Goal: Transaction & Acquisition: Purchase product/service

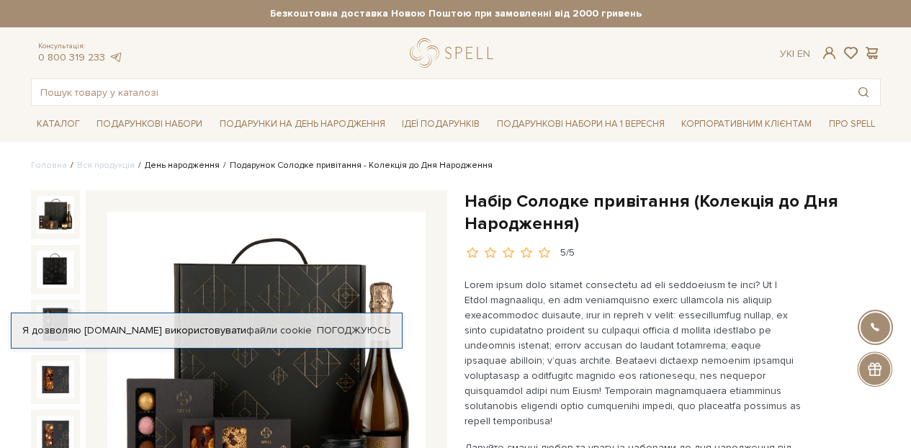
click at [169, 168] on link "День народження" at bounding box center [182, 165] width 75 height 11
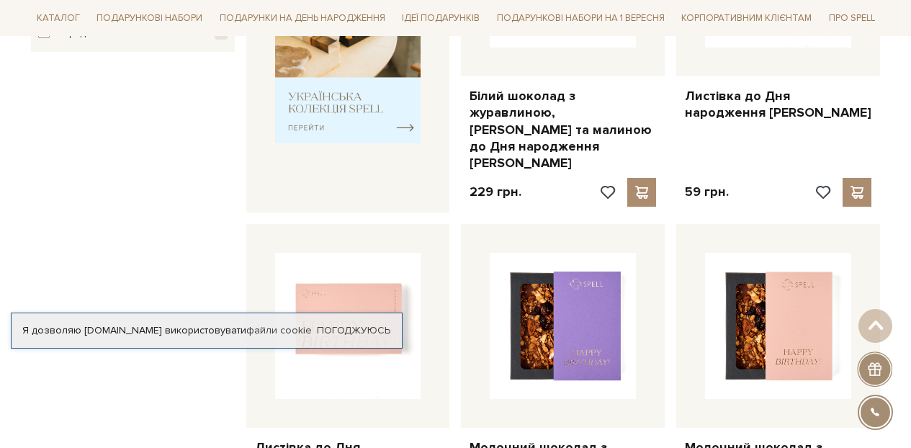
scroll to position [932, 0]
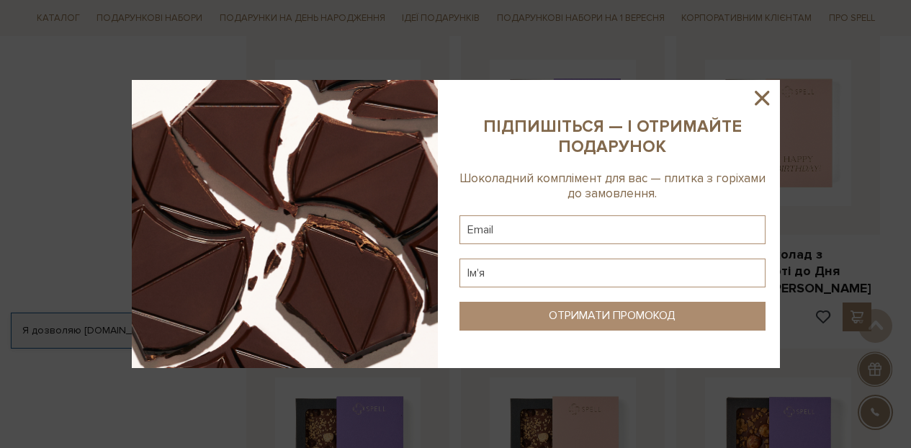
click at [764, 101] on icon at bounding box center [762, 98] width 14 height 14
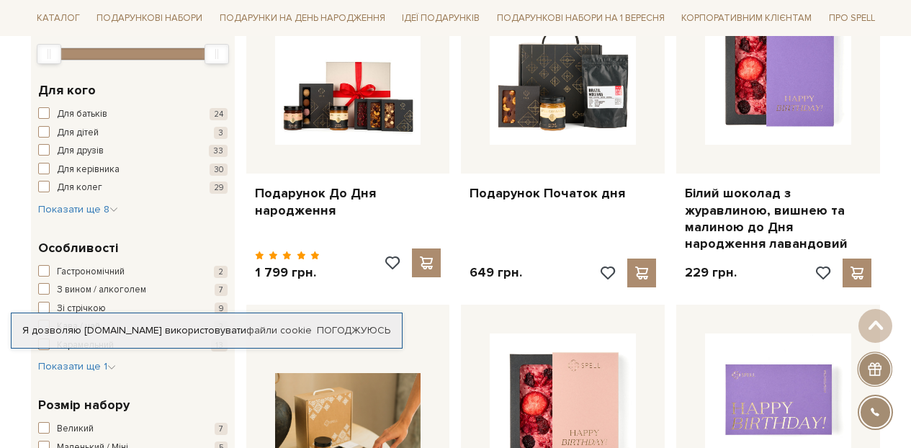
scroll to position [188, 0]
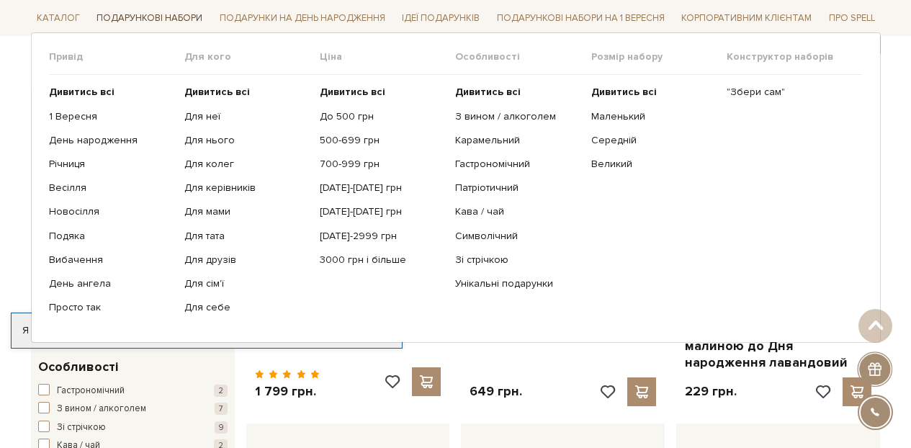
click at [125, 8] on link "Подарункові набори" at bounding box center [149, 18] width 117 height 22
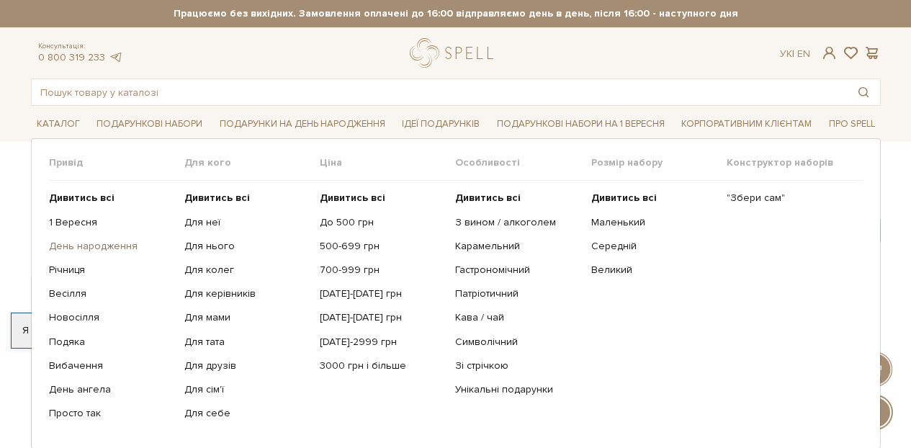
click at [117, 248] on link "День народження" at bounding box center [111, 246] width 125 height 13
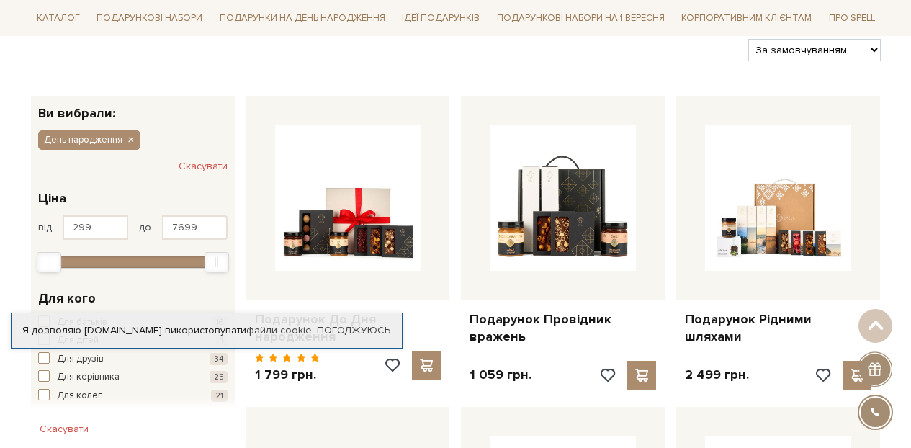
scroll to position [259, 0]
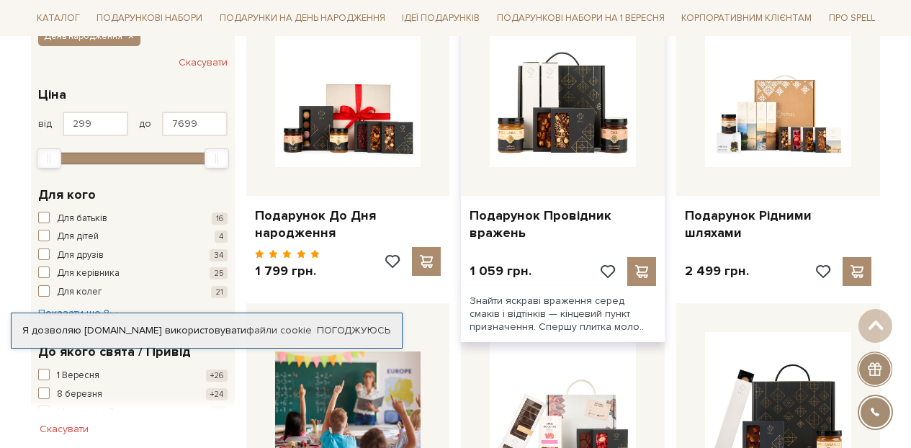
drag, startPoint x: 584, startPoint y: 266, endPoint x: 573, endPoint y: 273, distance: 12.4
click at [572, 273] on div "Подарунок Провідник вражень 1 059 грн." at bounding box center [563, 141] width 204 height 299
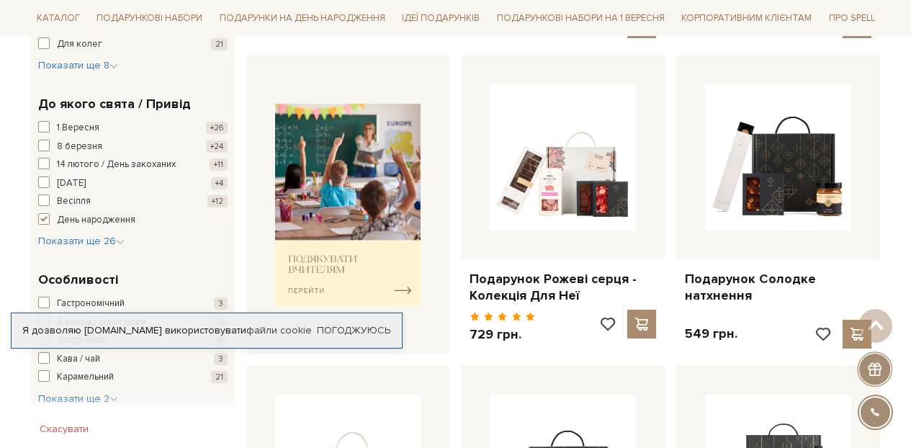
scroll to position [550, 0]
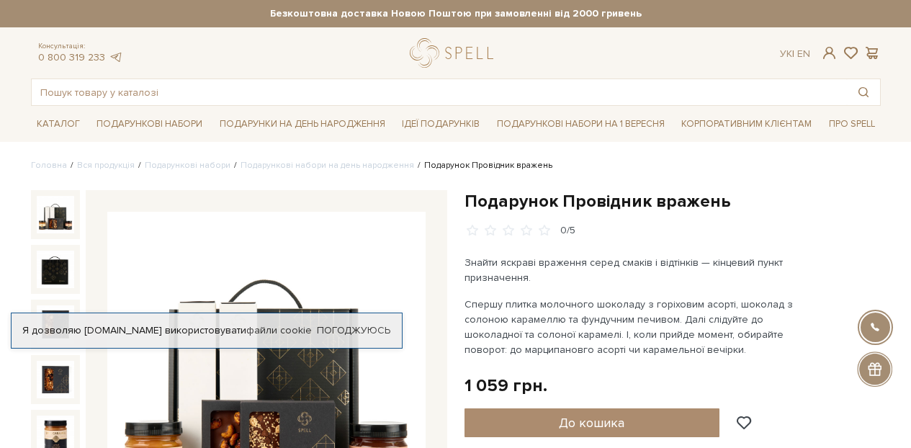
scroll to position [147, 0]
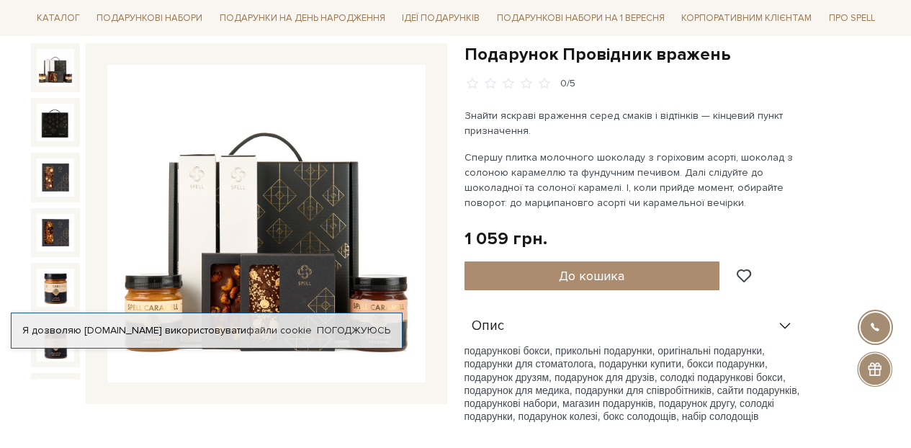
click at [68, 189] on div at bounding box center [55, 177] width 49 height 49
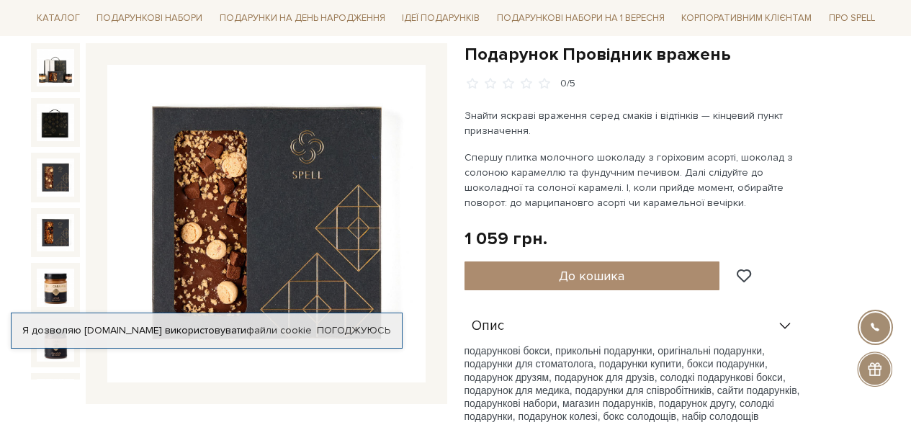
click at [58, 179] on img at bounding box center [55, 176] width 37 height 37
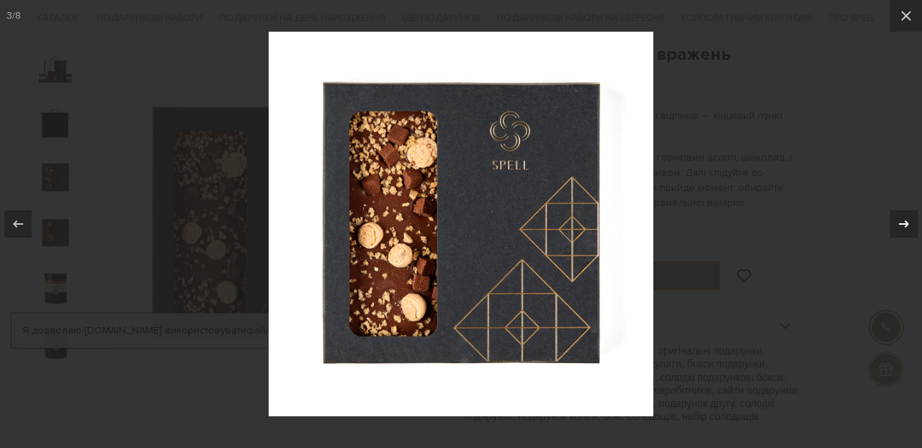
click at [911, 226] on div at bounding box center [903, 223] width 27 height 27
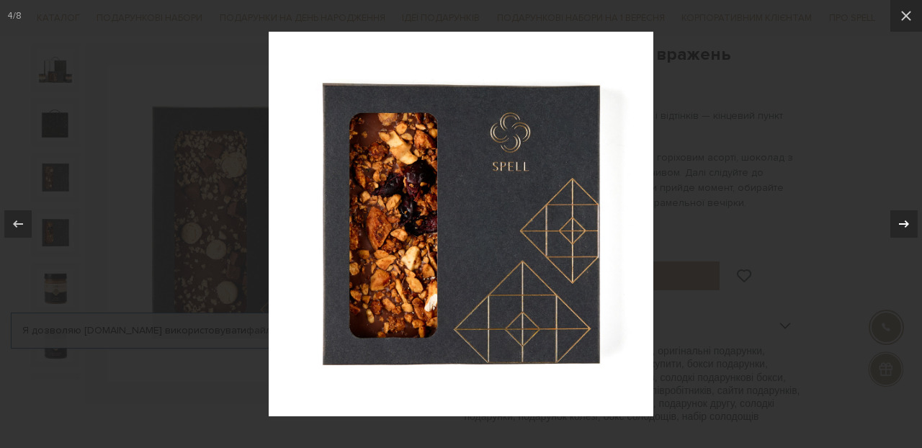
click at [911, 226] on div at bounding box center [903, 223] width 27 height 27
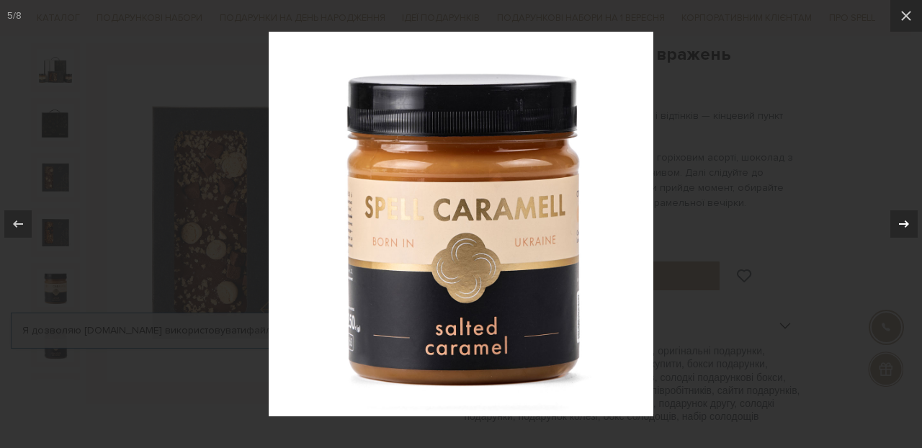
click at [911, 226] on div at bounding box center [903, 223] width 27 height 27
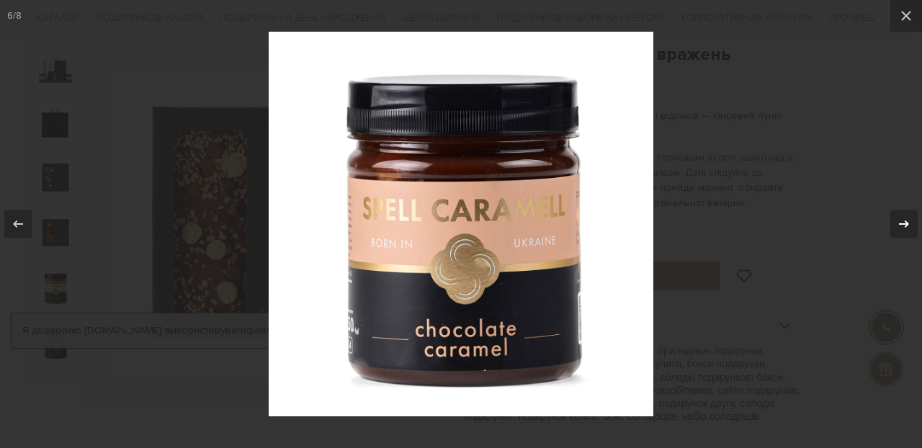
click at [911, 226] on div at bounding box center [903, 223] width 27 height 27
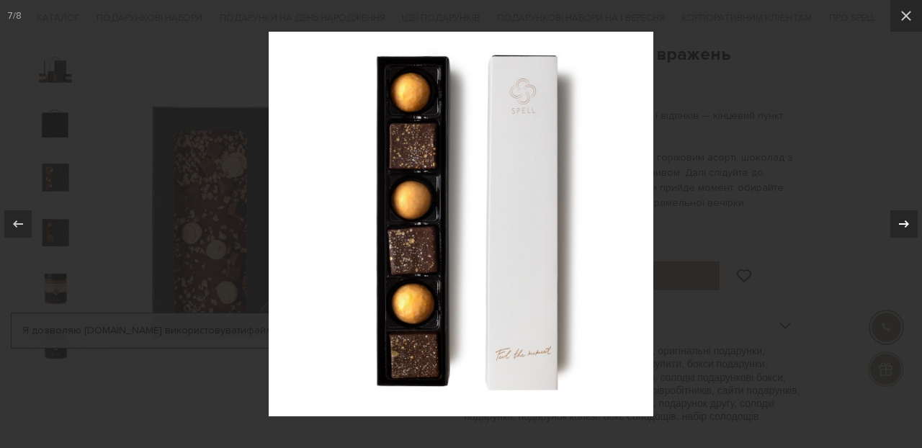
click at [911, 226] on div at bounding box center [903, 223] width 27 height 27
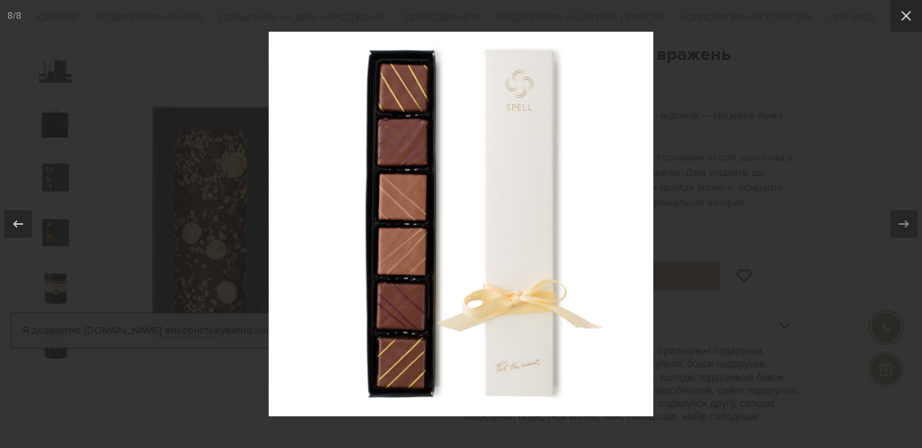
click at [825, 166] on div at bounding box center [461, 224] width 922 height 448
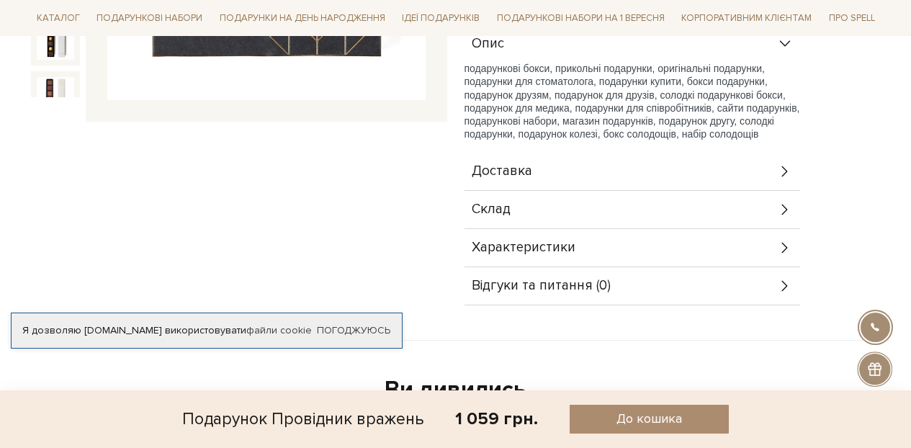
scroll to position [439, 0]
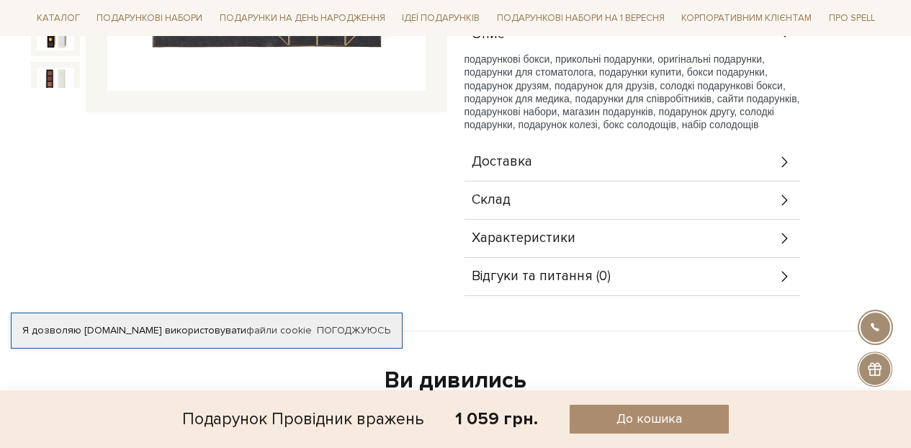
click at [679, 179] on div "Доставка" at bounding box center [633, 161] width 336 height 37
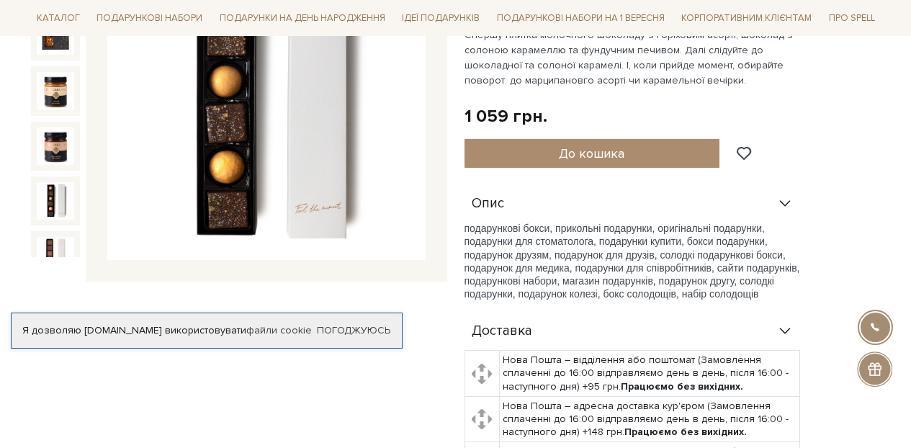
scroll to position [0, 0]
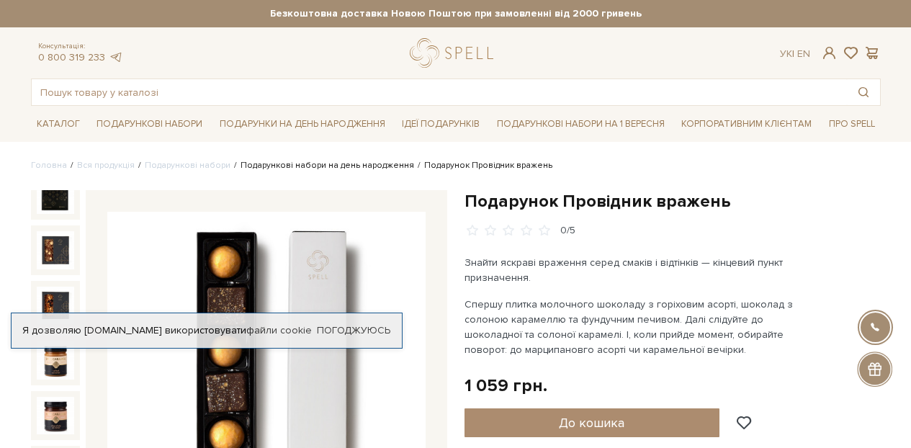
click at [313, 166] on link "Подарункові набори на день народження" at bounding box center [328, 165] width 174 height 11
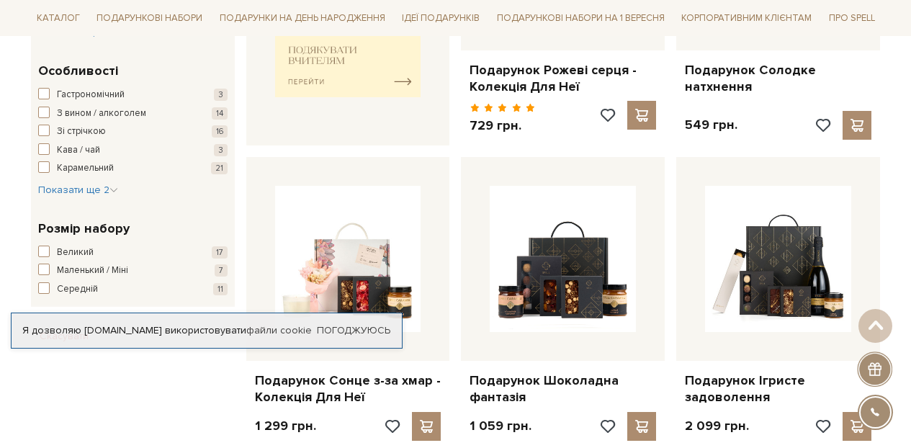
scroll to position [464, 0]
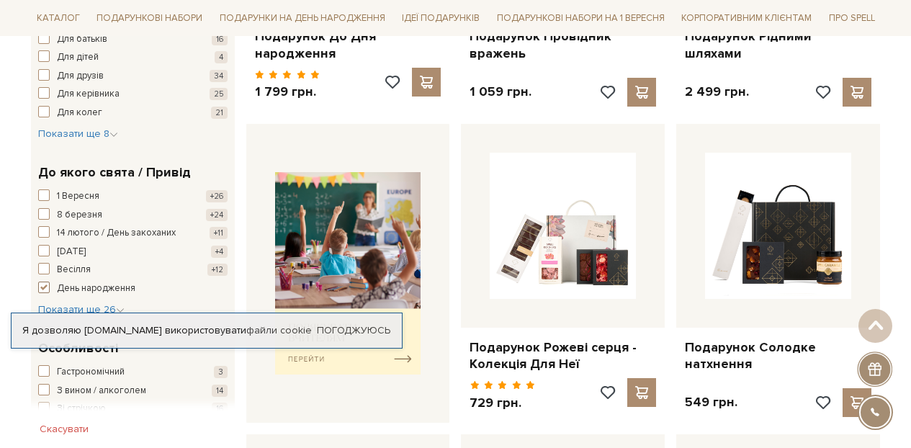
click at [79, 289] on span "День народження" at bounding box center [96, 289] width 79 height 14
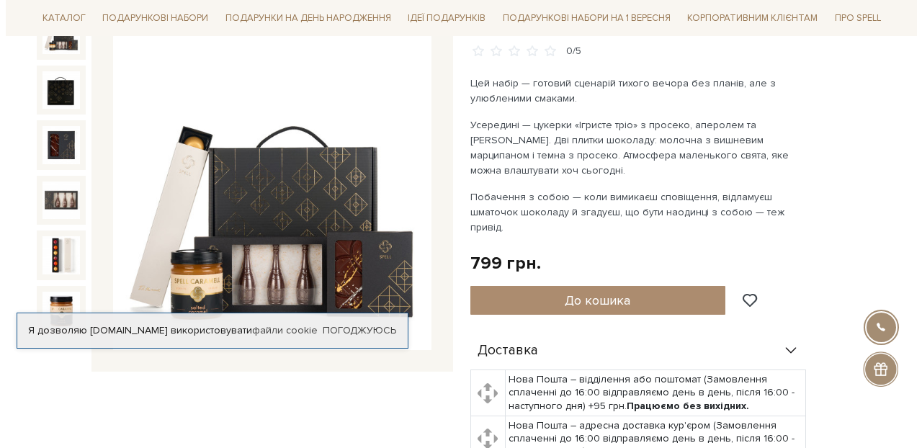
scroll to position [180, 0]
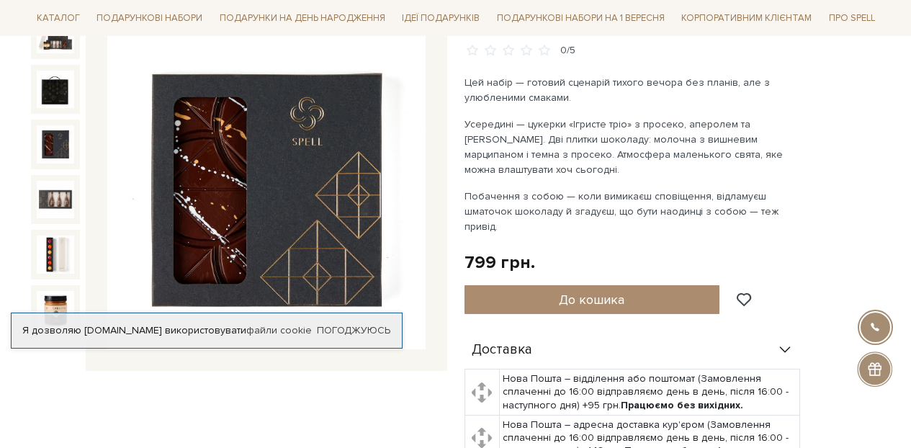
click at [58, 143] on img at bounding box center [55, 143] width 37 height 37
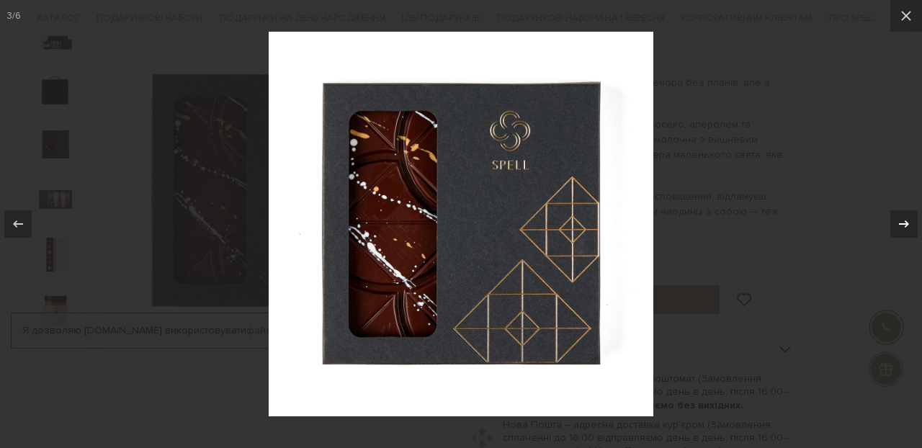
click at [911, 223] on div at bounding box center [903, 223] width 27 height 27
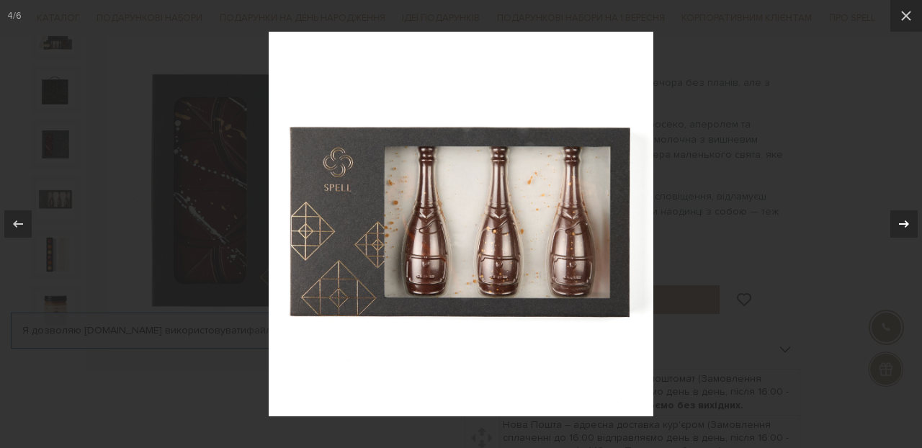
click at [911, 223] on div at bounding box center [903, 223] width 27 height 27
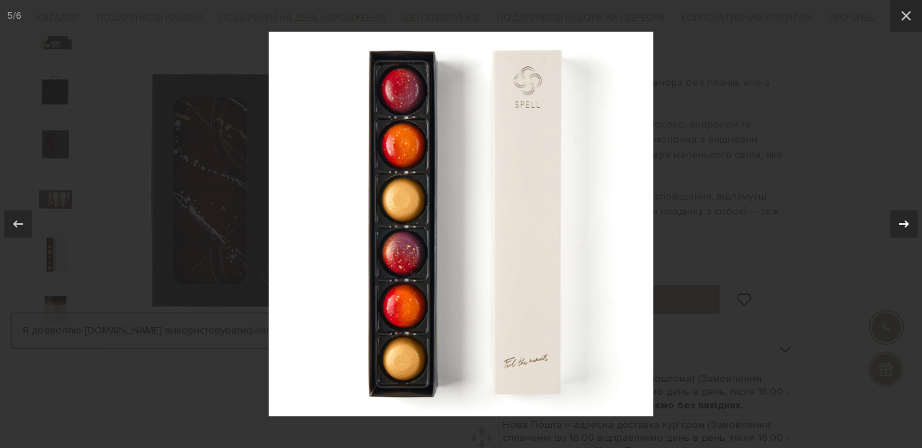
click at [911, 223] on div at bounding box center [903, 223] width 27 height 27
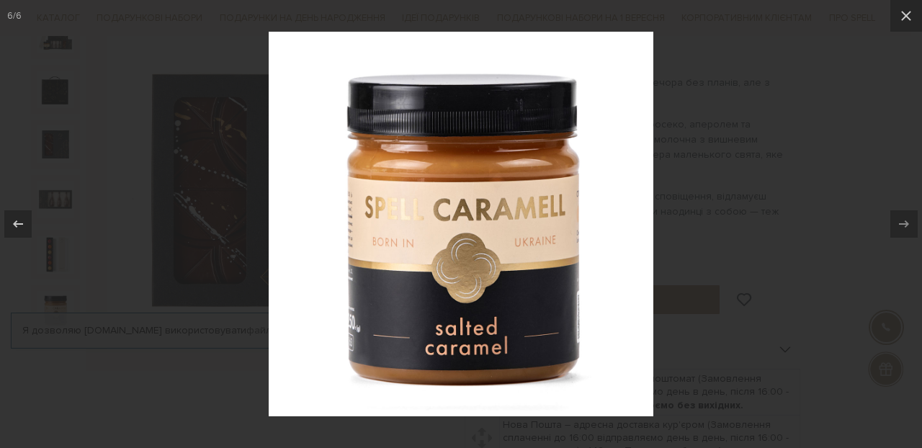
click at [848, 193] on div at bounding box center [461, 224] width 922 height 448
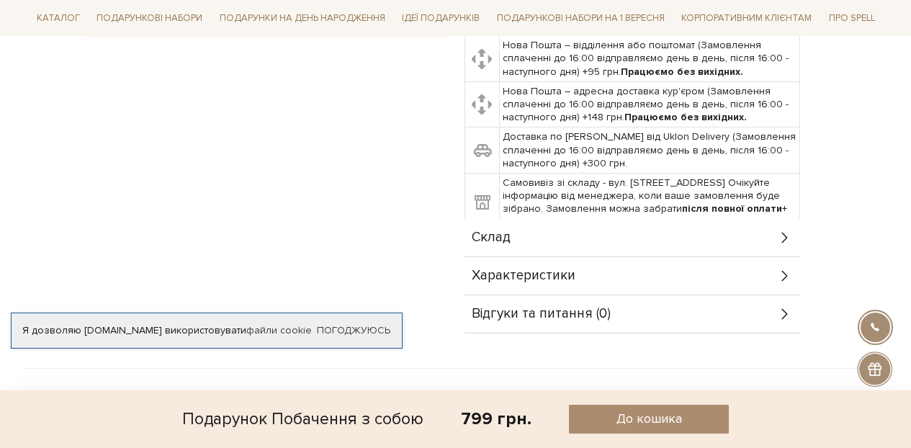
scroll to position [122, 0]
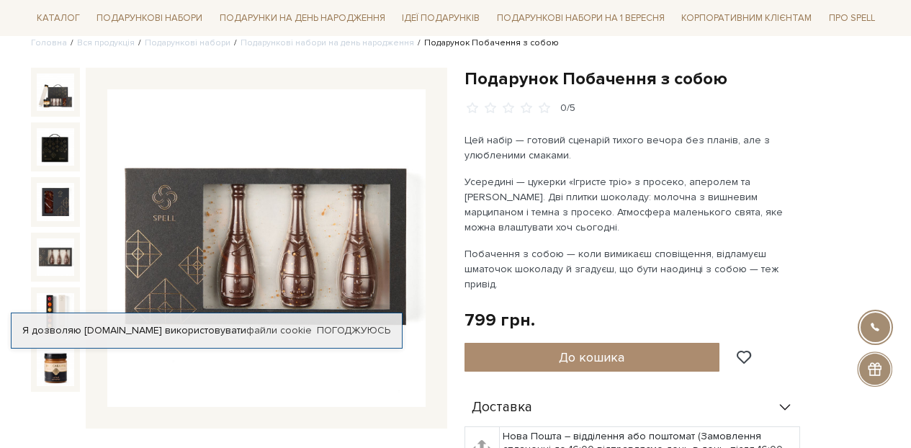
click at [66, 270] on img at bounding box center [55, 256] width 37 height 37
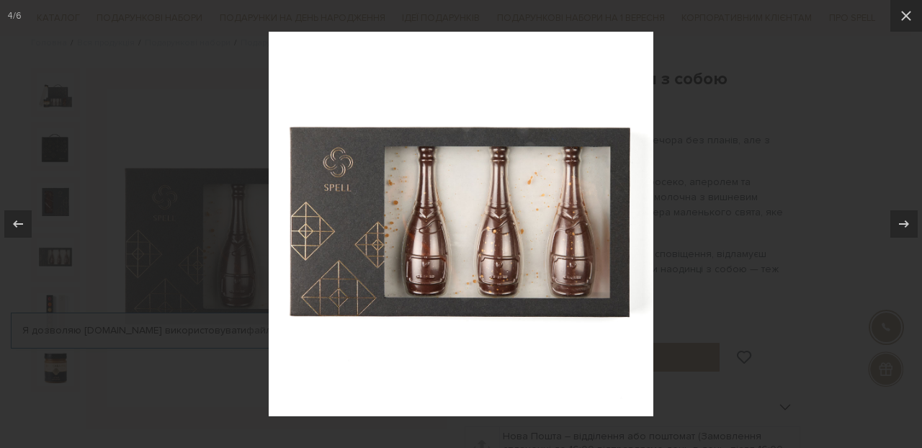
click at [789, 187] on div at bounding box center [461, 224] width 922 height 448
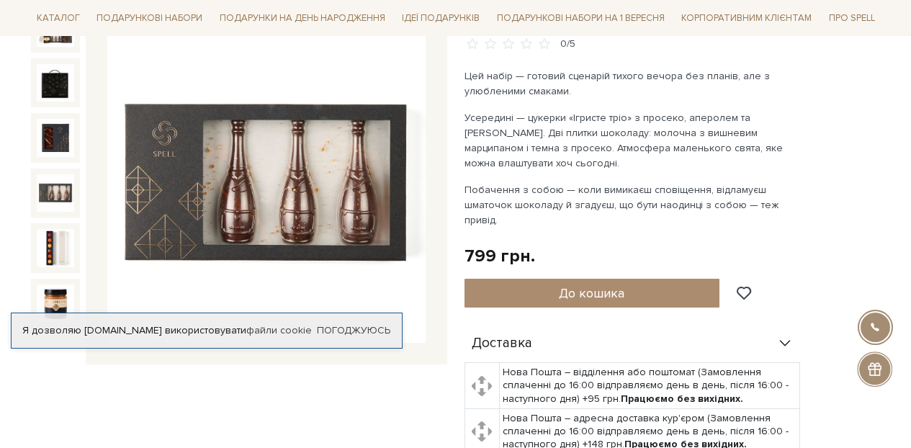
scroll to position [228, 0]
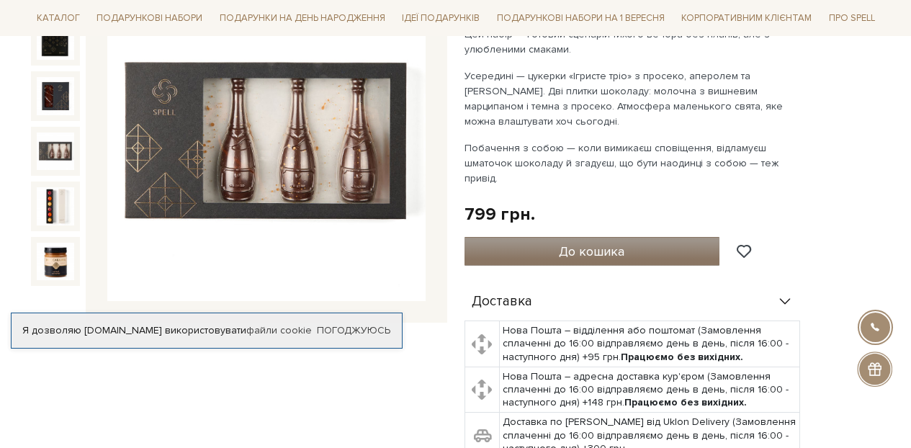
click at [611, 244] on span "До кошика" at bounding box center [592, 252] width 66 height 16
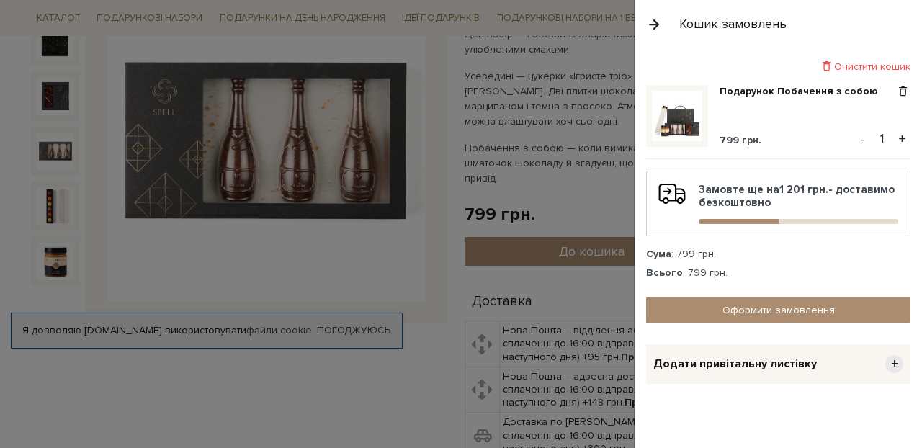
click at [469, 63] on div at bounding box center [461, 224] width 922 height 448
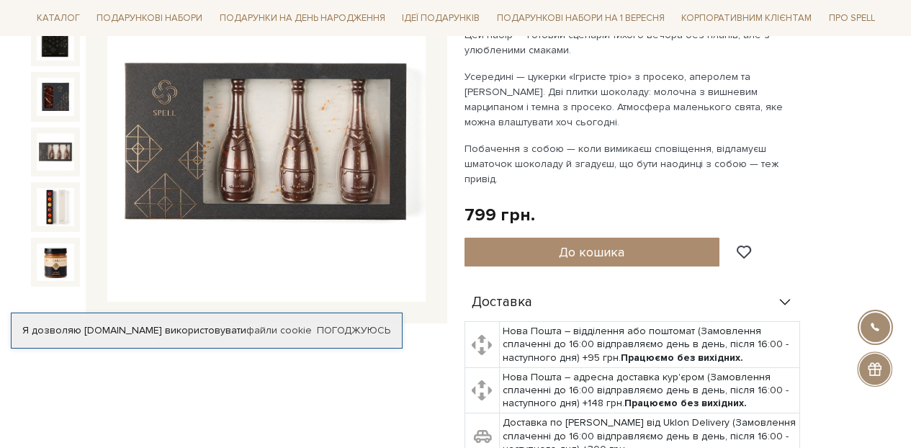
scroll to position [0, 0]
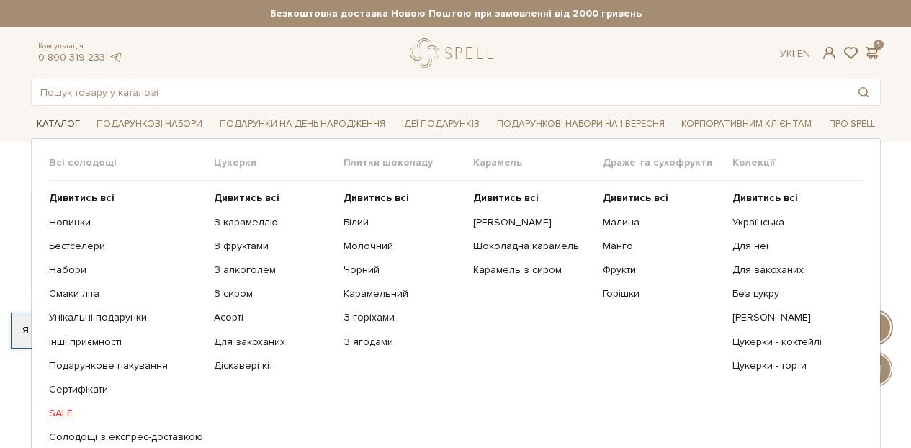
click at [45, 125] on link "Каталог" at bounding box center [58, 124] width 55 height 22
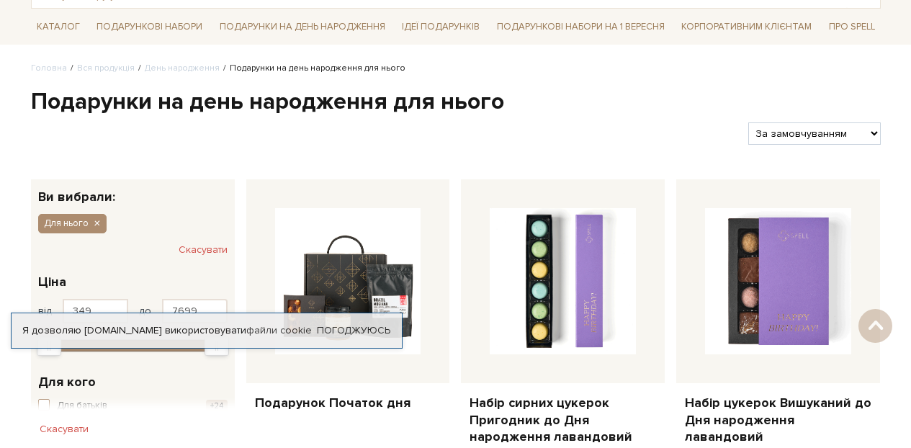
scroll to position [220, 0]
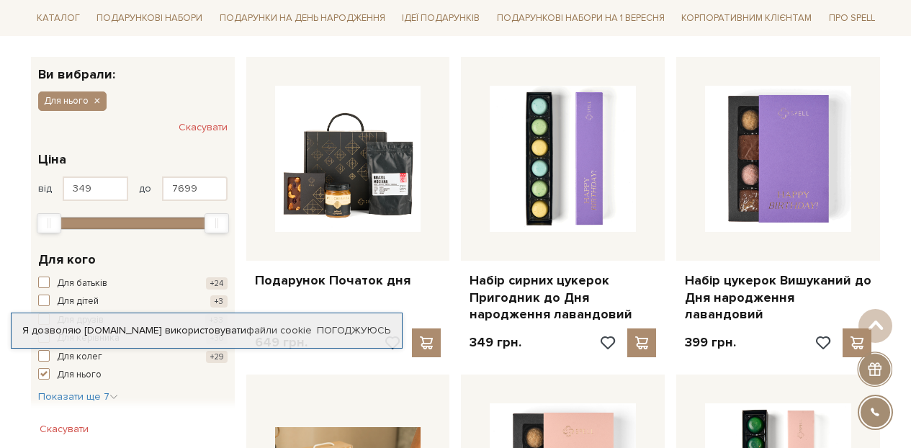
click at [343, 322] on div "Я дозволяю [DOMAIN_NAME] використовувати файли cookie Погоджуюсь" at bounding box center [207, 331] width 392 height 36
click at [341, 330] on link "Погоджуюсь" at bounding box center [353, 330] width 73 height 13
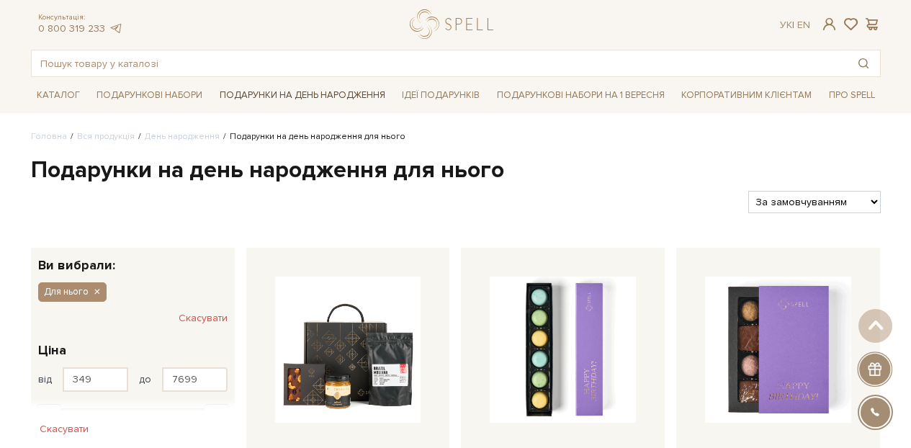
scroll to position [0, 0]
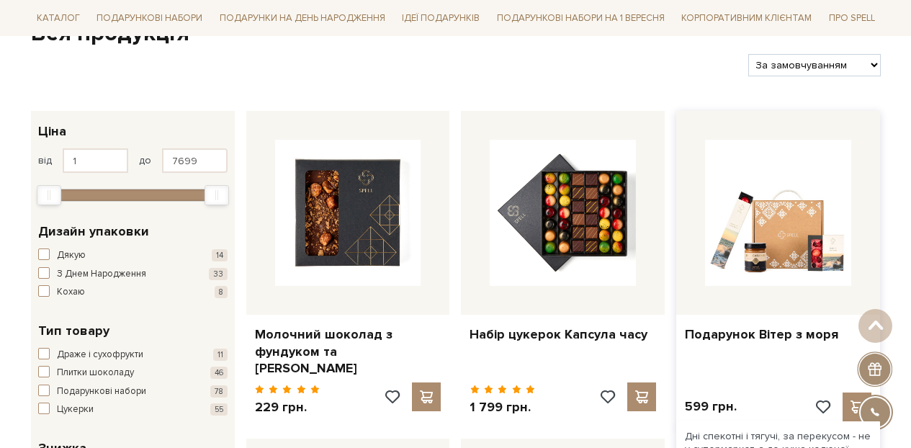
scroll to position [87, 0]
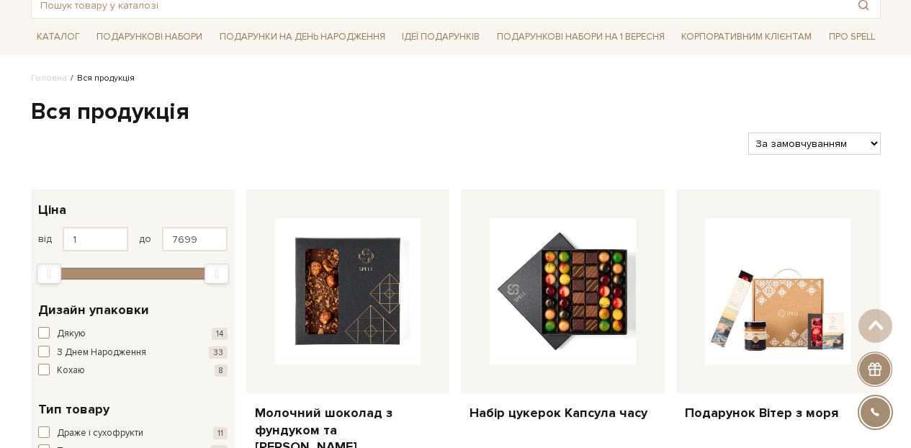
click at [800, 153] on select "За замовчуванням За Ціною (зростання) За Ціною (зменшення) Новинки За популярні…" at bounding box center [815, 144] width 132 height 22
select select "https://spellchocolate.com/our-productions/?sort=p.price&order=ASC"
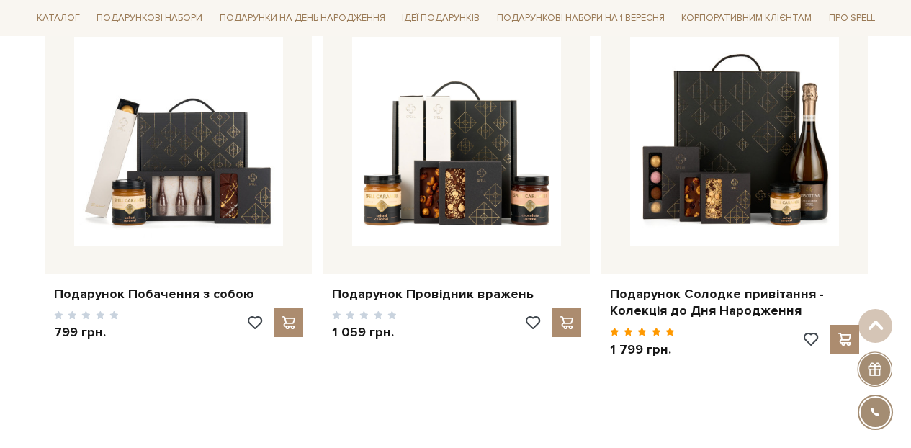
scroll to position [1973, 0]
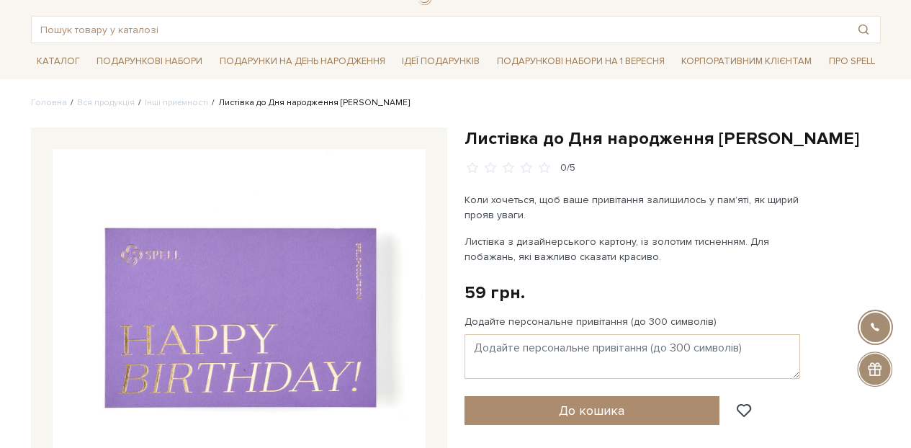
scroll to position [80, 0]
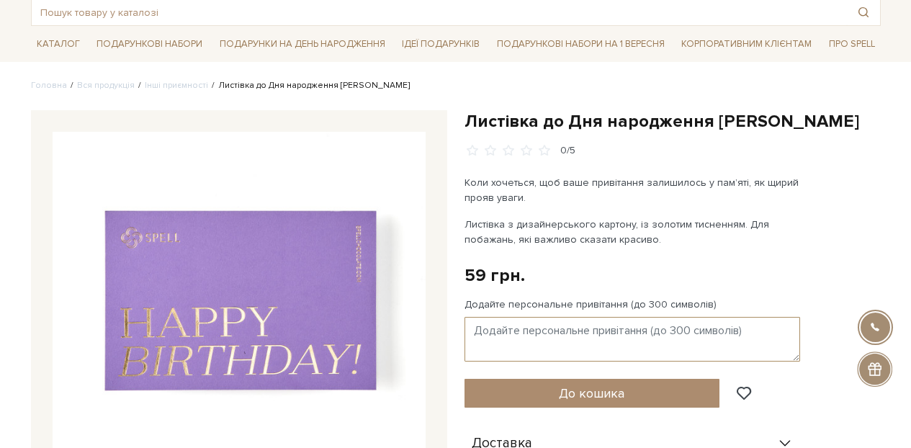
click at [553, 334] on textarea "Додайте персональне привітання (до 300 символів)" at bounding box center [633, 339] width 336 height 45
paste textarea "З днем народження! 🎉 Бажаю тобі енергійності, стійкості духу, натхнення, втілен…"
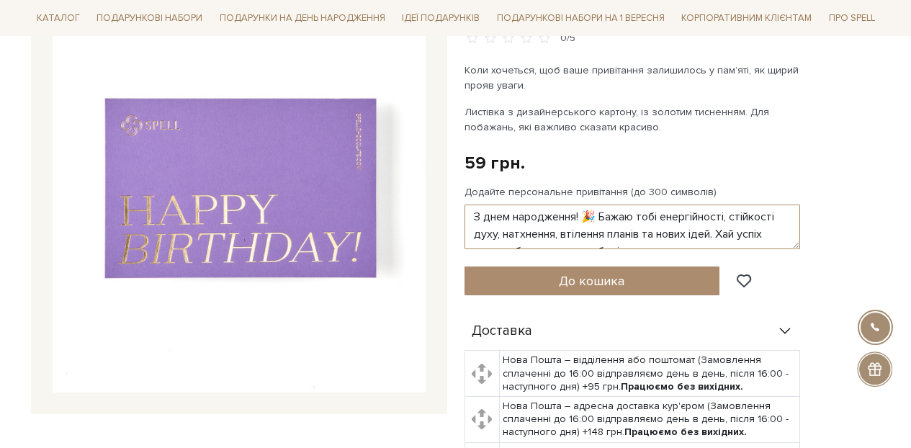
scroll to position [0, 0]
drag, startPoint x: 586, startPoint y: 216, endPoint x: 597, endPoint y: 215, distance: 10.1
click at [597, 215] on textarea "З днем народження! 🎉 Бажаю тобі енергійності, стійкості духу, натхнення, втілен…" at bounding box center [633, 227] width 336 height 45
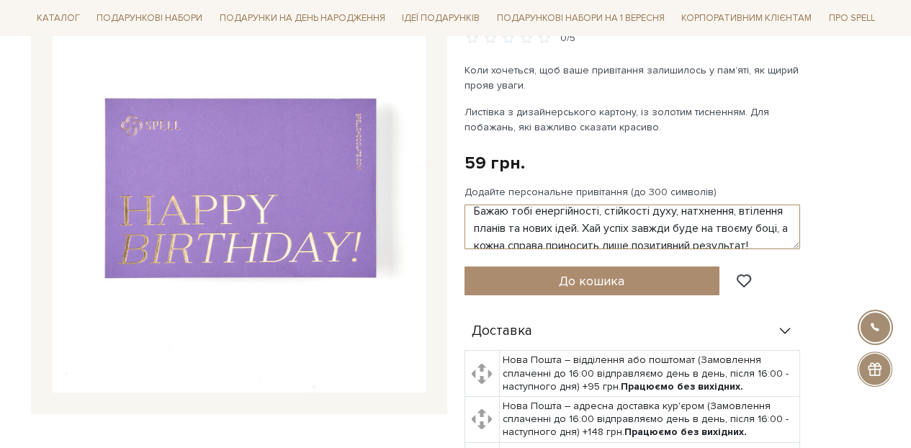
scroll to position [25, 0]
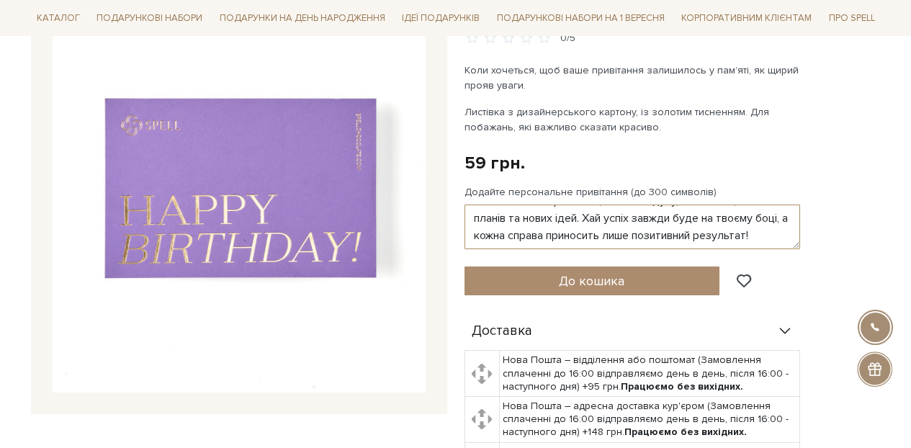
click at [630, 235] on textarea "З днем народження! Бажаю тобі енергійності, стійкості духу, натхнення, втілення…" at bounding box center [633, 227] width 336 height 45
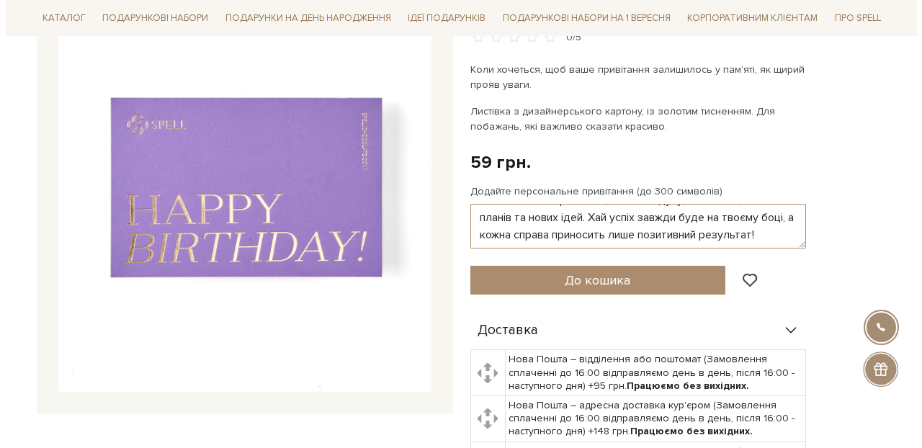
scroll to position [220, 0]
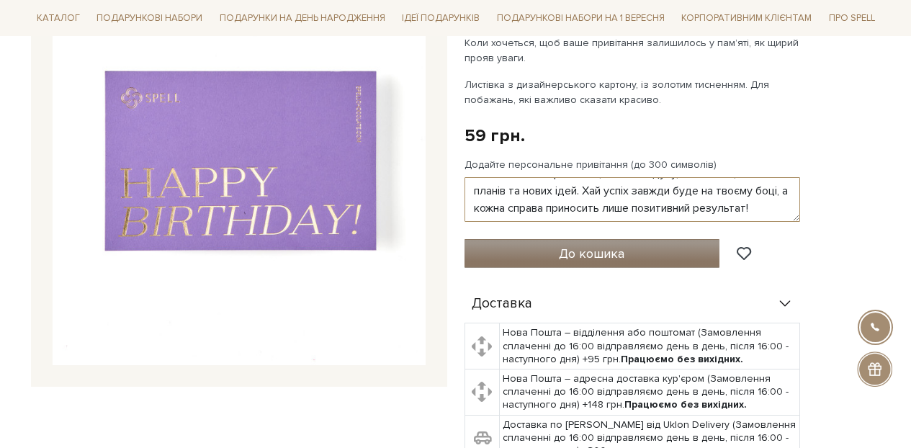
type textarea "З днем народження! Бажаю тобі енергійності, стійкості духу, натхнення, втілення…"
click at [652, 256] on button "До кошика" at bounding box center [593, 253] width 256 height 29
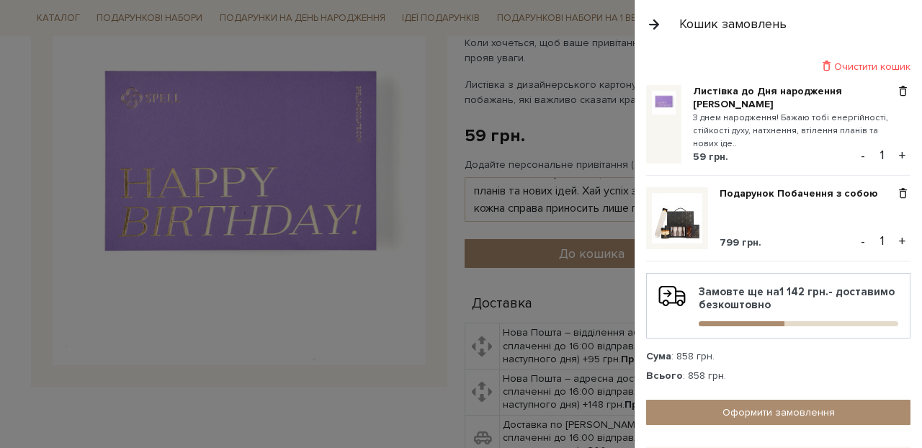
click at [658, 22] on button "button" at bounding box center [654, 24] width 16 height 25
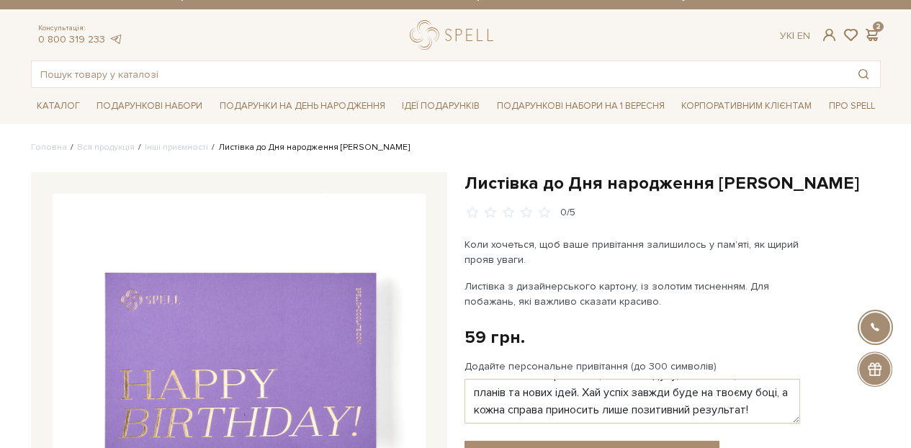
scroll to position [0, 0]
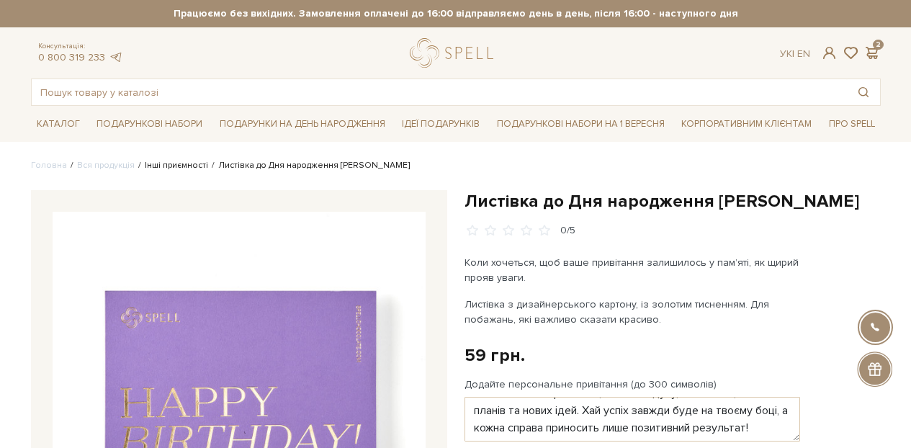
click at [170, 164] on link "Інші приємності" at bounding box center [176, 165] width 63 height 11
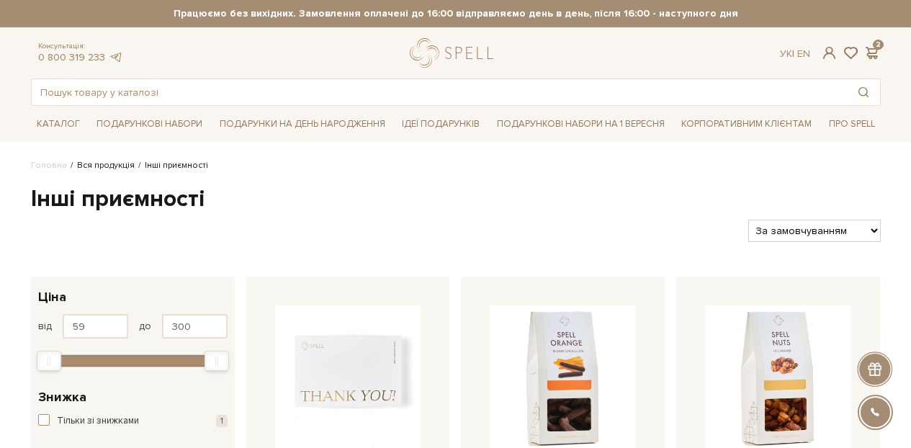
click at [120, 164] on link "Вся продукція" at bounding box center [106, 165] width 58 height 11
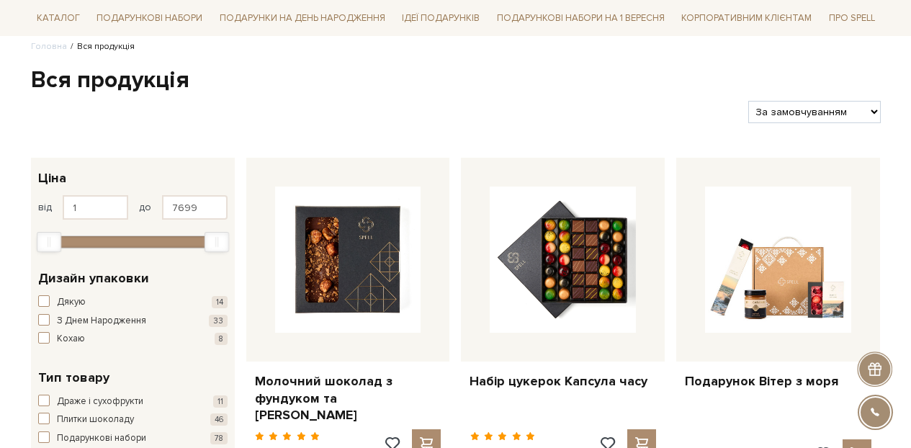
scroll to position [133, 0]
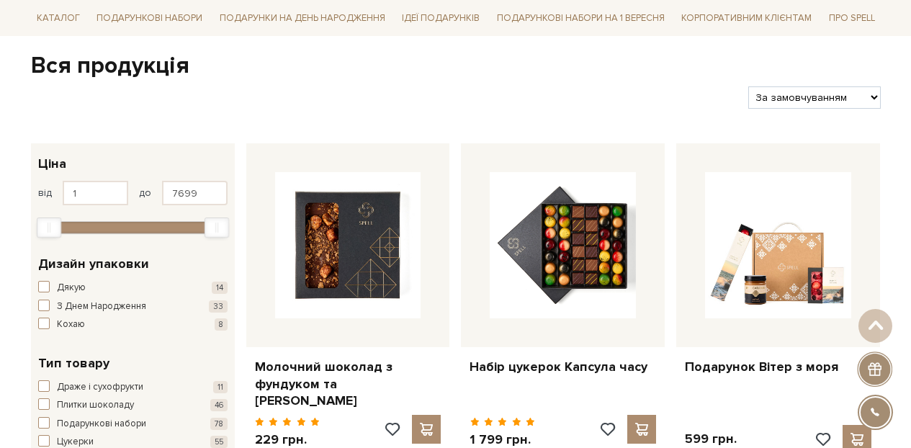
click at [818, 97] on select "За замовчуванням За Ціною (зростання) За Ціною (зменшення) Новинки За популярні…" at bounding box center [815, 97] width 132 height 22
select select "[URL][DOMAIN_NAME]"
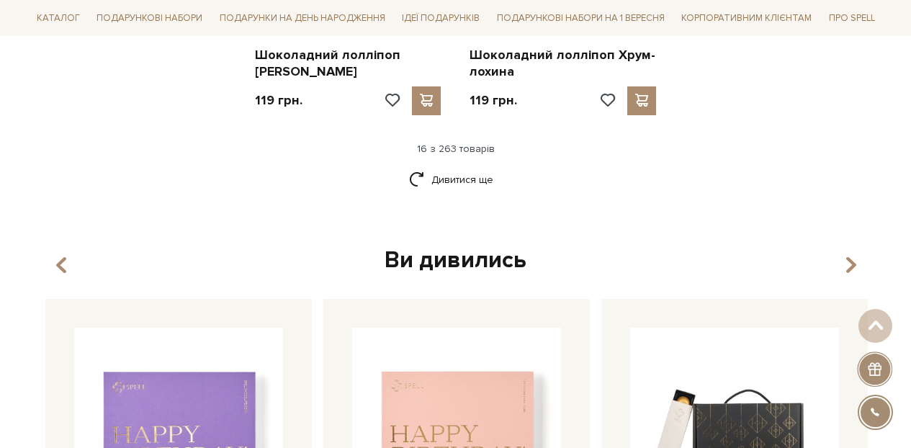
scroll to position [1966, 0]
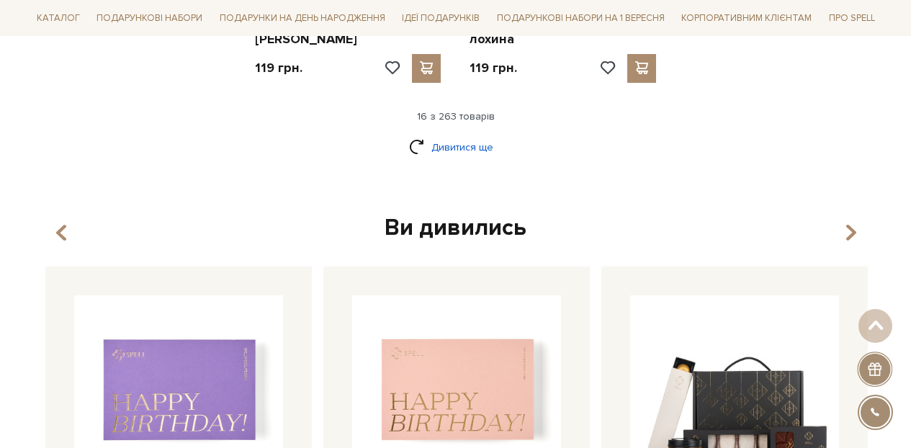
click at [456, 135] on link "Дивитися ще" at bounding box center [456, 147] width 94 height 25
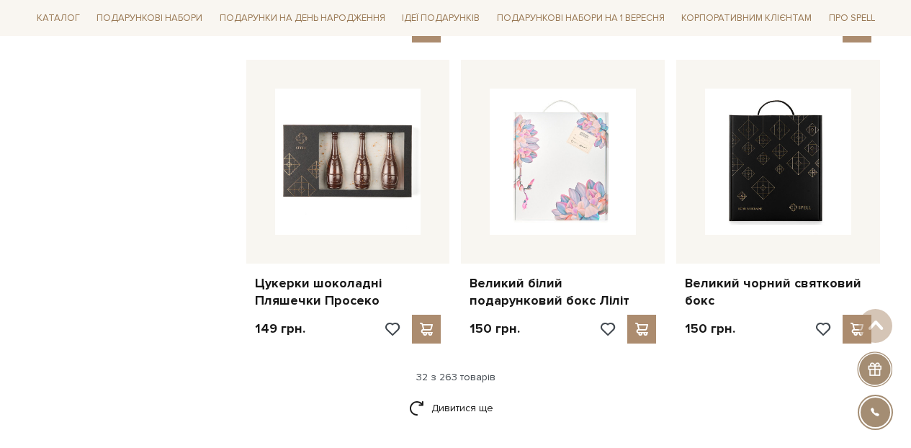
scroll to position [3298, 0]
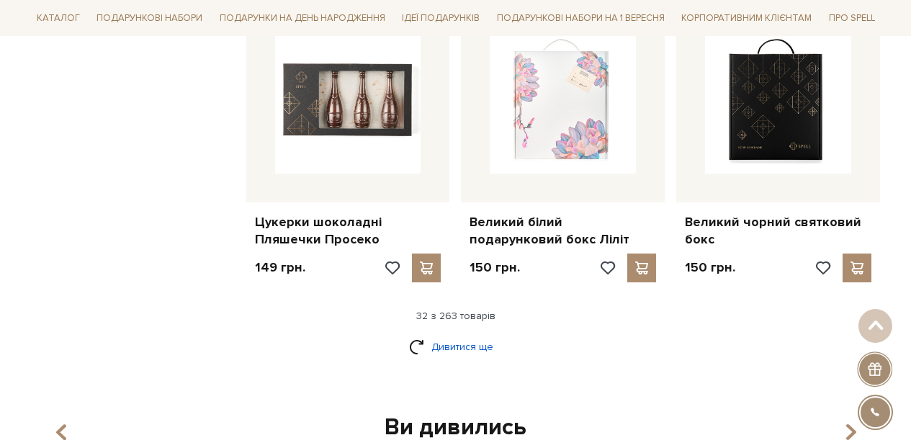
click at [456, 334] on link "Дивитися ще" at bounding box center [456, 346] width 94 height 25
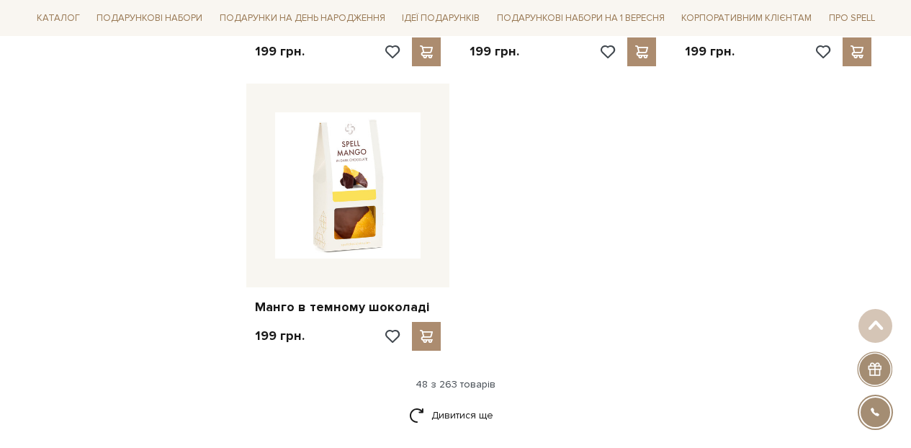
scroll to position [5204, 0]
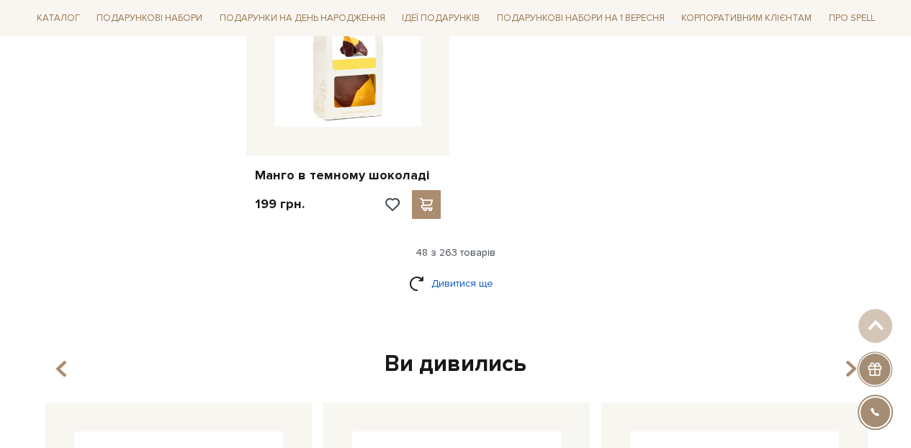
click at [478, 271] on link "Дивитися ще" at bounding box center [456, 283] width 94 height 25
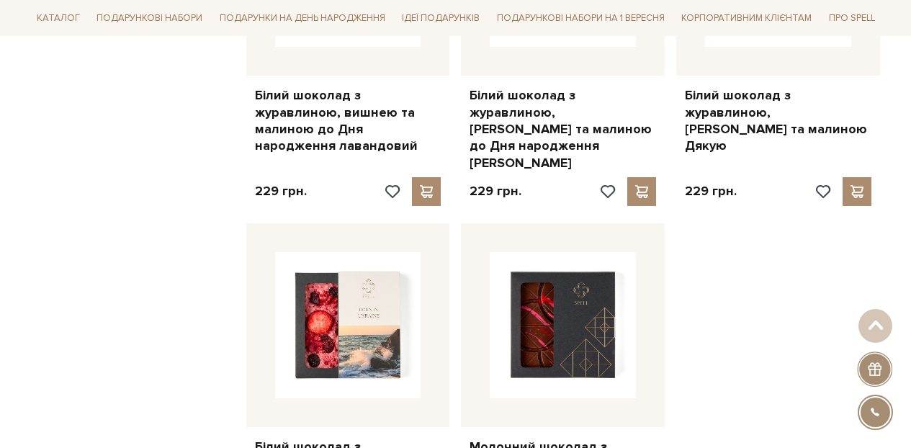
scroll to position [6654, 0]
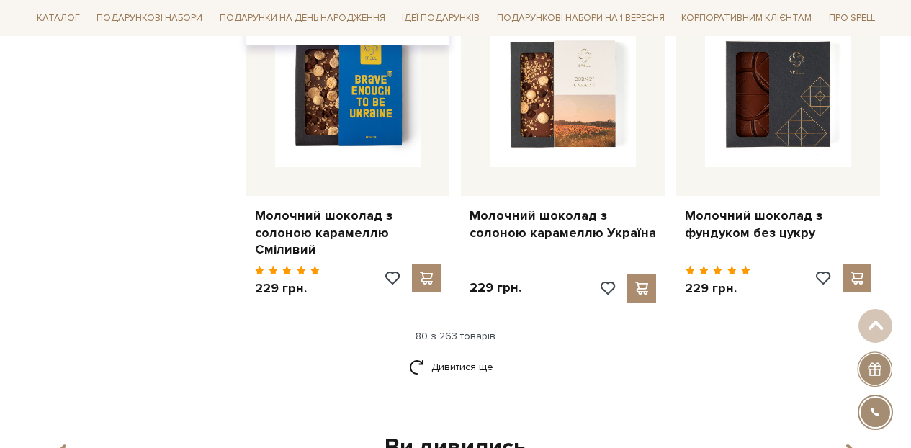
scroll to position [8523, 0]
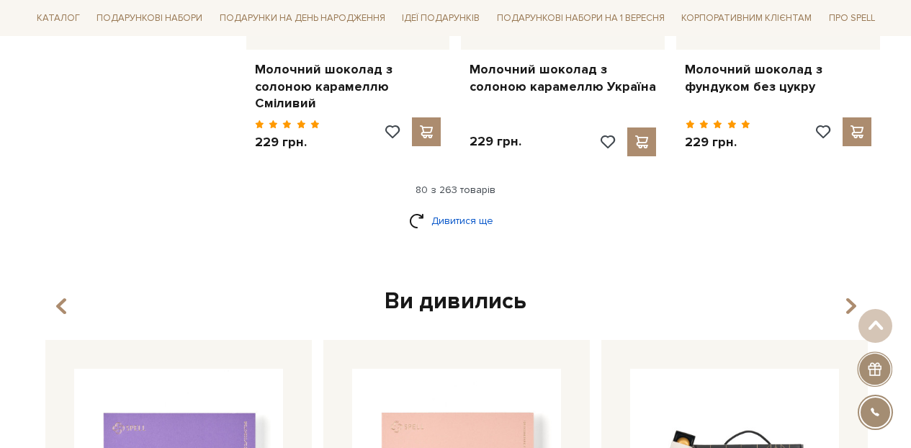
click at [452, 208] on link "Дивитися ще" at bounding box center [456, 220] width 94 height 25
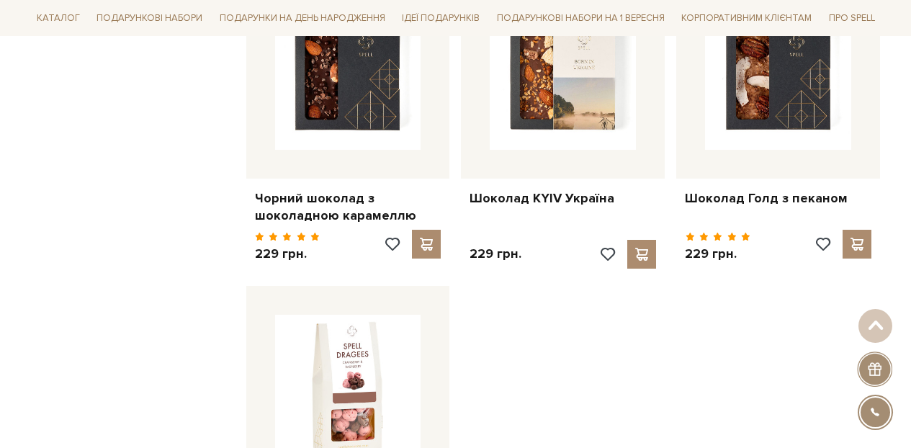
scroll to position [10167, 0]
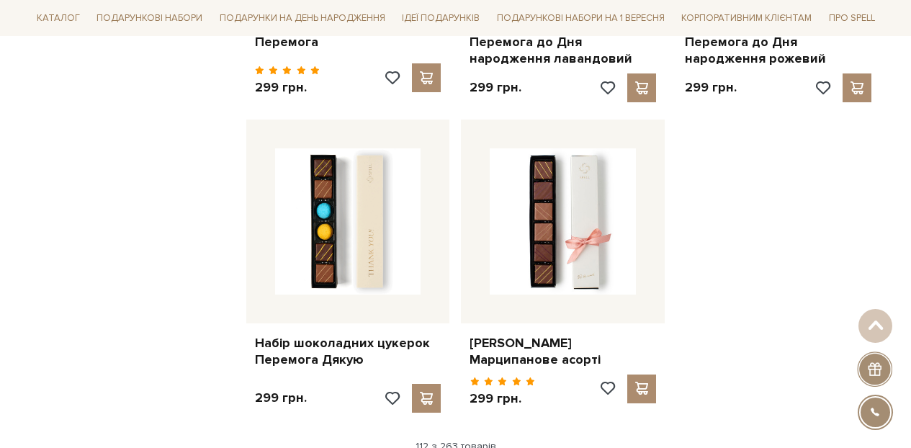
scroll to position [12063, 0]
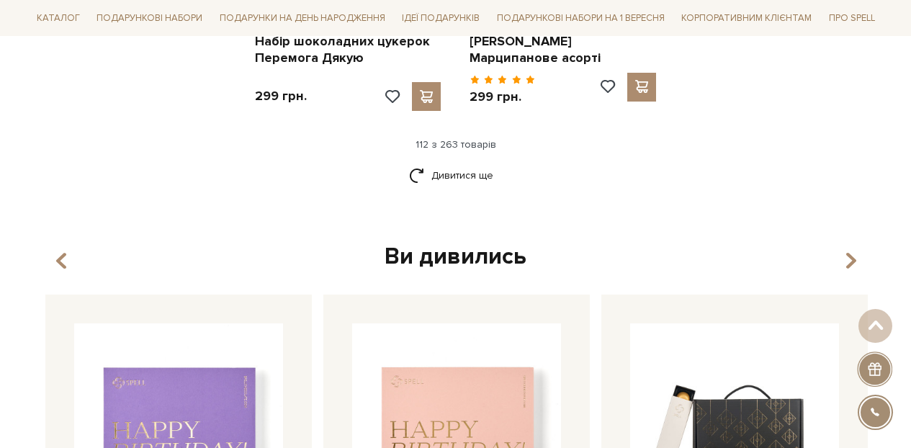
click at [431, 163] on div "Дивитися ще" at bounding box center [456, 184] width 862 height 43
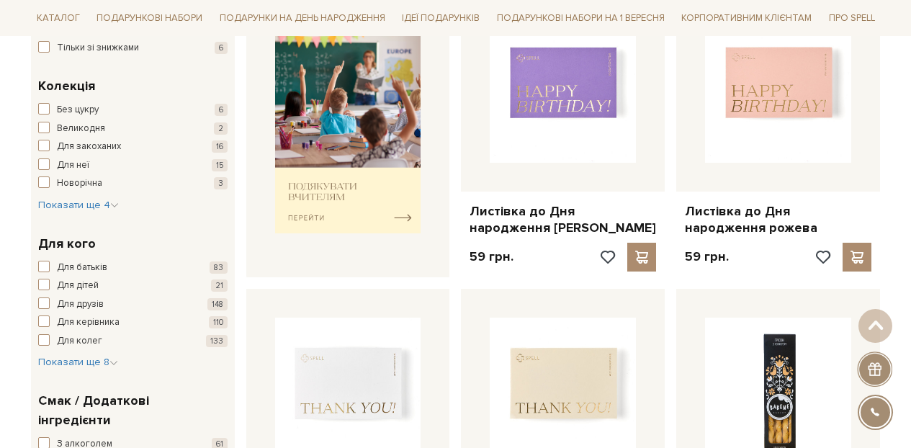
scroll to position [629, 0]
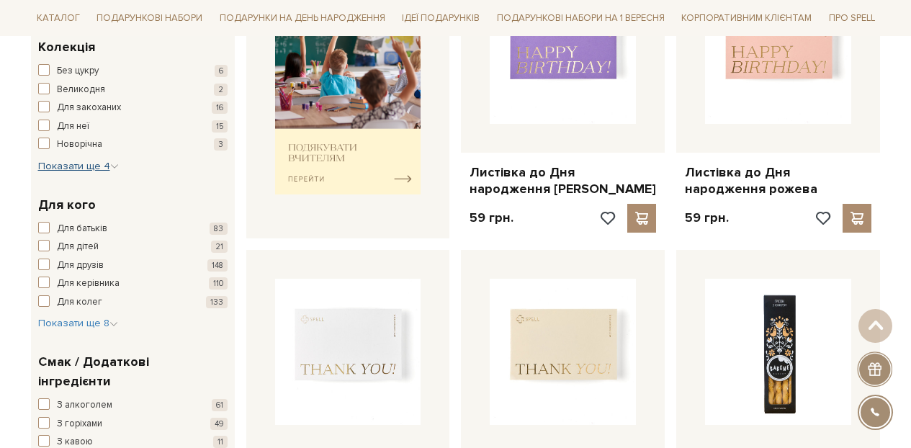
click at [105, 166] on span "Показати ще 4" at bounding box center [78, 166] width 81 height 12
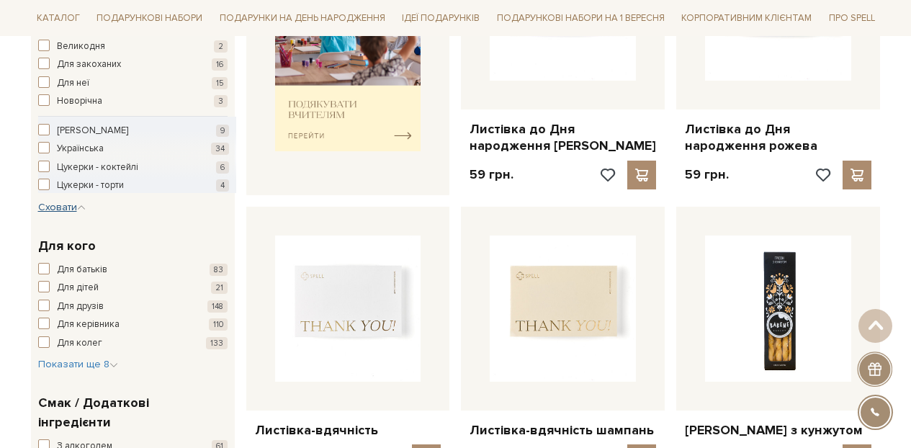
scroll to position [785, 0]
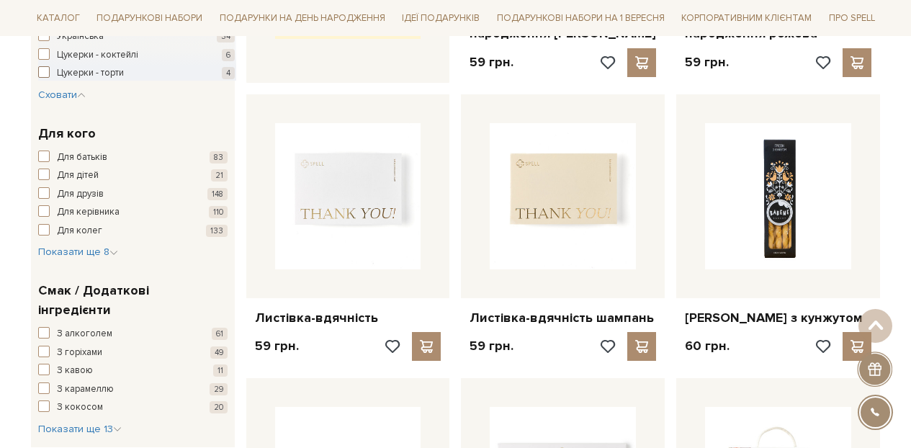
click at [66, 73] on span "Цукерки - торти" at bounding box center [90, 73] width 67 height 14
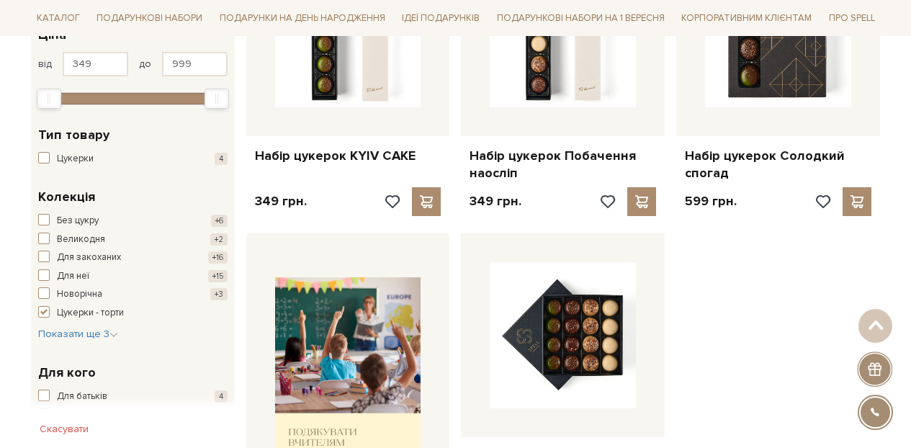
scroll to position [421, 0]
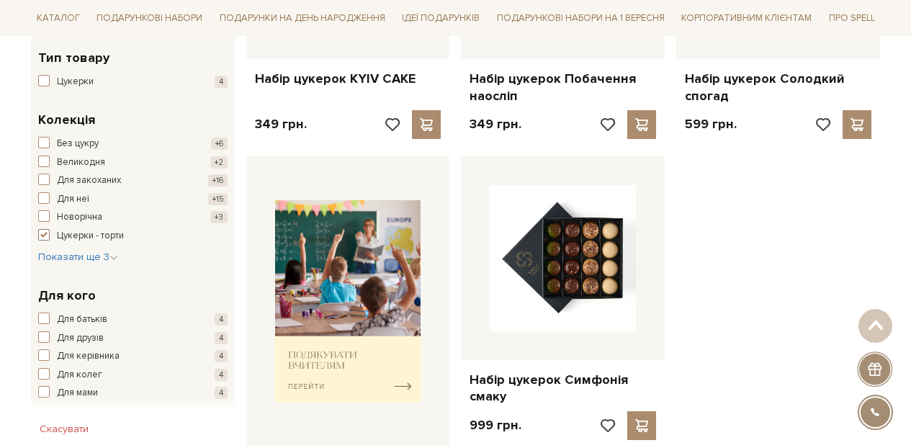
click at [58, 233] on span "Цукерки - торти" at bounding box center [90, 236] width 67 height 14
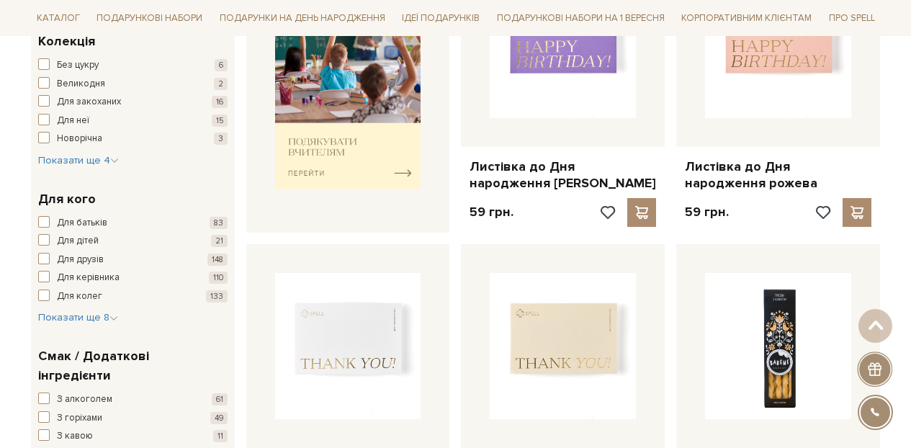
scroll to position [651, 0]
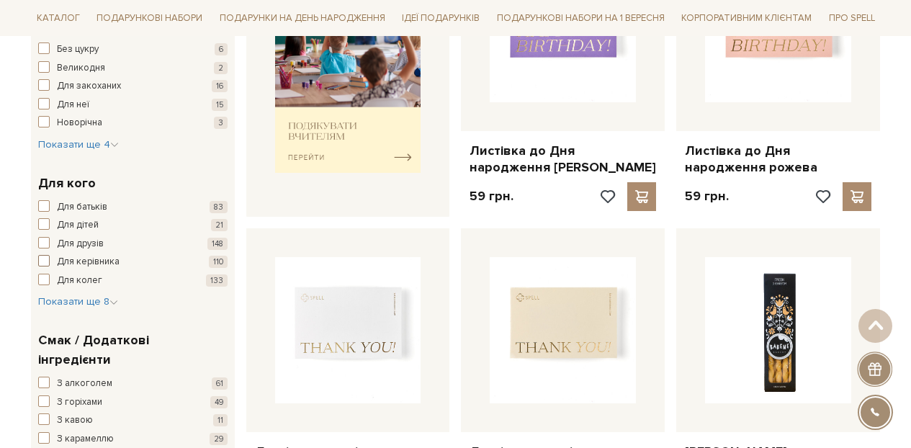
click at [112, 261] on span "Для керівника" at bounding box center [88, 262] width 63 height 14
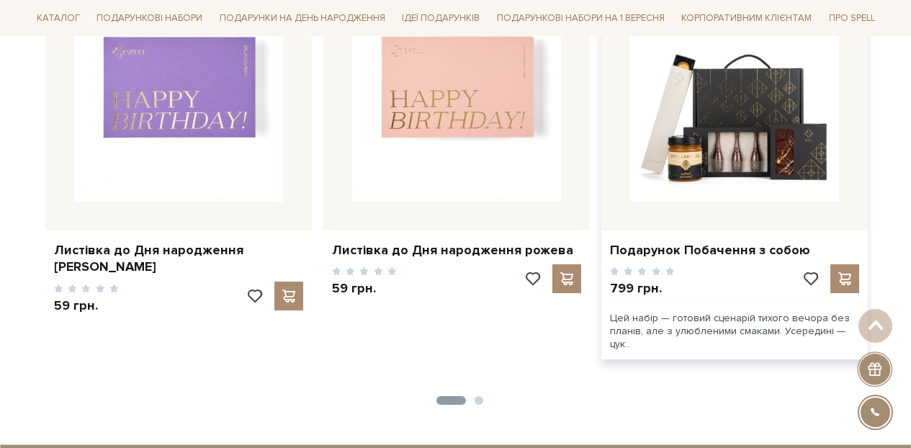
scroll to position [2082, 0]
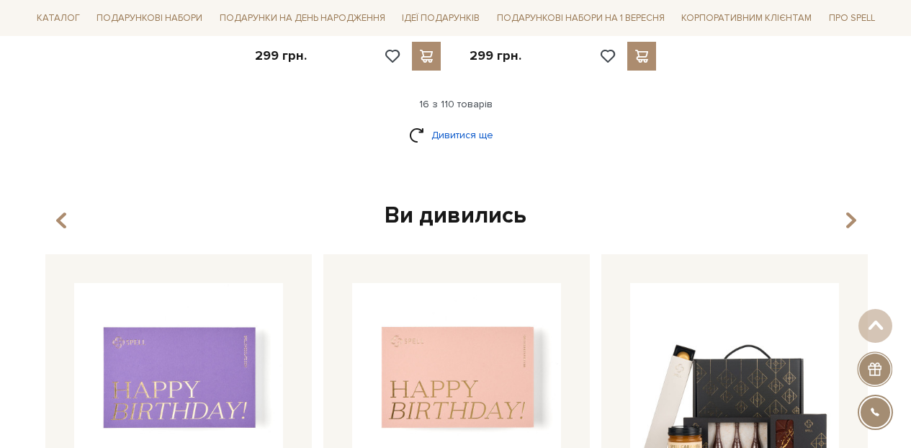
click at [459, 122] on link "Дивитися ще" at bounding box center [456, 134] width 94 height 25
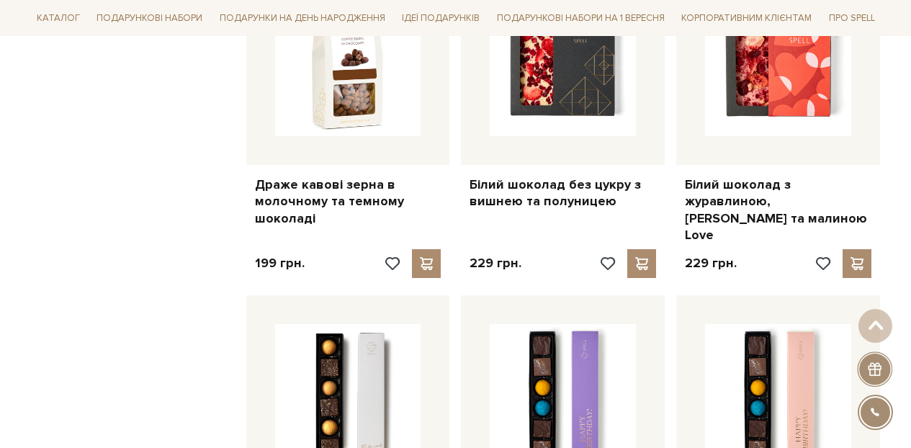
scroll to position [954, 0]
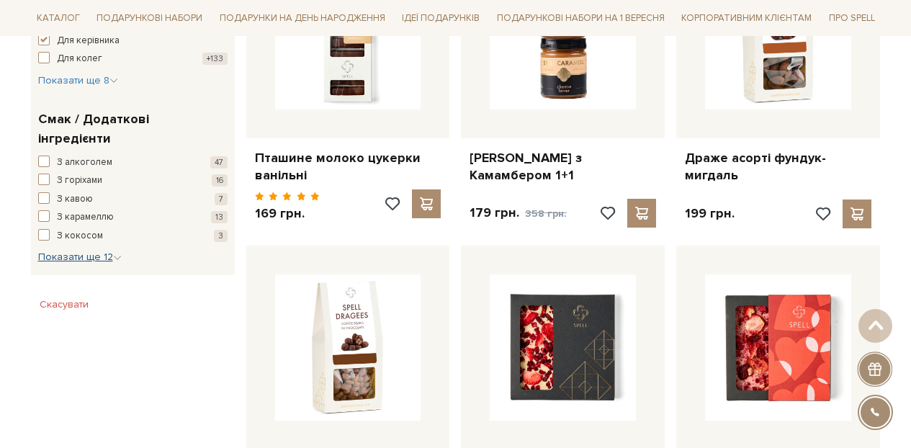
click at [84, 251] on span "Показати ще 12" at bounding box center [80, 257] width 84 height 12
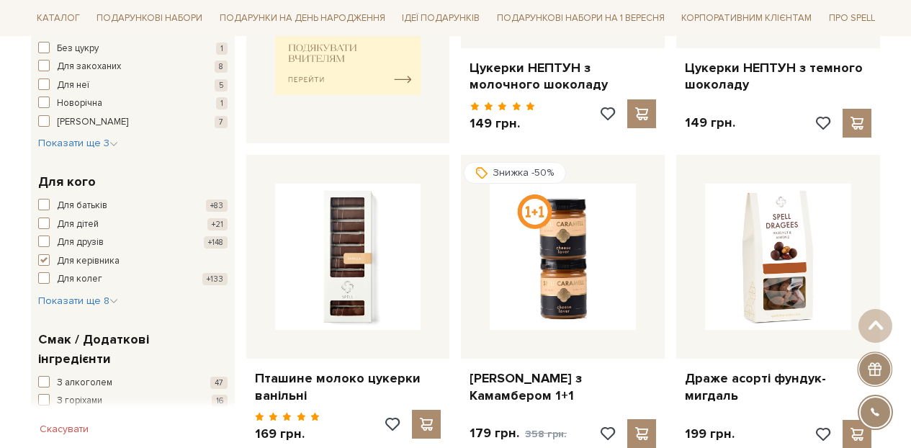
scroll to position [731, 0]
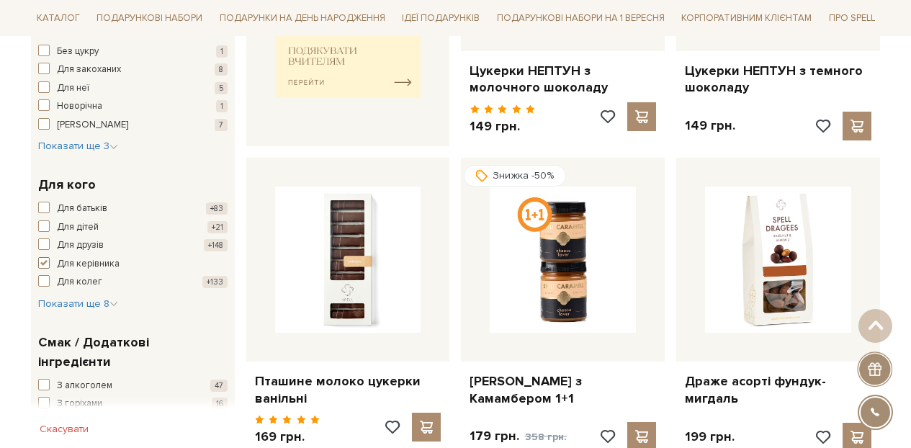
click at [58, 257] on span "Для керівника" at bounding box center [88, 264] width 63 height 14
click at [97, 303] on span "Показати ще 8" at bounding box center [78, 304] width 80 height 12
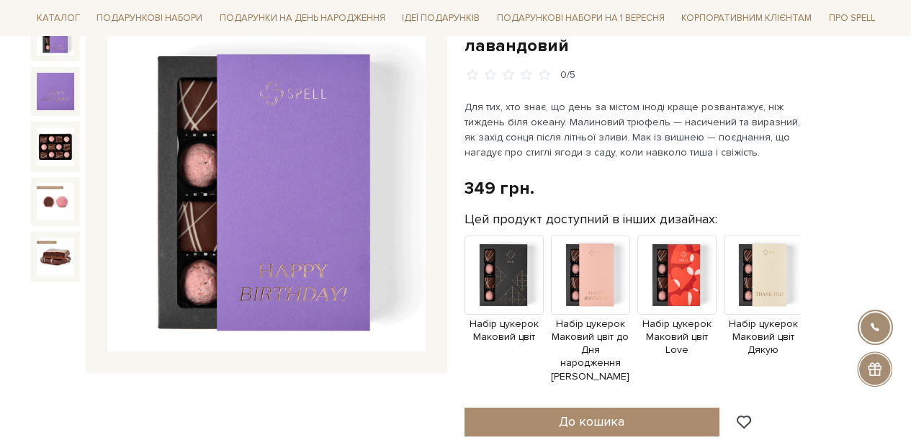
scroll to position [281, 0]
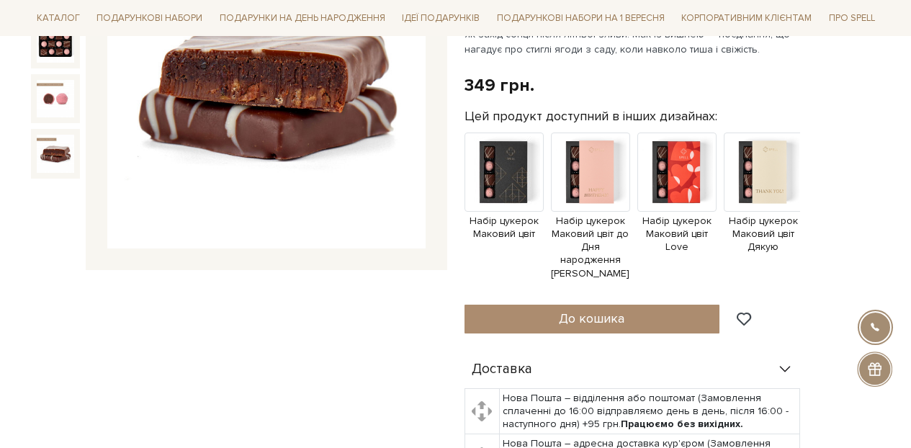
click at [40, 149] on img at bounding box center [55, 153] width 37 height 37
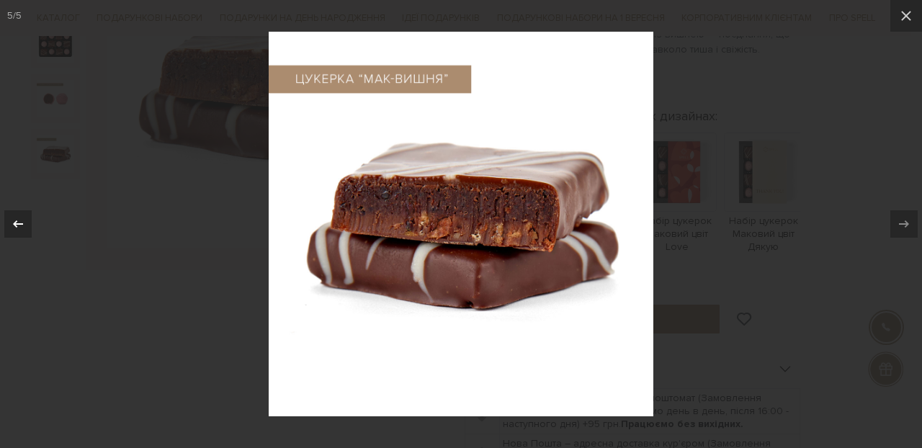
click at [25, 222] on icon at bounding box center [17, 223] width 17 height 17
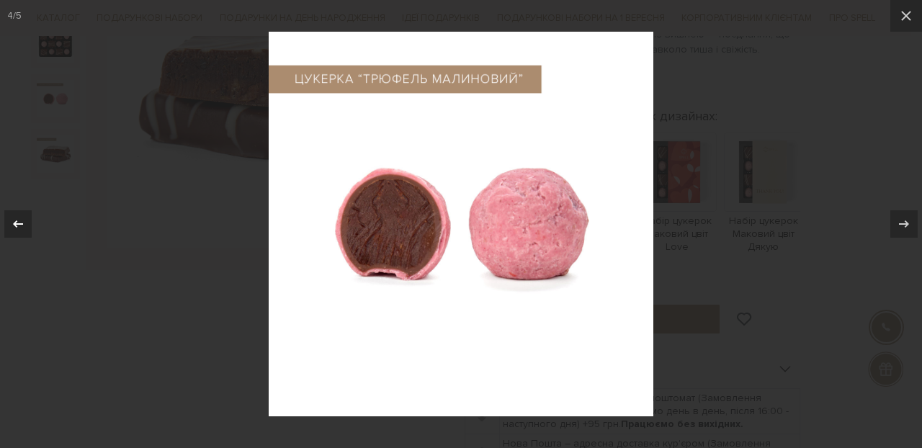
click at [25, 222] on icon at bounding box center [17, 223] width 17 height 17
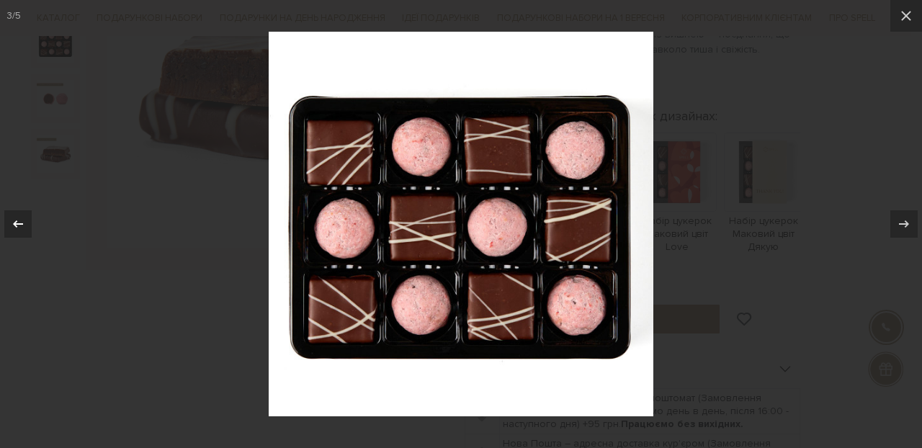
click at [24, 220] on icon at bounding box center [17, 223] width 17 height 17
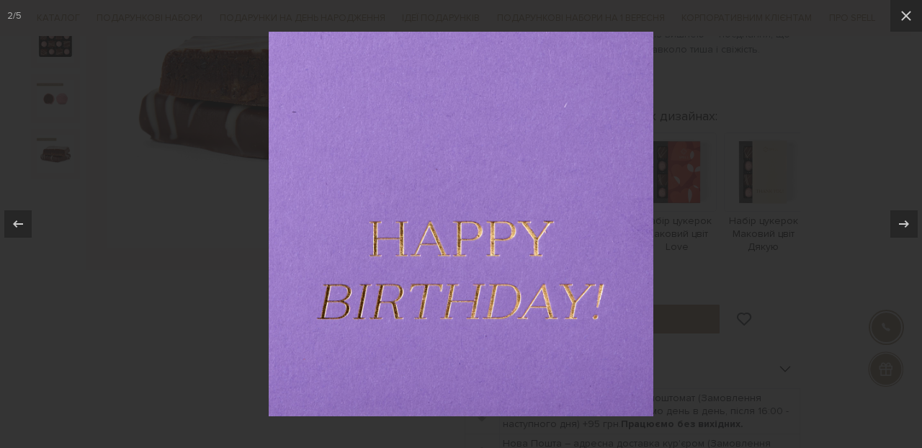
click at [792, 62] on div at bounding box center [461, 224] width 922 height 448
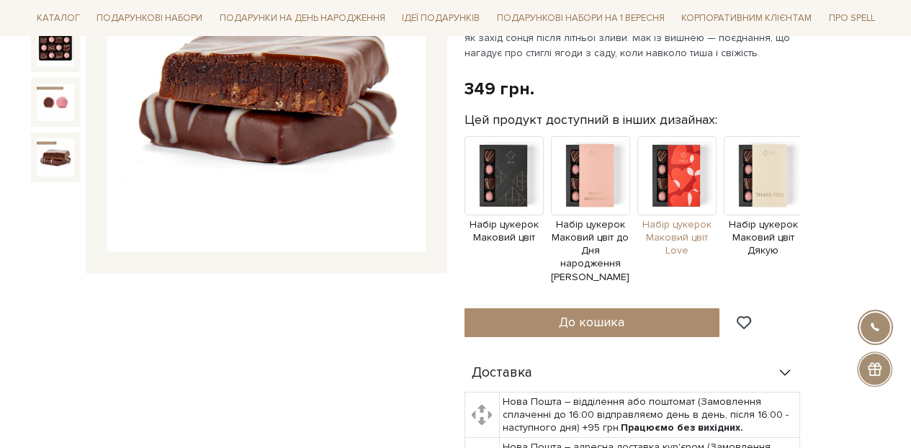
scroll to position [144, 0]
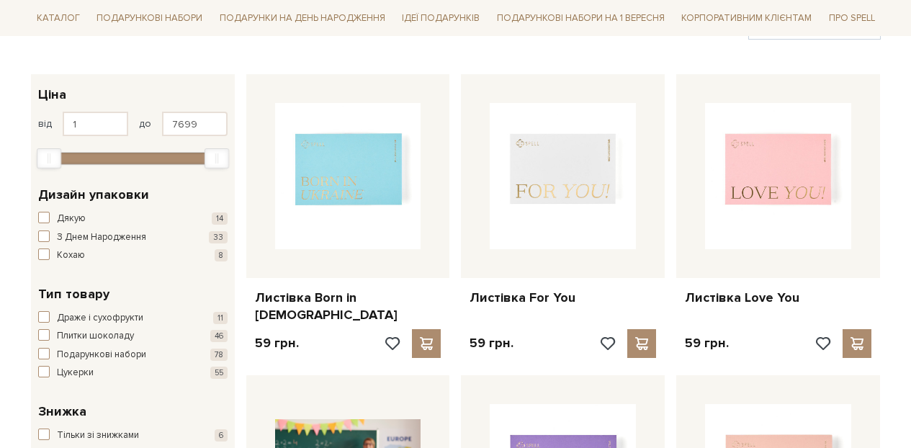
scroll to position [305, 0]
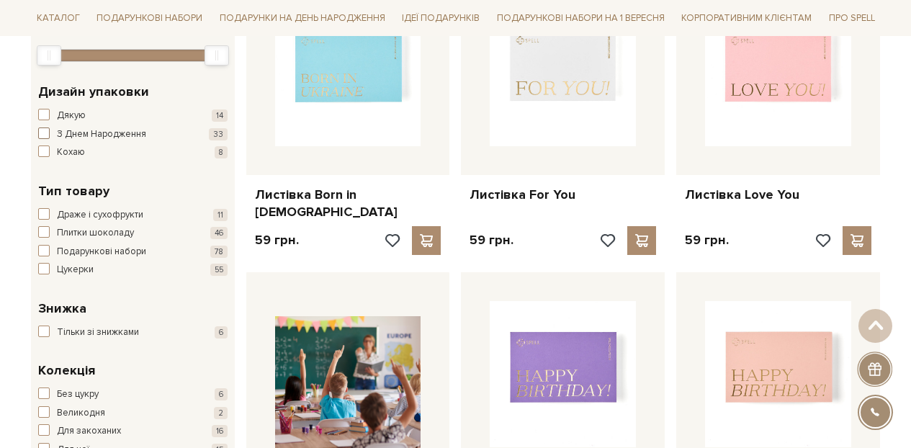
click at [84, 130] on span "З Днем Народження" at bounding box center [101, 135] width 89 height 14
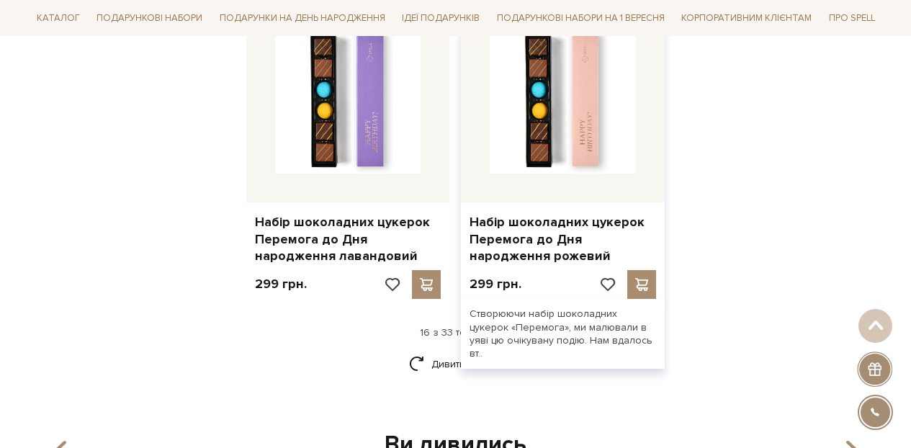
scroll to position [1965, 0]
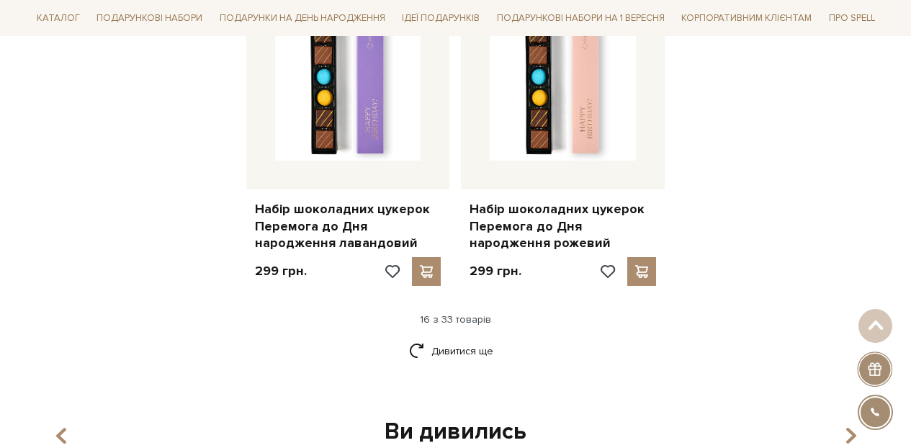
click at [427, 339] on link "Дивитися ще" at bounding box center [456, 351] width 94 height 25
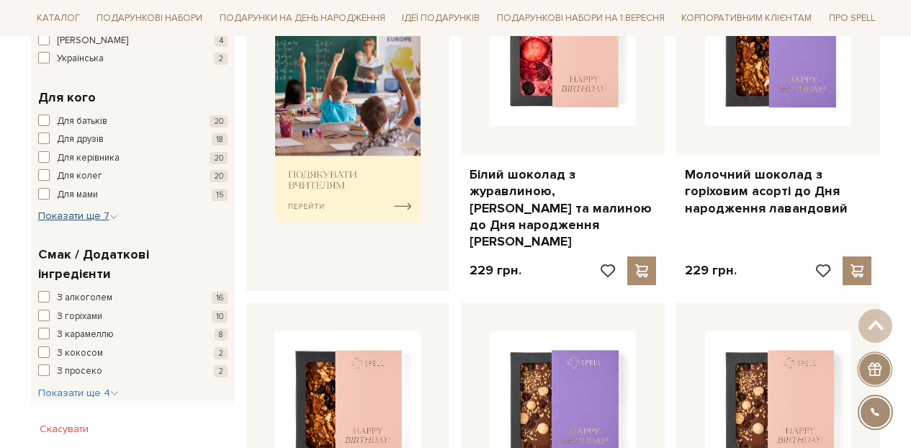
scroll to position [661, 0]
click at [120, 372] on div "З алкоголем 16 З горіхами 10 З карамеллю 8 З кокосом 2 З просеко 2 З сиром 7 З …" at bounding box center [132, 346] width 189 height 110
click at [115, 389] on icon "button" at bounding box center [114, 393] width 9 height 9
click at [97, 206] on div "Для батьків 20 Для друзів 18 Для керівника 20 Для колег 20 Для мами 15 Для неї …" at bounding box center [132, 170] width 189 height 110
click at [102, 217] on span "Показати ще 7" at bounding box center [78, 216] width 80 height 12
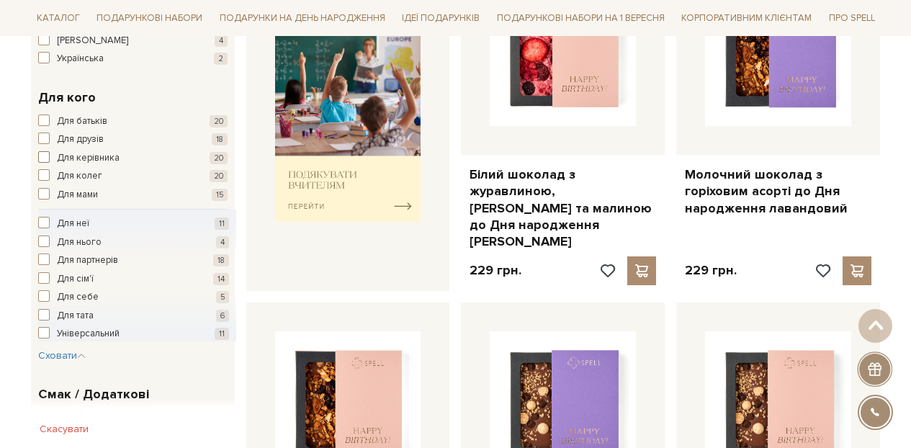
click at [48, 158] on span "button" at bounding box center [44, 157] width 12 height 12
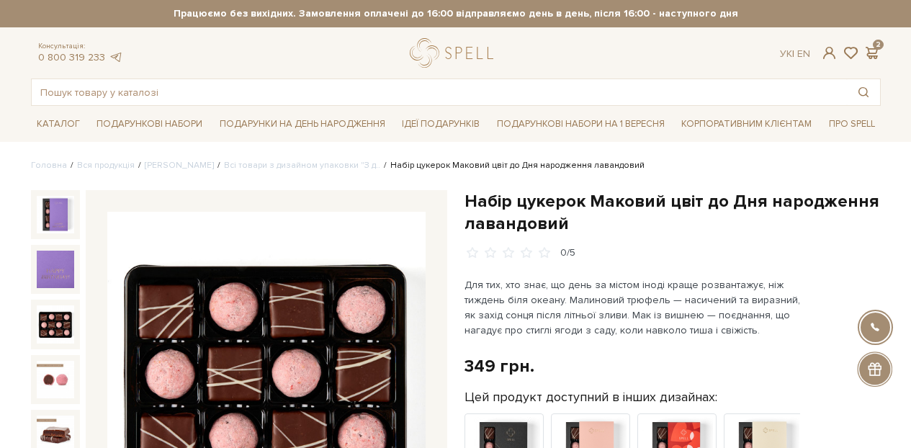
click at [37, 326] on img at bounding box center [55, 323] width 37 height 37
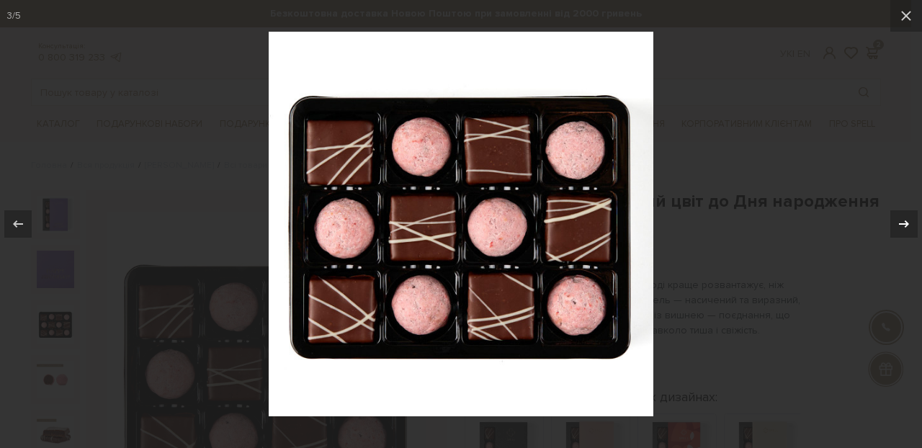
click at [911, 223] on div at bounding box center [903, 223] width 27 height 27
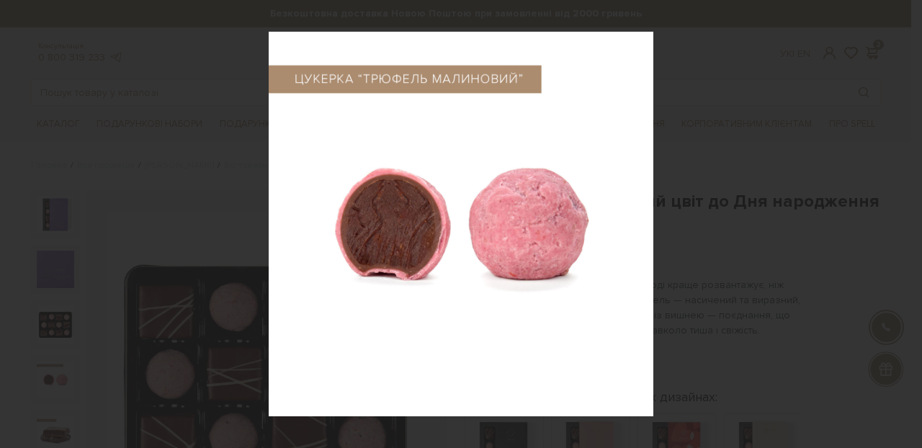
click at [911, 223] on div "4 / 5" at bounding box center [461, 224] width 922 height 448
click at [906, 217] on icon at bounding box center [904, 223] width 17 height 17
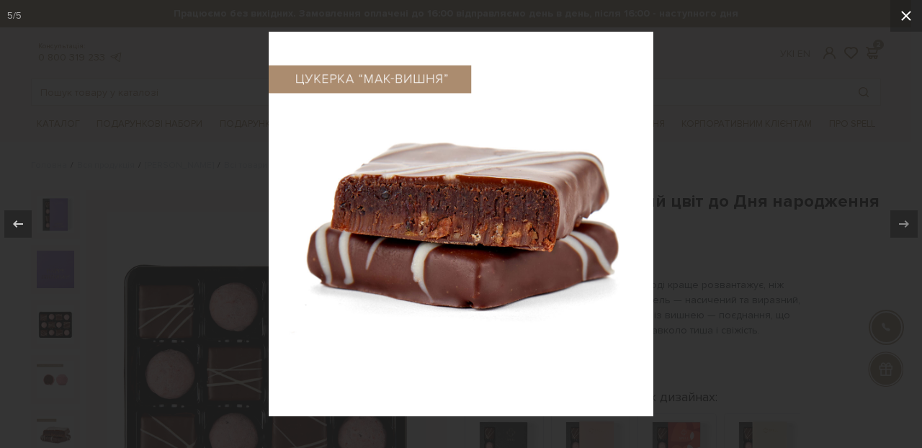
click at [898, 14] on icon at bounding box center [906, 15] width 17 height 17
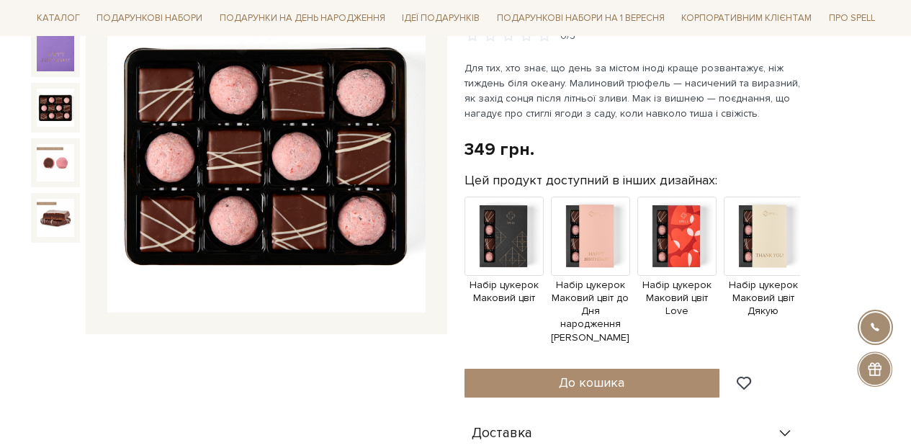
scroll to position [262, 0]
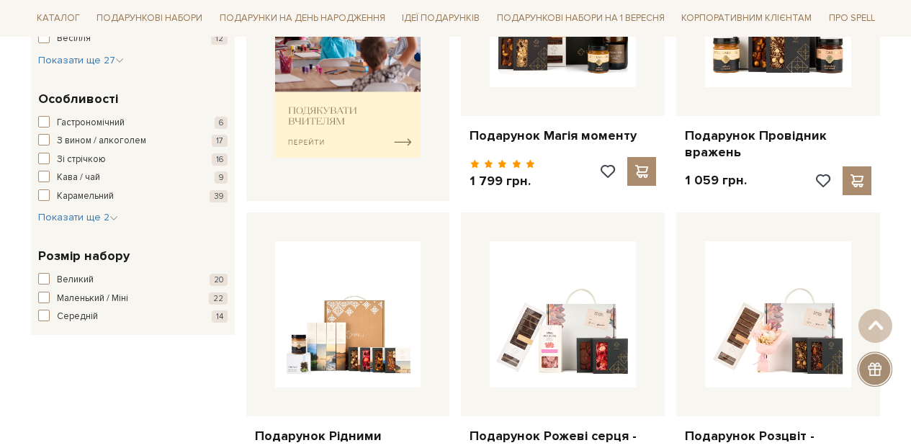
scroll to position [687, 0]
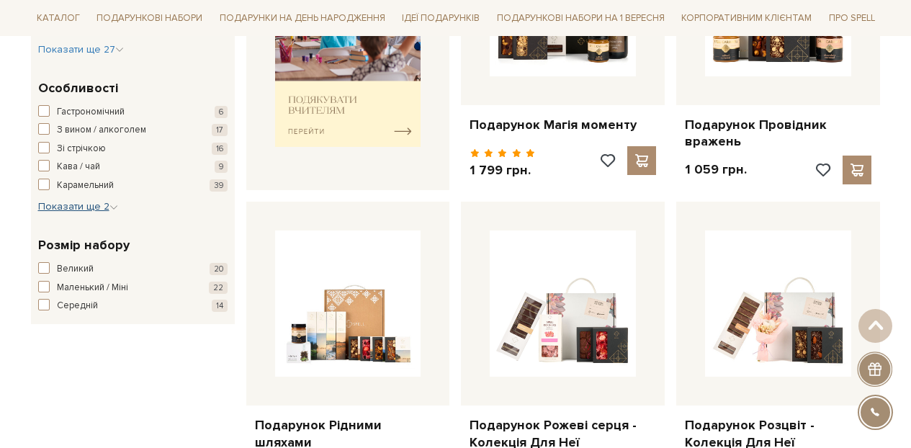
click at [105, 210] on span "Показати ще 2" at bounding box center [78, 206] width 80 height 12
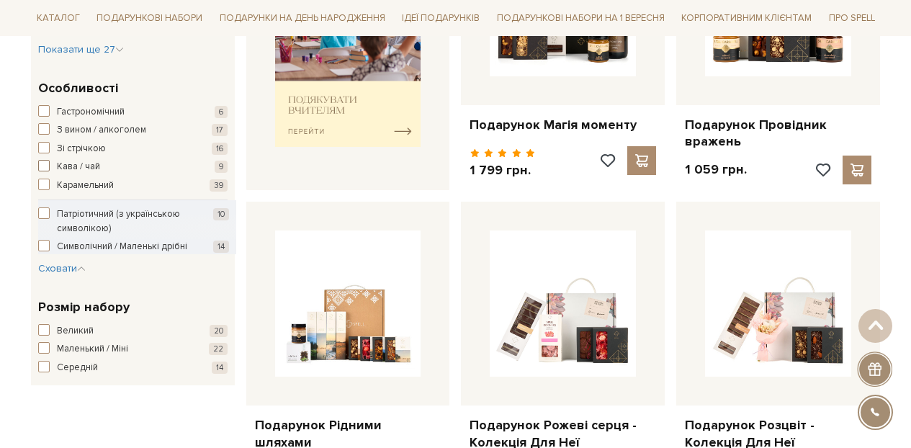
click at [40, 163] on span "button" at bounding box center [44, 166] width 12 height 12
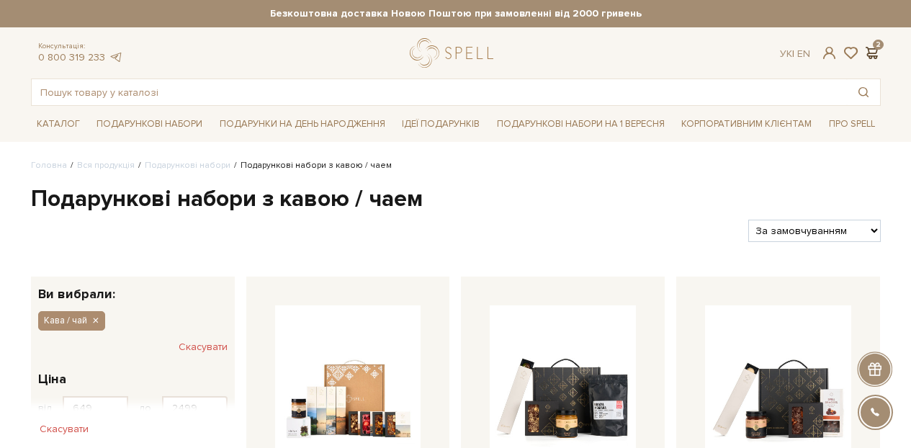
click at [877, 53] on span at bounding box center [872, 52] width 17 height 15
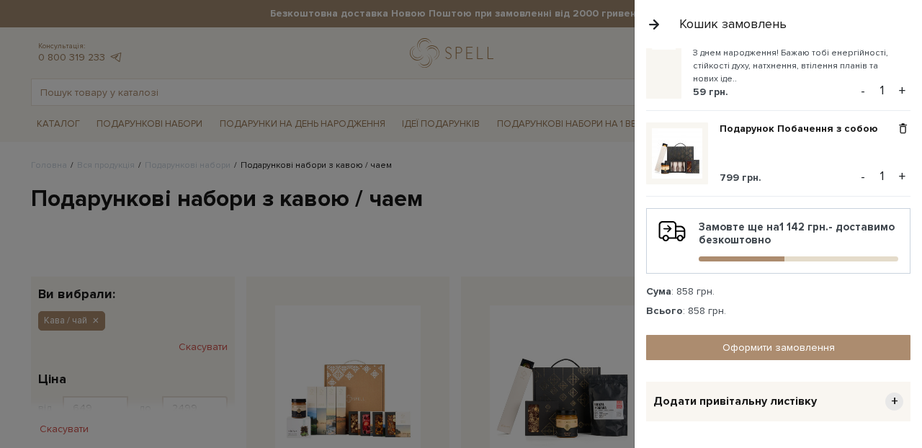
scroll to position [107, 0]
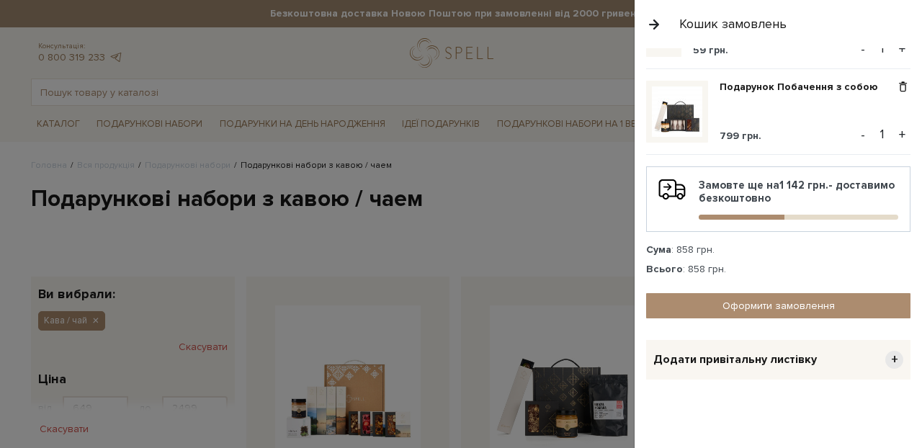
click at [467, 234] on div at bounding box center [461, 224] width 922 height 448
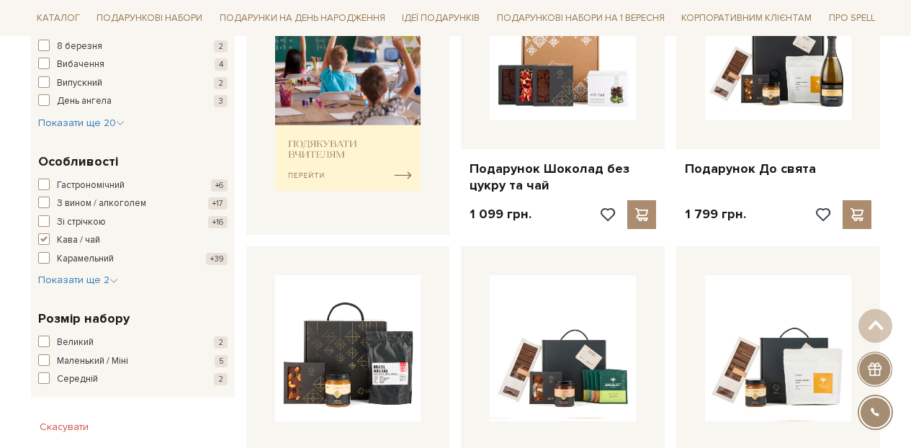
scroll to position [633, 0]
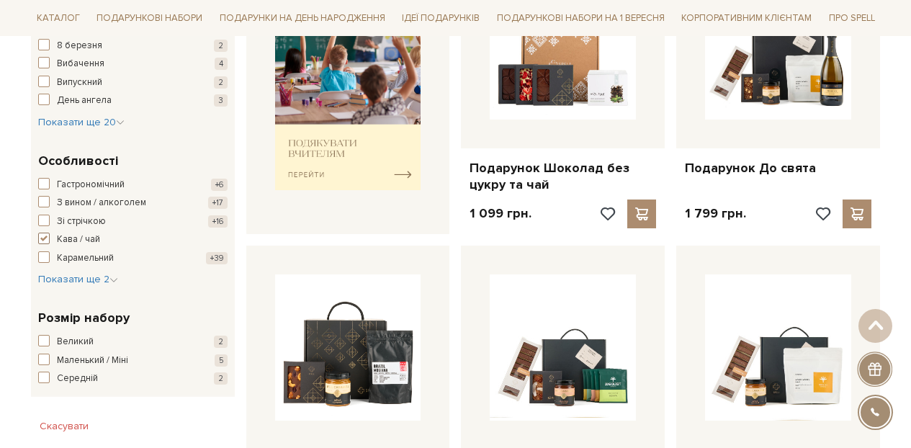
click at [79, 240] on span "Кава / чай" at bounding box center [78, 240] width 43 height 14
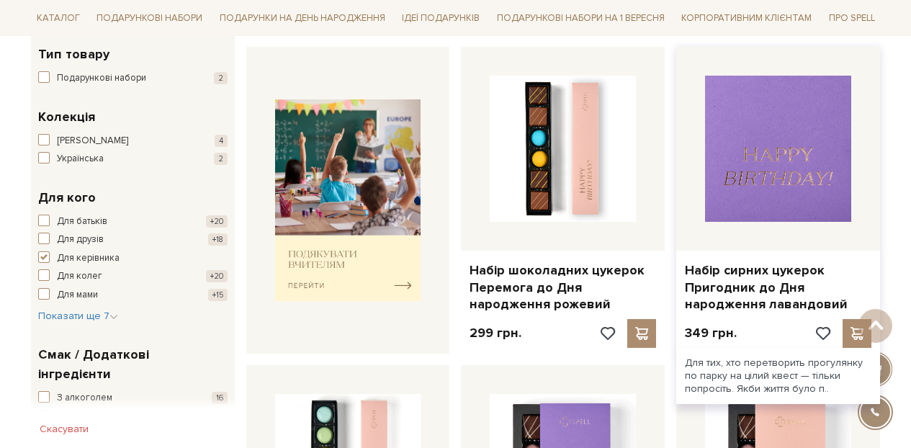
scroll to position [425, 0]
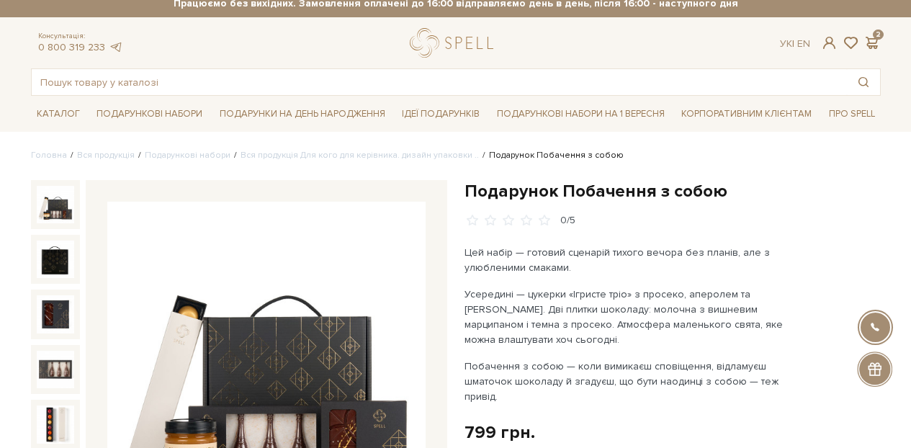
scroll to position [126, 0]
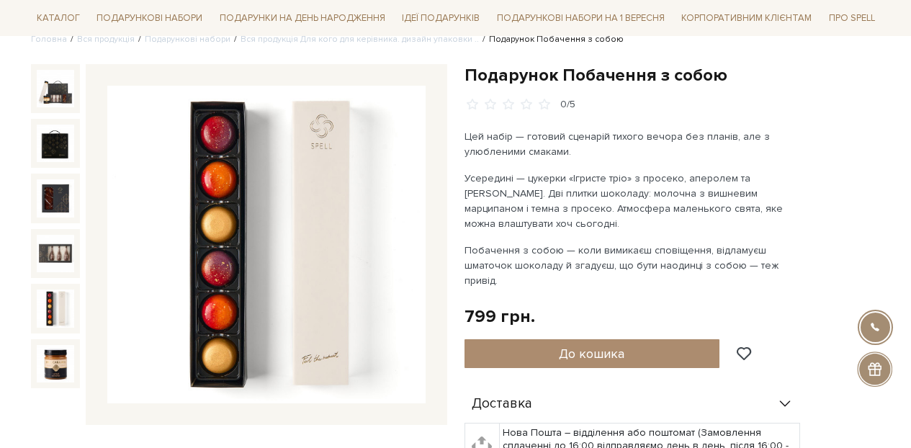
click at [69, 311] on img at bounding box center [55, 308] width 37 height 37
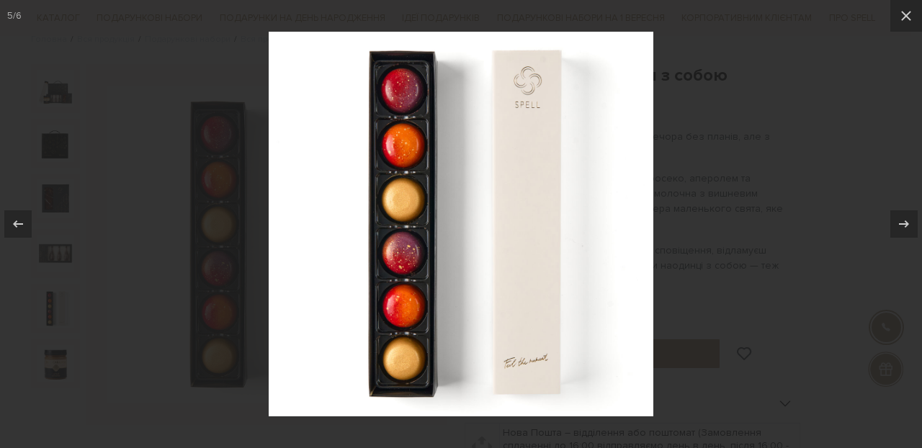
click at [792, 176] on div at bounding box center [461, 224] width 922 height 448
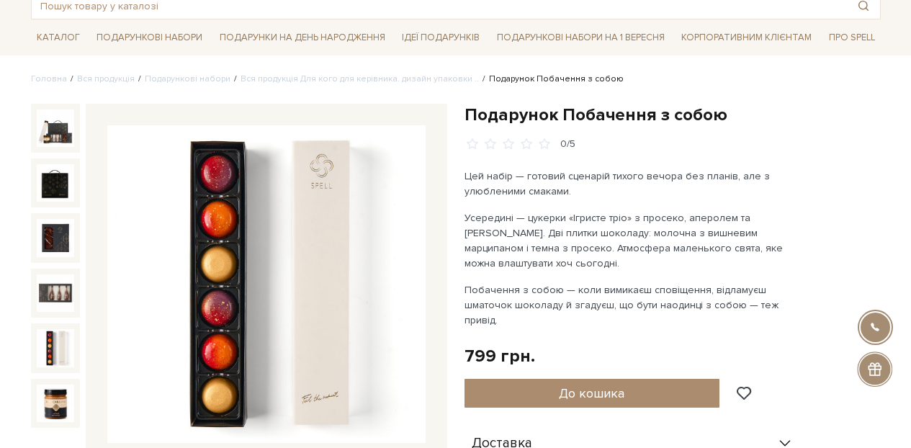
scroll to position [133, 0]
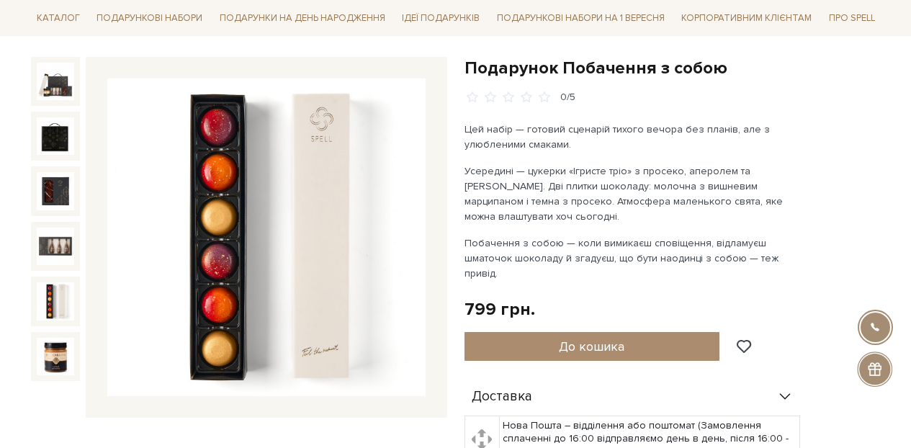
click at [218, 248] on img at bounding box center [266, 238] width 318 height 318
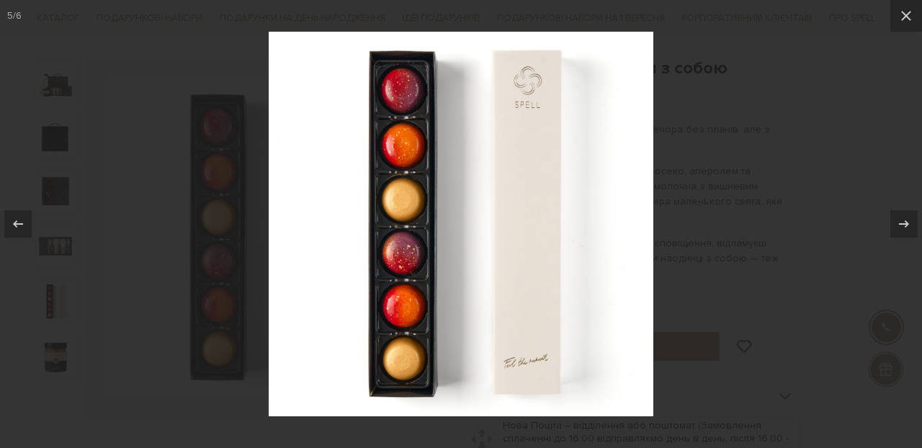
click at [844, 196] on div at bounding box center [461, 224] width 922 height 448
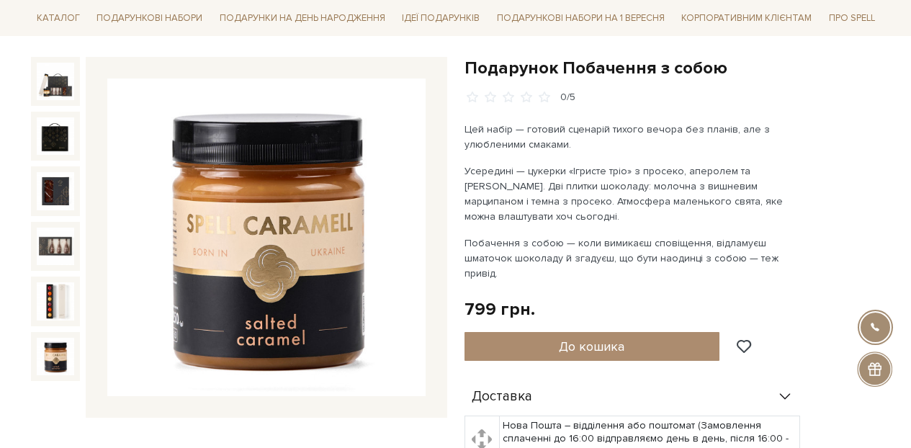
click at [49, 343] on img at bounding box center [55, 356] width 37 height 37
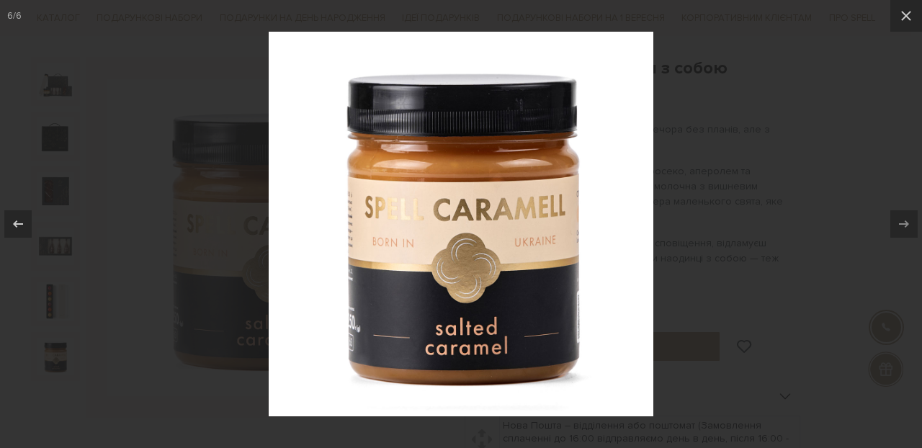
click at [700, 178] on div at bounding box center [461, 224] width 922 height 448
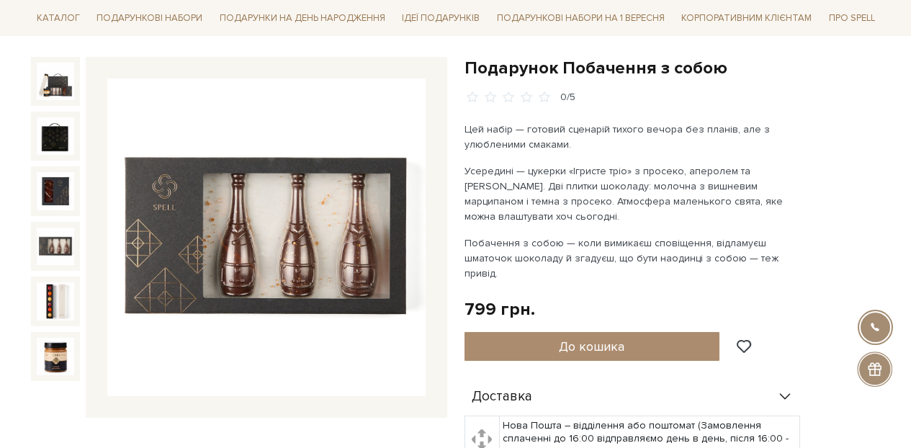
click at [38, 238] on img at bounding box center [55, 246] width 37 height 37
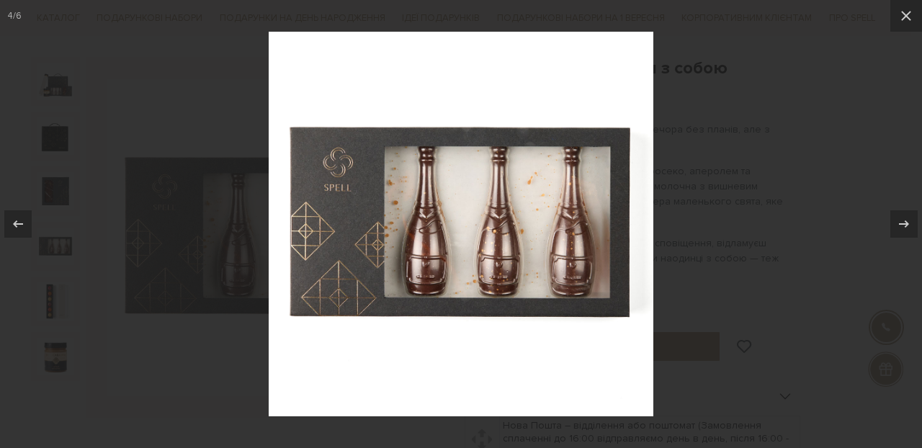
click at [715, 207] on div at bounding box center [461, 224] width 922 height 448
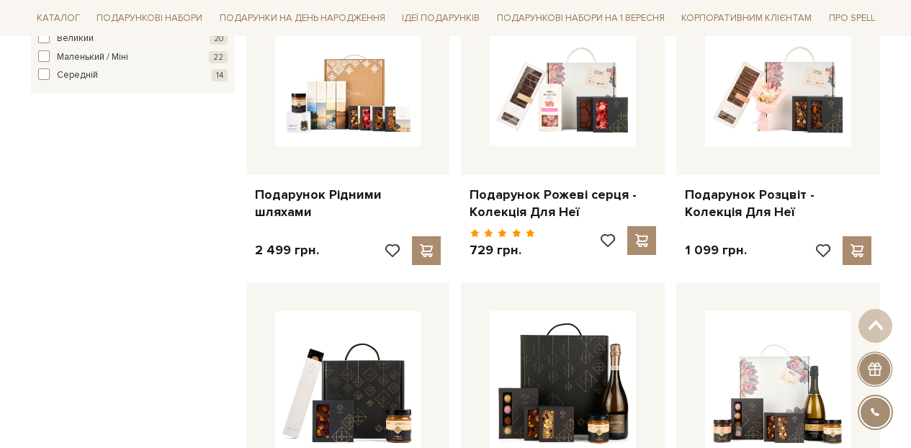
scroll to position [646, 0]
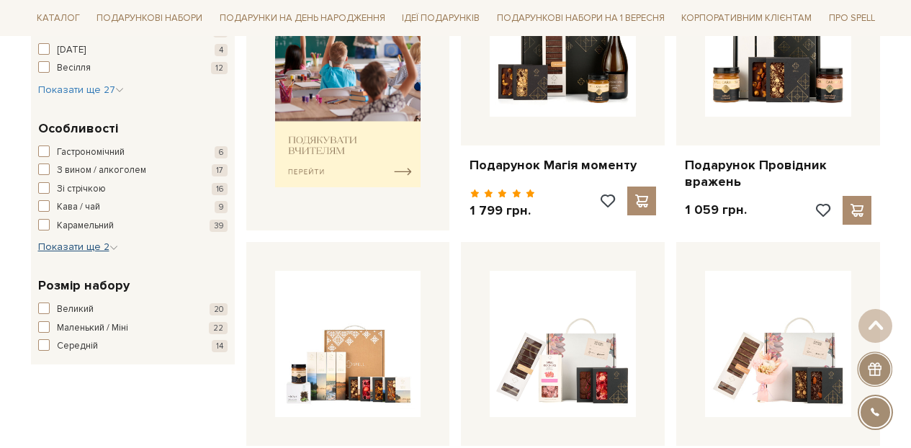
click at [91, 240] on button "Показати ще 2 Сховати" at bounding box center [78, 247] width 80 height 14
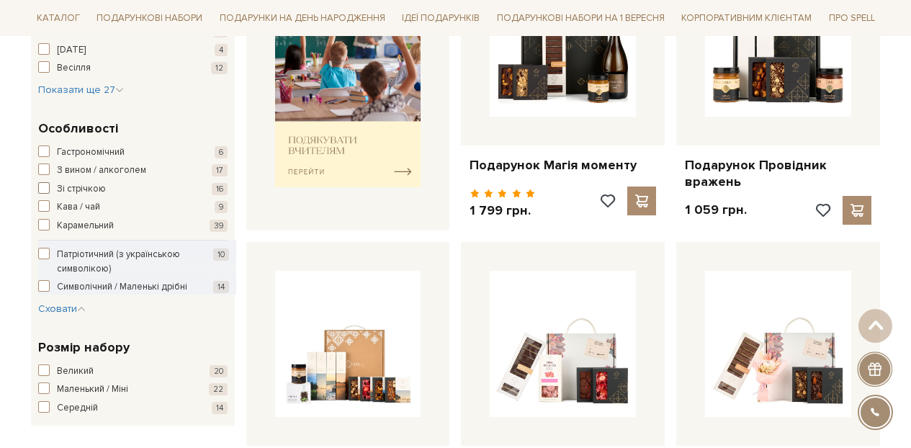
click at [105, 190] on button "Зі стрічкою 16" at bounding box center [132, 189] width 189 height 14
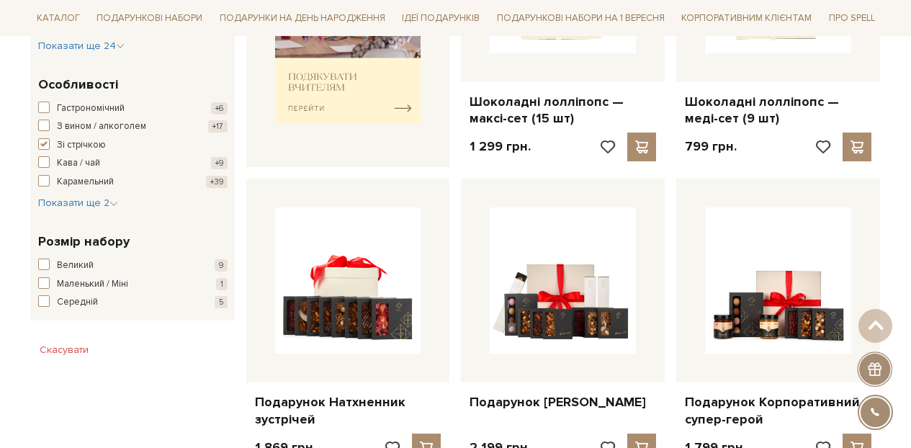
scroll to position [743, 0]
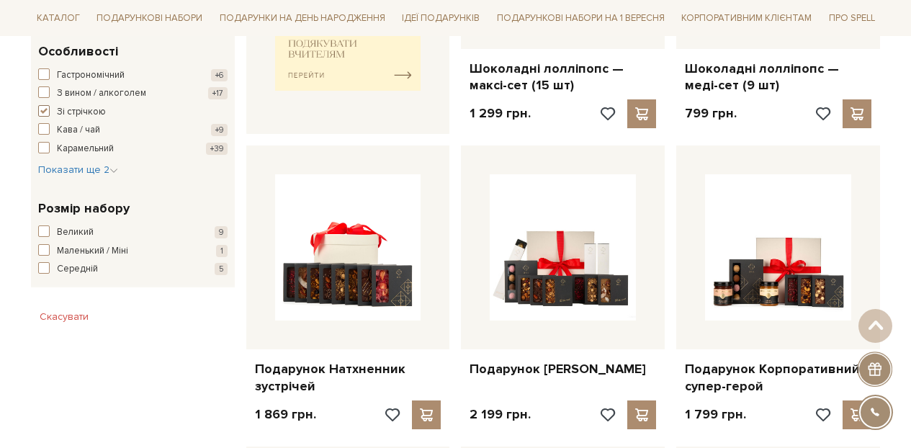
click at [46, 111] on span "button" at bounding box center [44, 111] width 12 height 12
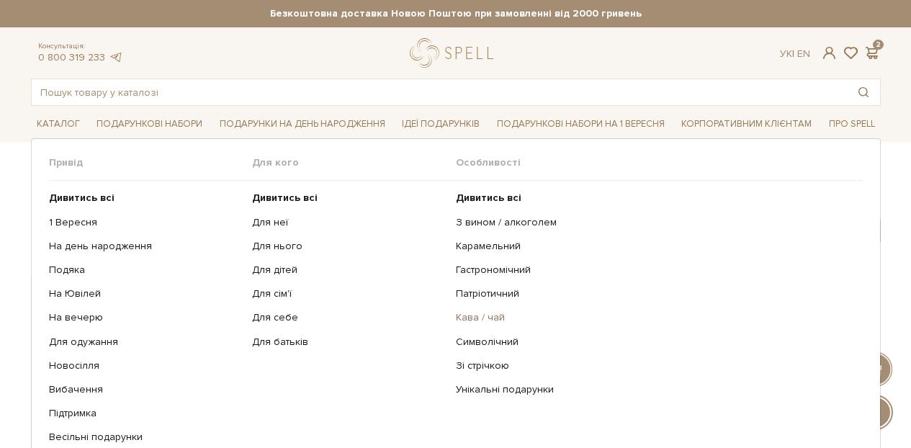
click at [493, 316] on link "Кава / чай" at bounding box center [654, 317] width 396 height 13
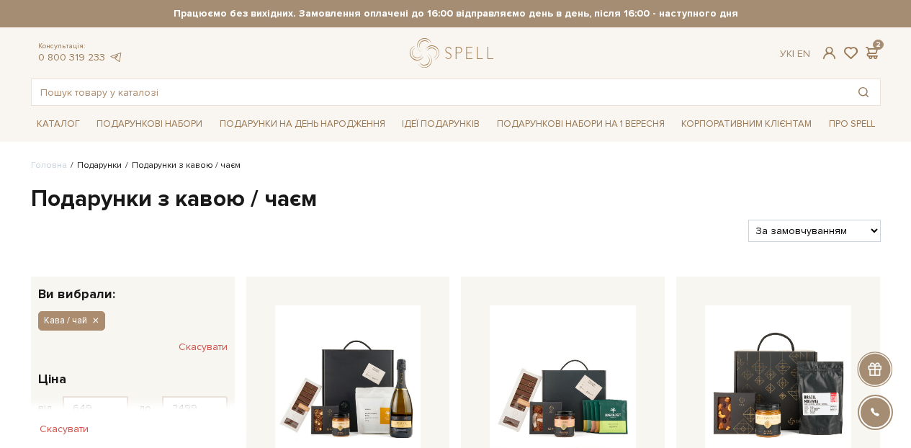
click at [97, 166] on link "Подарунки" at bounding box center [99, 165] width 45 height 11
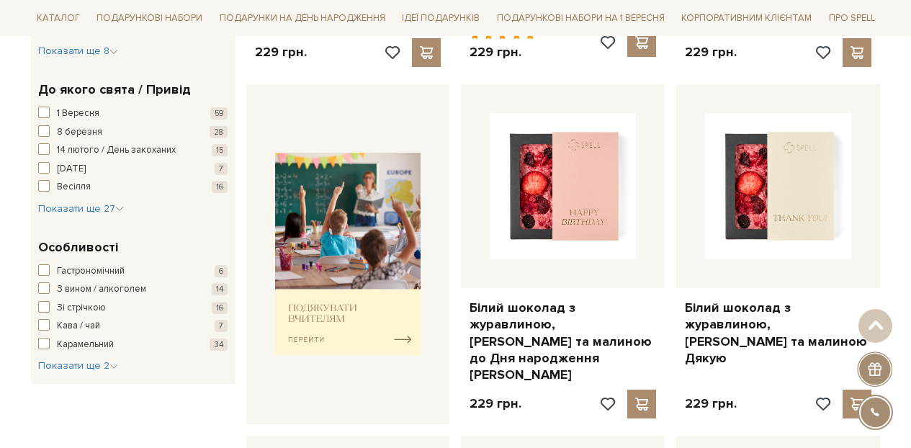
scroll to position [532, 0]
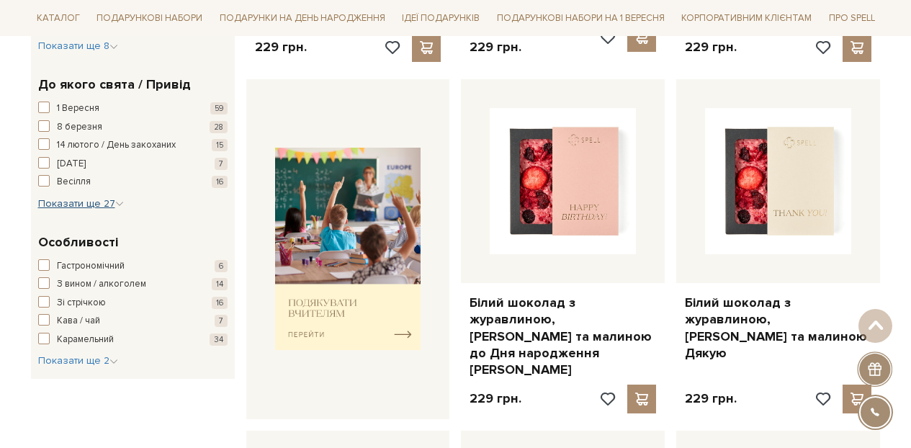
click at [102, 202] on span "Показати ще 27" at bounding box center [81, 203] width 86 height 12
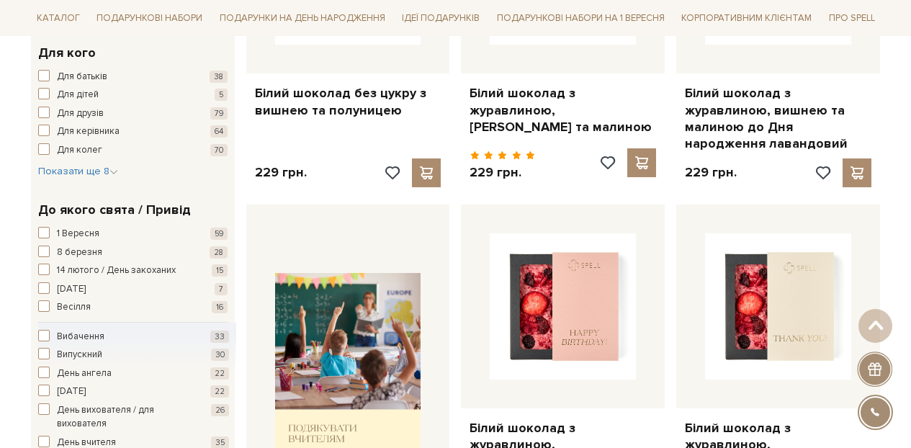
scroll to position [407, 0]
click at [91, 134] on span "Для керівника" at bounding box center [88, 132] width 63 height 14
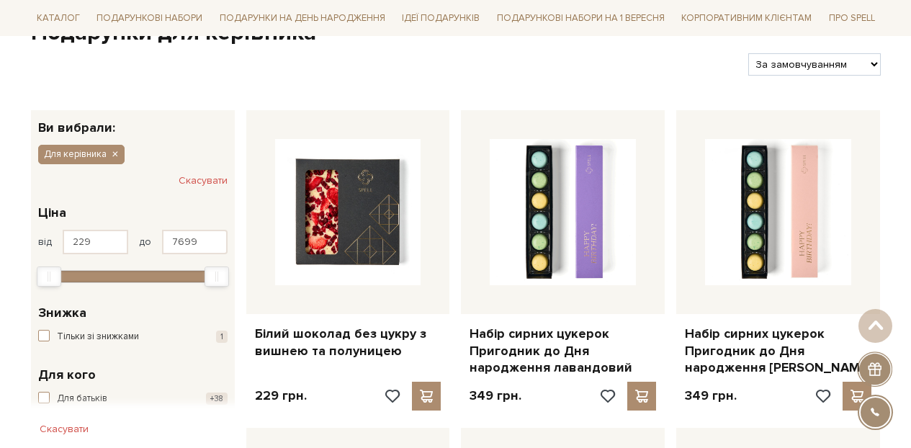
scroll to position [176, 0]
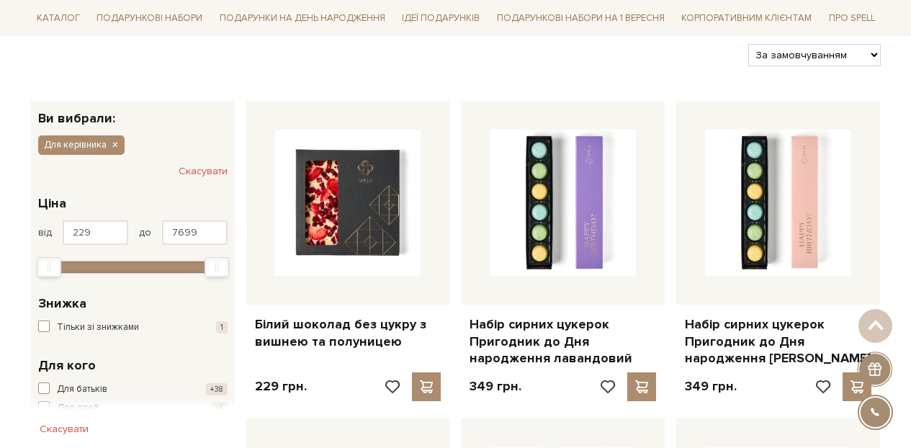
click at [834, 40] on div "Фільтри За замовчуванням За Ціною (зростання) За Ціною (зменшення) Новинки За п…" at bounding box center [456, 49] width 862 height 34
click at [828, 48] on select "За замовчуванням За Ціною (зростання) За Ціною (зменшення) Новинки За популярні…" at bounding box center [815, 55] width 132 height 22
select select "https://spellchocolate.com/podarunki/gifts-for-dlja-kerivnika?sort=p.price&orde…"
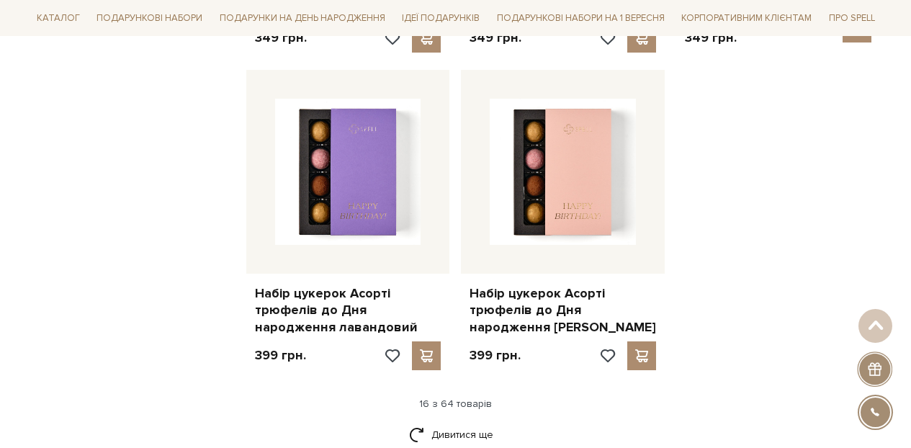
scroll to position [1795, 0]
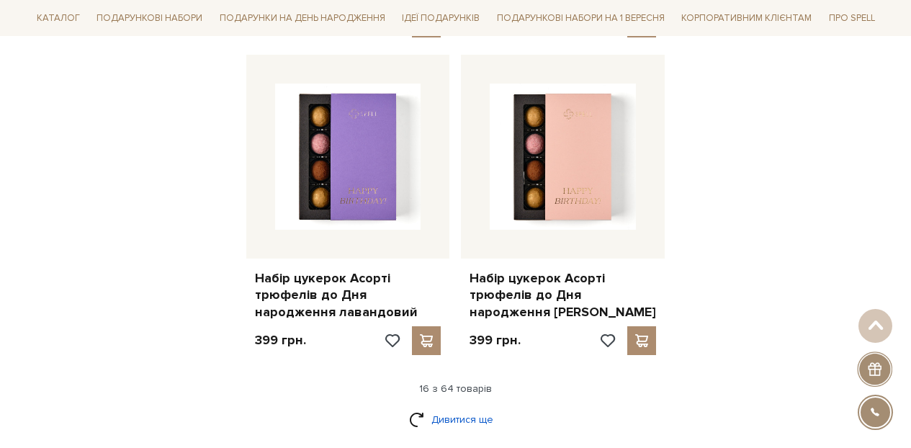
click at [463, 411] on link "Дивитися ще" at bounding box center [456, 419] width 94 height 25
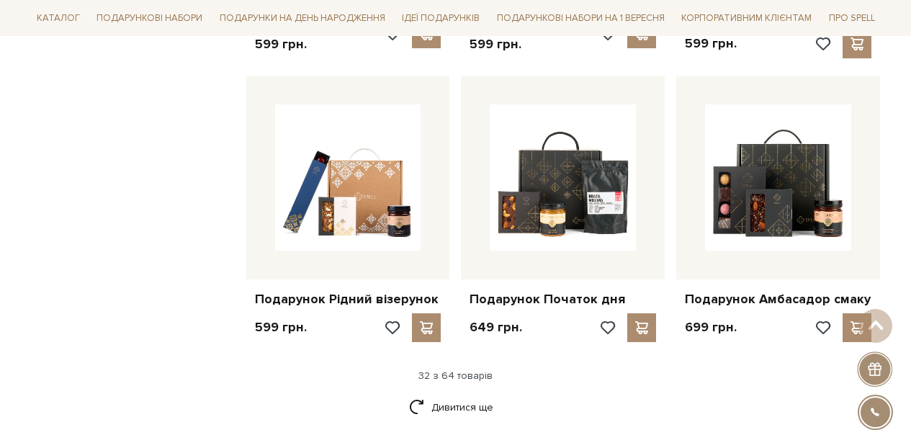
scroll to position [3437, 0]
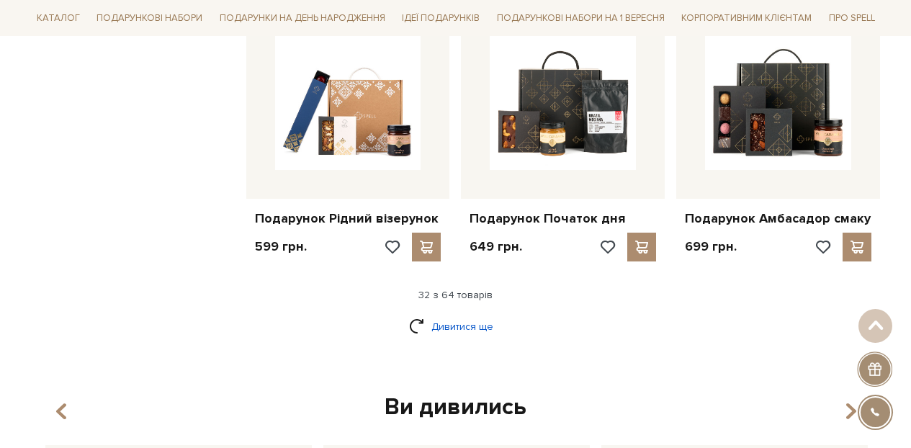
click at [453, 314] on link "Дивитися ще" at bounding box center [456, 326] width 94 height 25
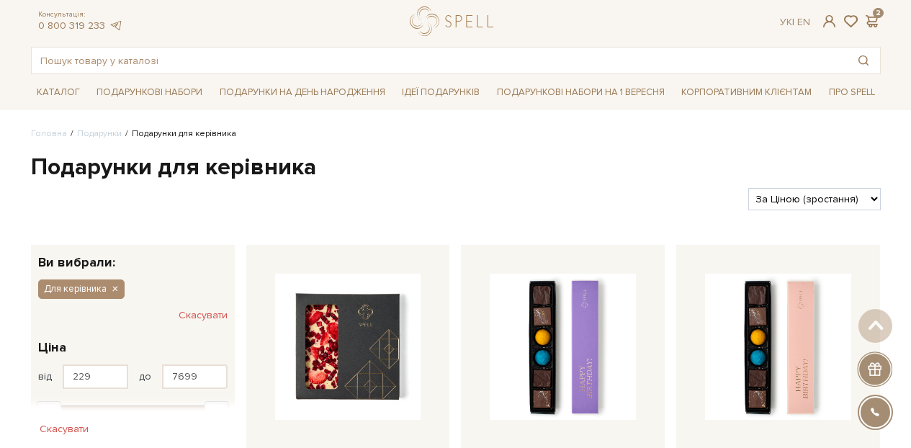
scroll to position [0, 0]
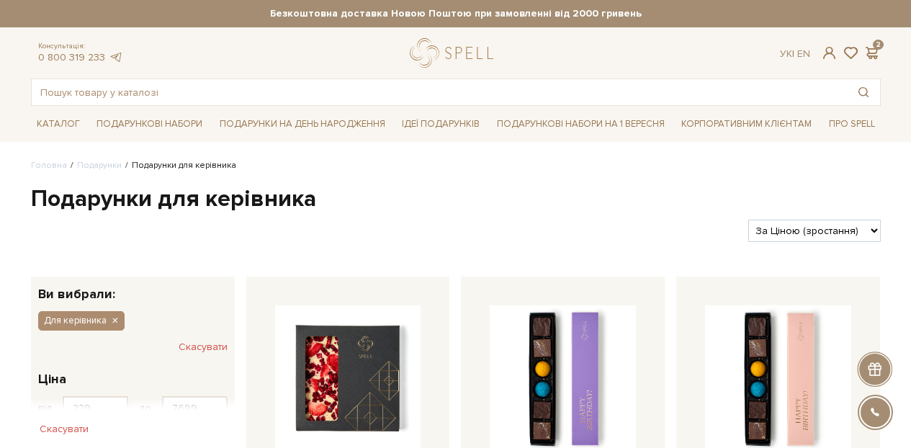
click at [91, 163] on link "Подарунки" at bounding box center [99, 165] width 45 height 11
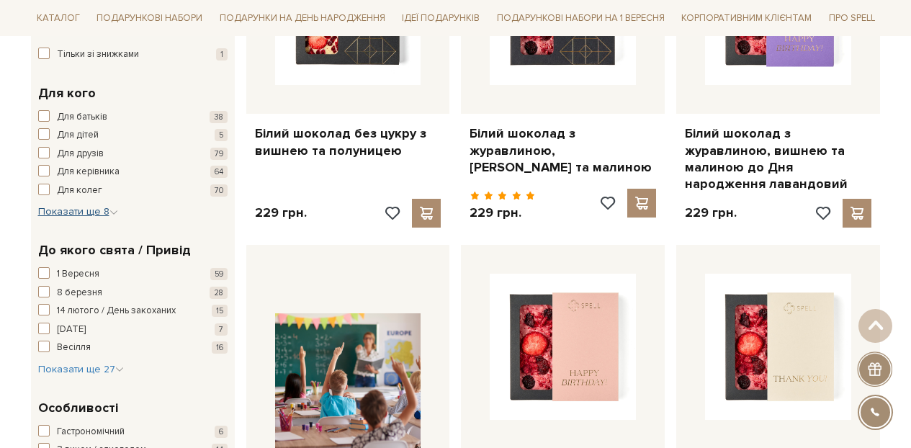
scroll to position [365, 0]
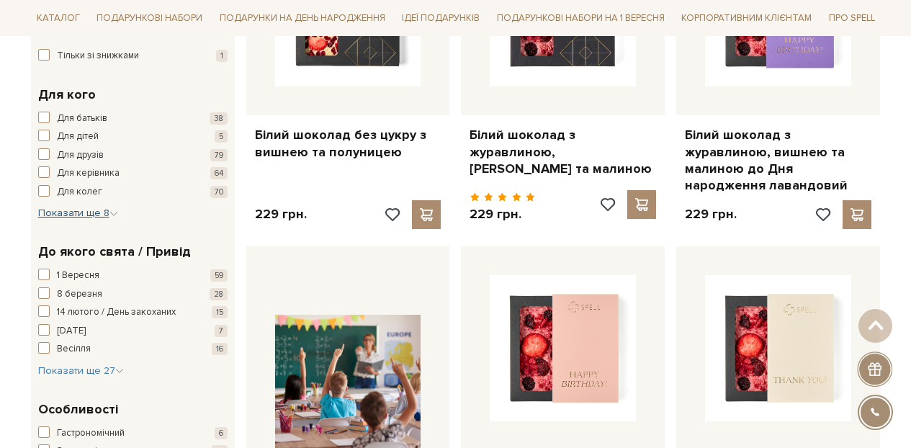
click at [106, 213] on span "Показати ще 8" at bounding box center [78, 213] width 80 height 12
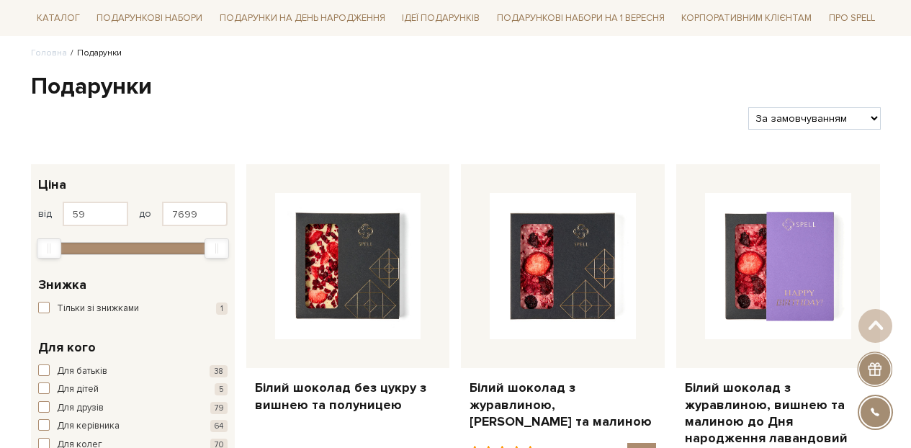
scroll to position [0, 0]
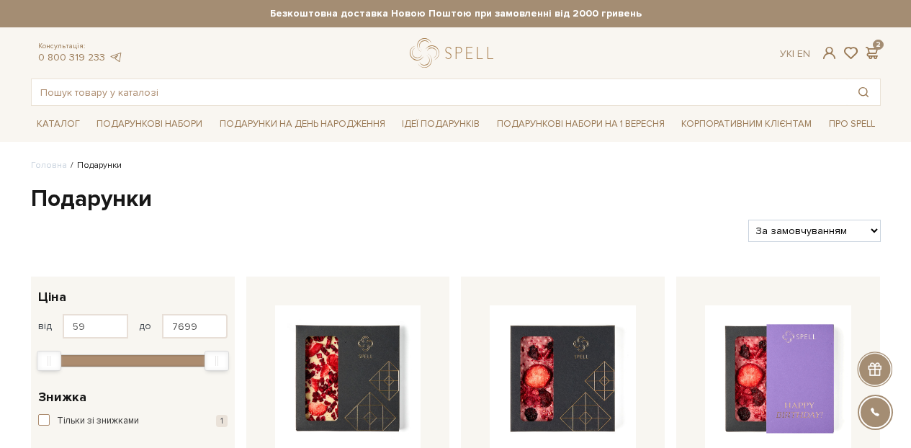
click at [780, 222] on select "За замовчуванням За Ціною (зростання) За Ціною (зменшення) Новинки За популярні…" at bounding box center [815, 231] width 132 height 22
select select "https://spellchocolate.com/podarunki/?sort=p.price&order=ASC"
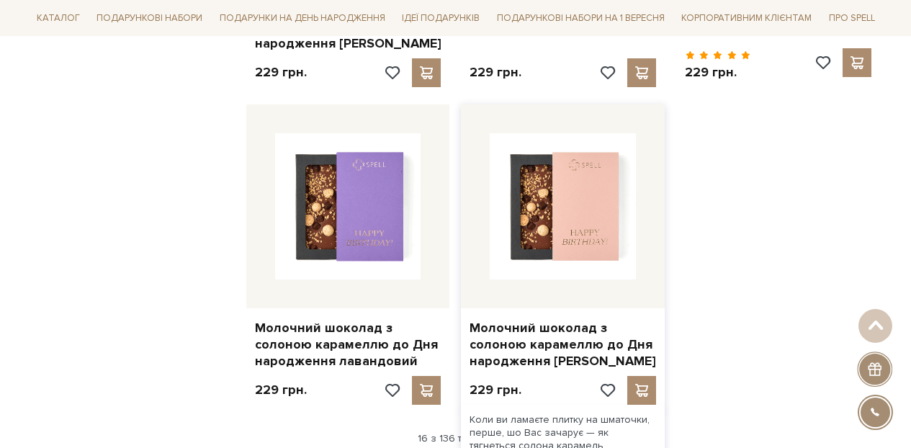
scroll to position [1780, 0]
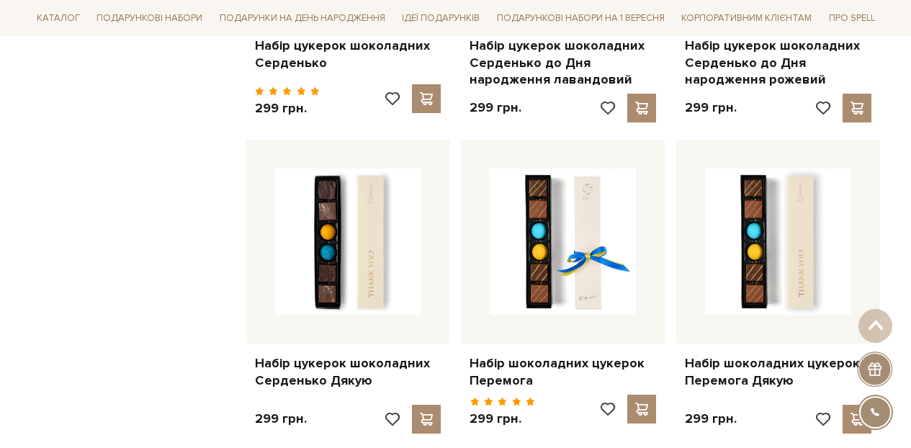
scroll to position [3513, 0]
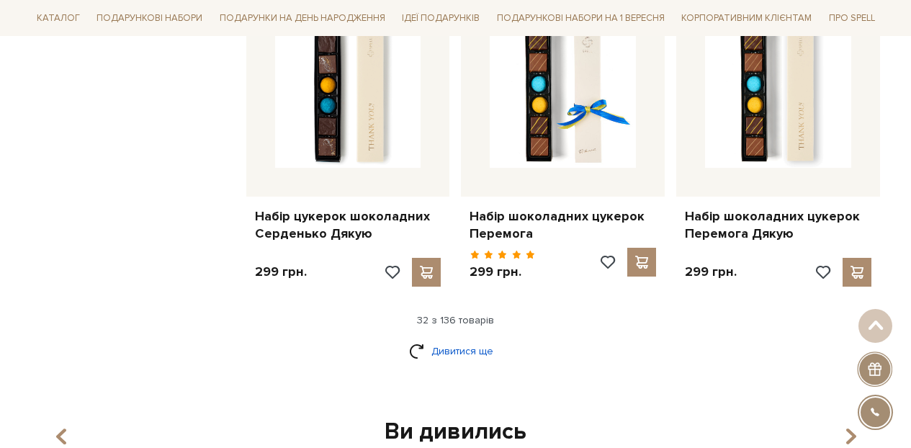
click at [433, 339] on link "Дивитися ще" at bounding box center [456, 351] width 94 height 25
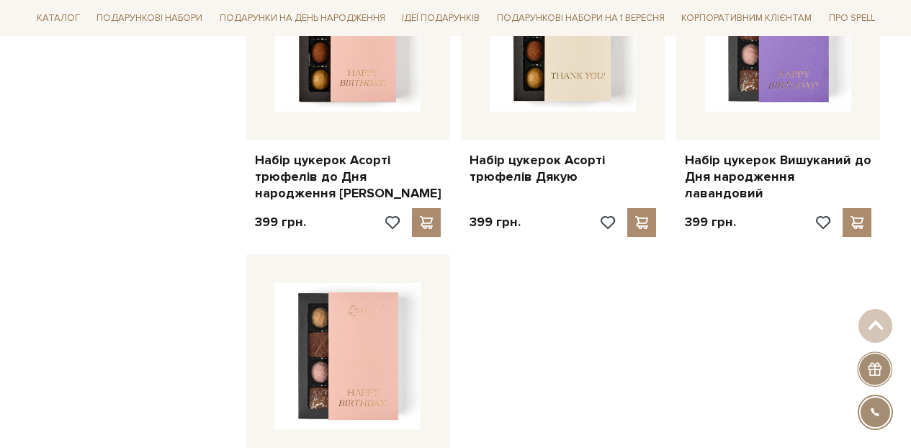
scroll to position [5300, 0]
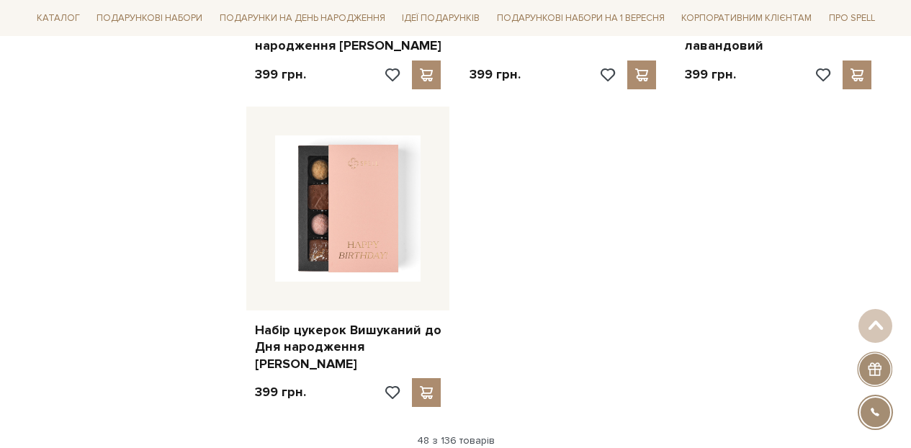
click at [463, 434] on div "48 з 136 товарів" at bounding box center [456, 440] width 862 height 13
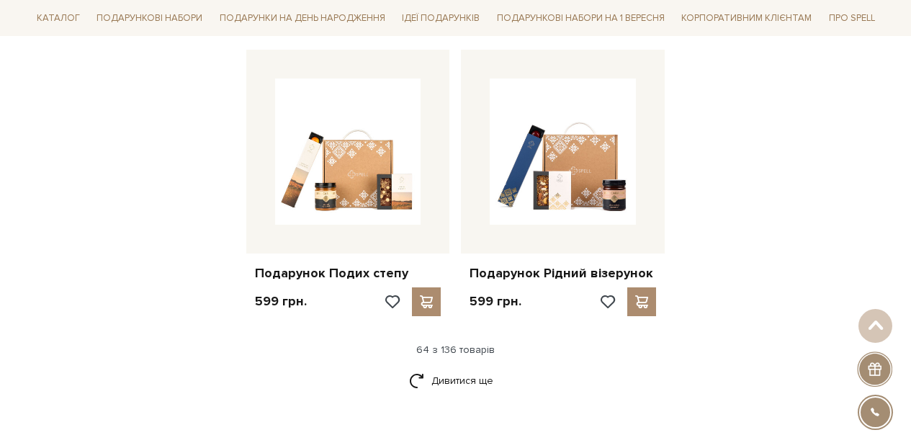
scroll to position [6973, 0]
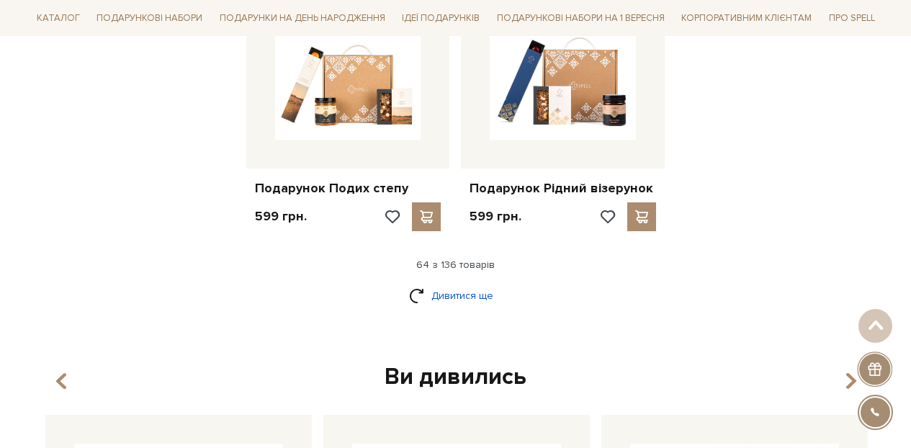
click at [429, 283] on link "Дивитися ще" at bounding box center [456, 295] width 94 height 25
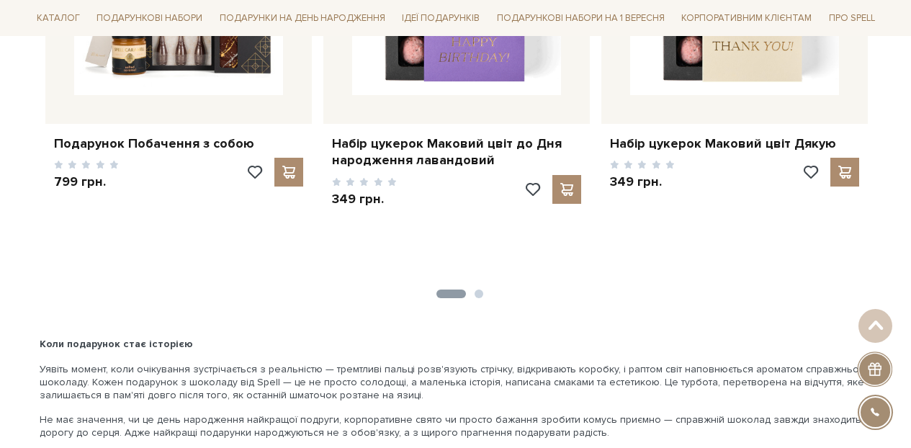
scroll to position [8555, 0]
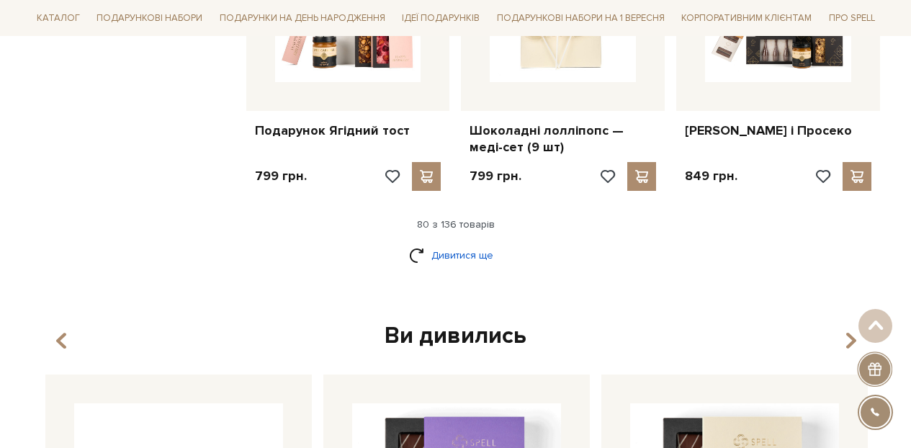
click at [447, 243] on link "Дивитися ще" at bounding box center [456, 255] width 94 height 25
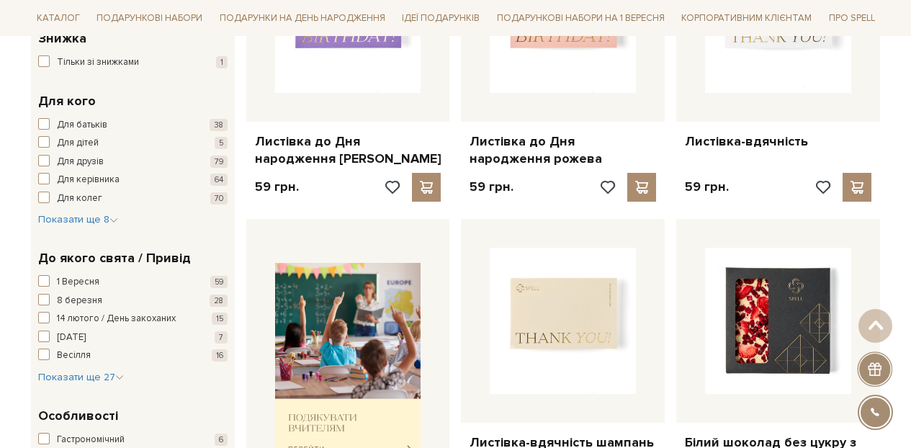
scroll to position [669, 0]
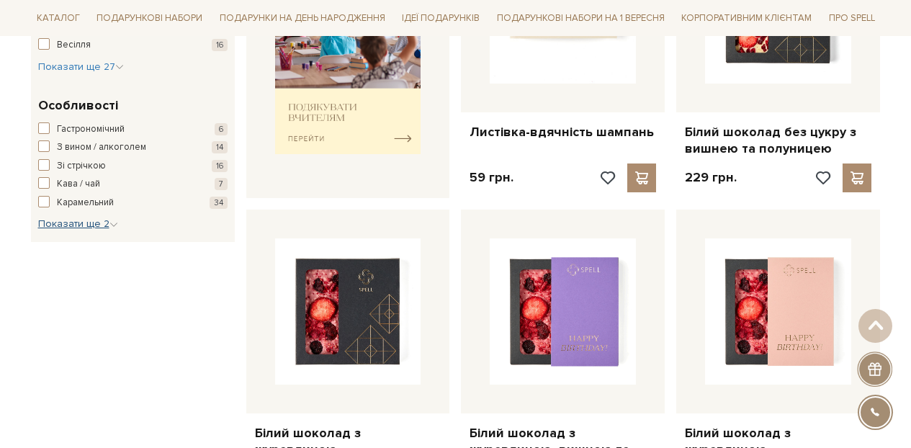
click at [114, 218] on span "Показати ще 2" at bounding box center [78, 224] width 80 height 12
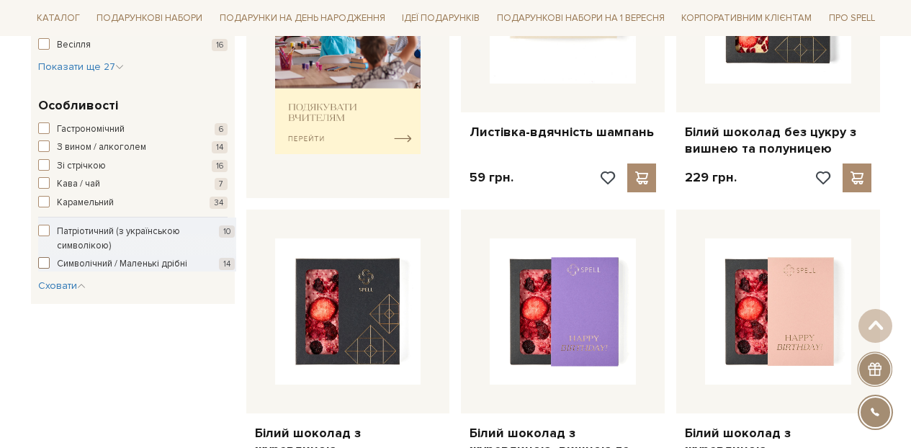
click at [146, 267] on span "Символічний / Маленькі дрібні" at bounding box center [122, 264] width 130 height 14
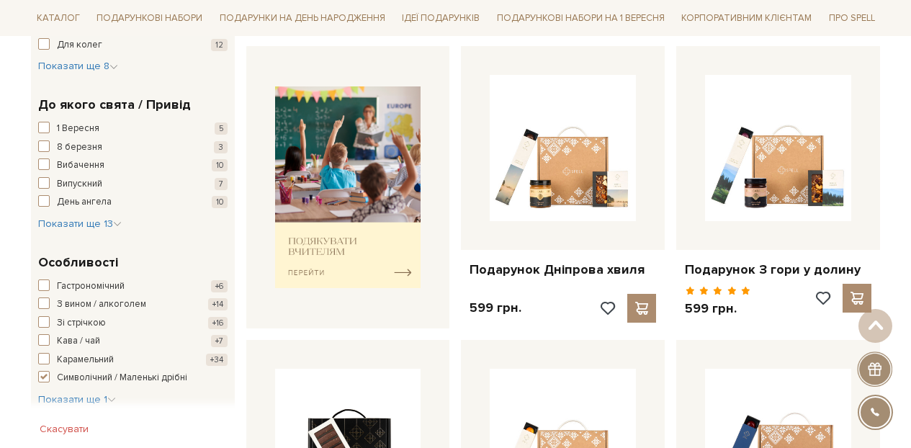
scroll to position [536, 0]
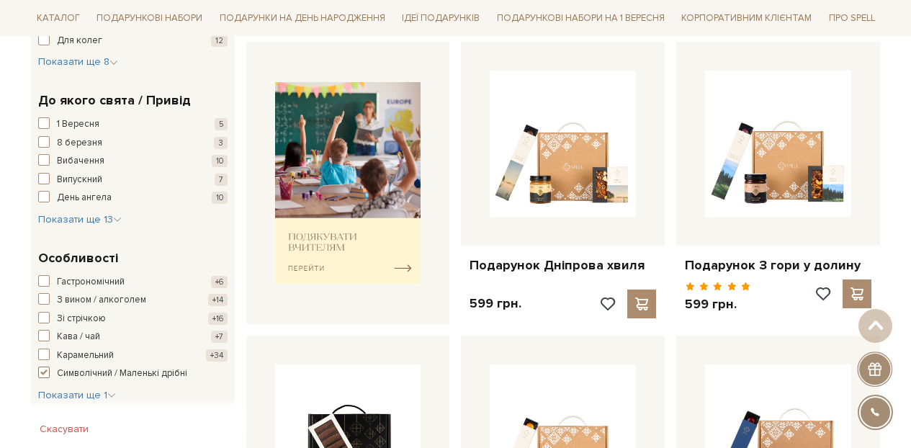
click at [67, 375] on span "Символічний / Маленькі дрібні" at bounding box center [122, 374] width 130 height 14
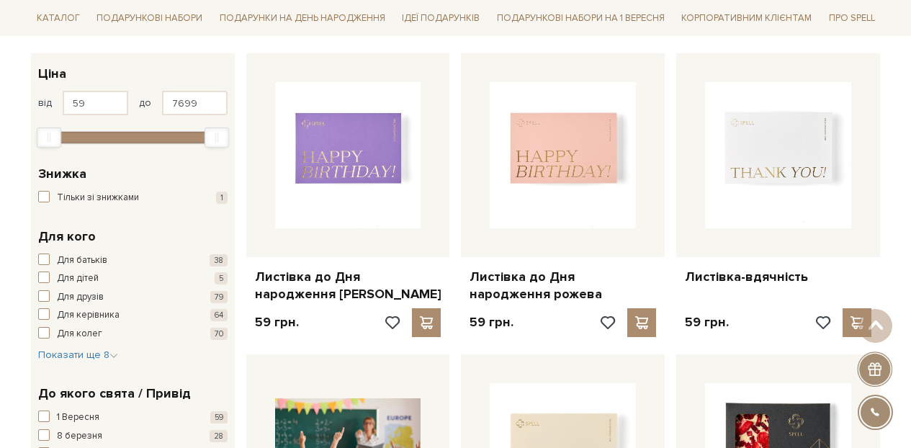
scroll to position [283, 0]
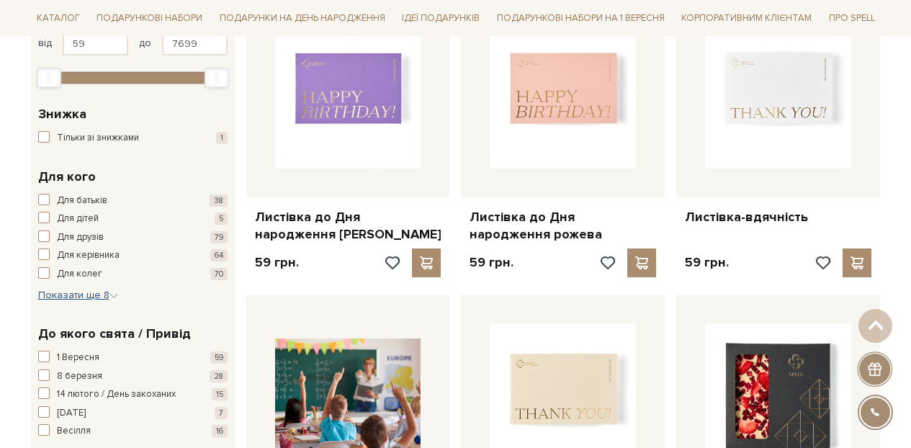
click at [94, 292] on span "Показати ще 8" at bounding box center [78, 295] width 80 height 12
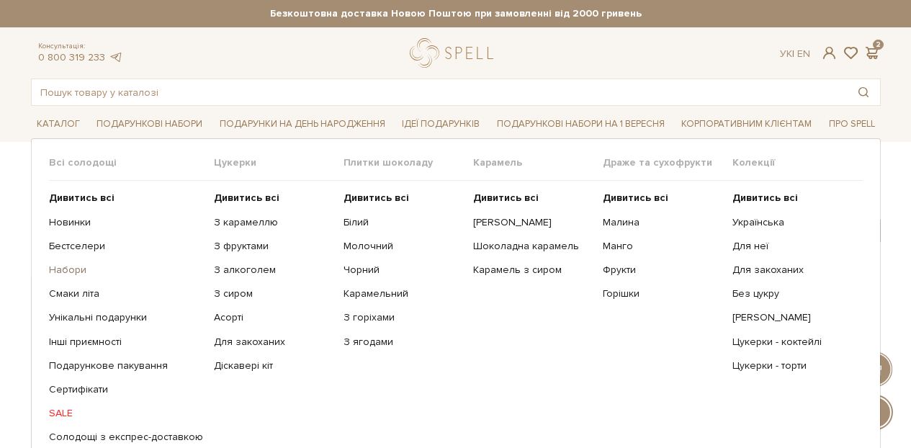
scroll to position [19, 0]
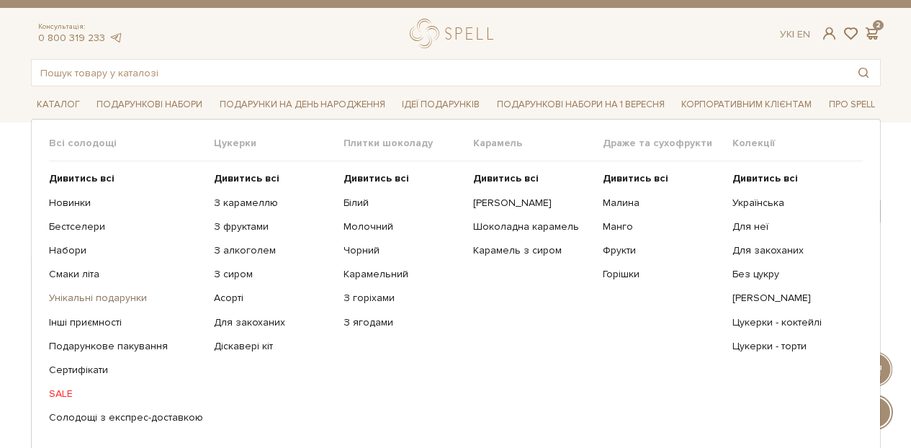
click at [126, 297] on link "Унікальні подарунки" at bounding box center [126, 298] width 154 height 13
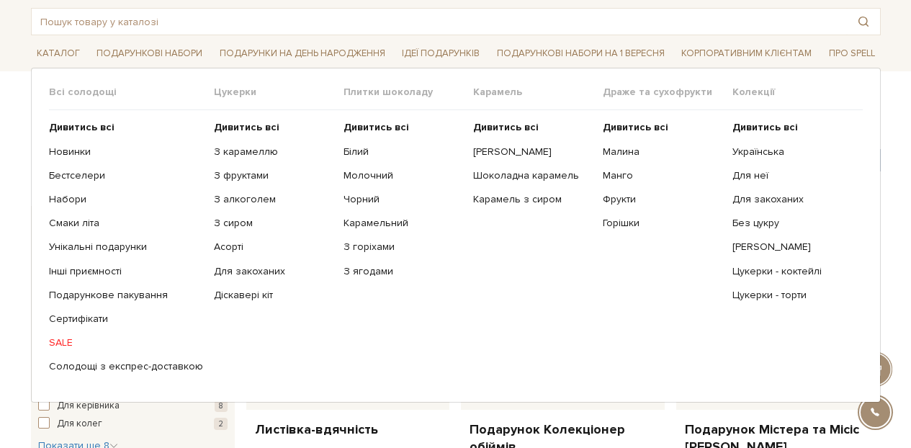
scroll to position [128, 0]
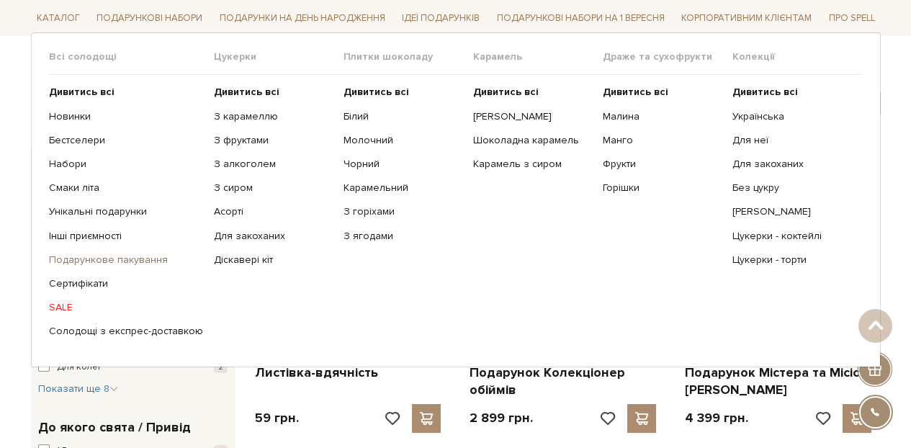
click at [99, 254] on link "Подарункове пакування" at bounding box center [126, 260] width 154 height 13
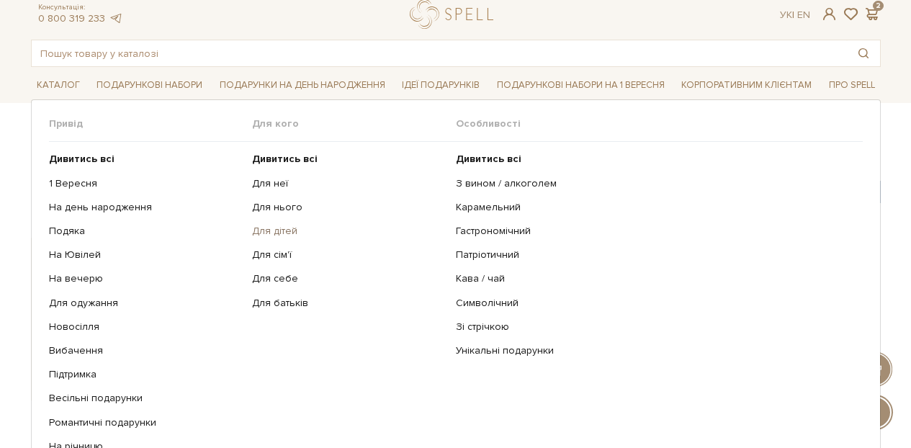
scroll to position [52, 0]
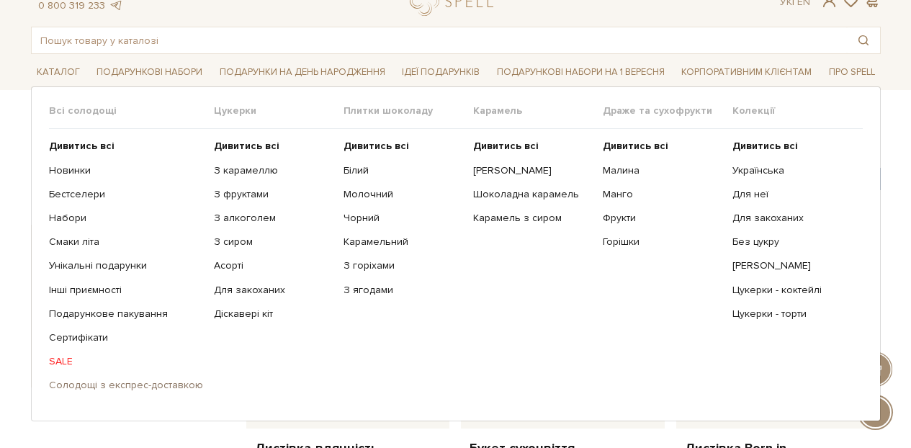
click at [87, 387] on link "Солодощі з експрес-доставкою" at bounding box center [126, 385] width 154 height 13
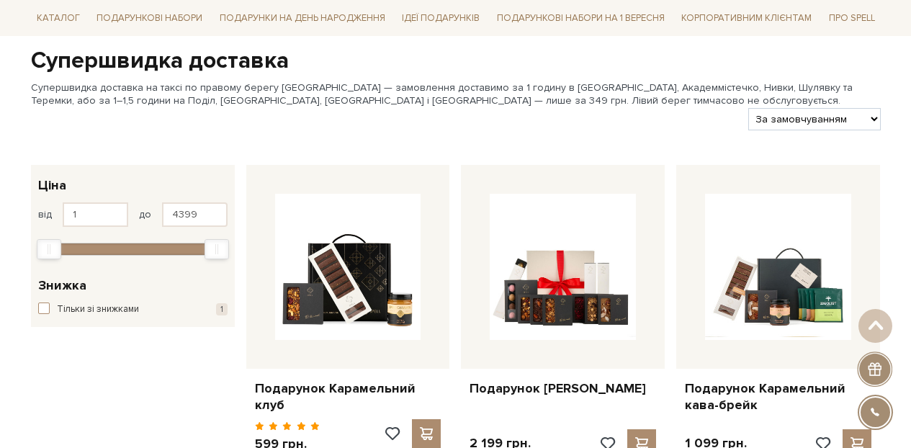
scroll to position [151, 0]
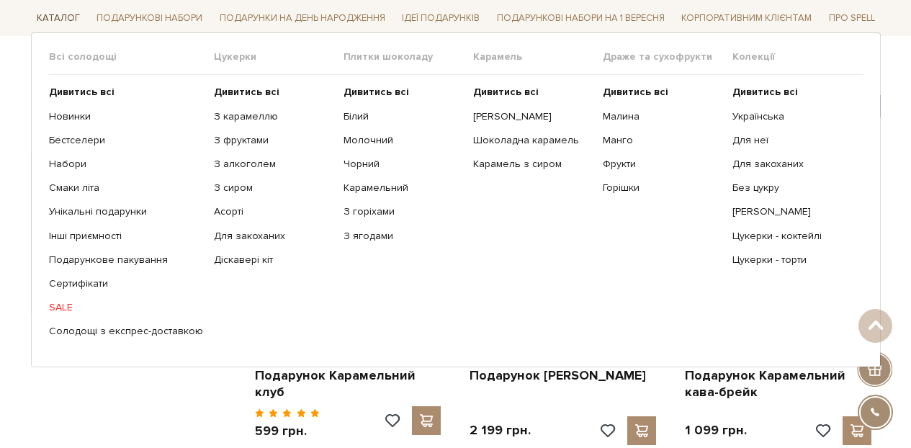
click at [67, 14] on link "Каталог" at bounding box center [58, 18] width 55 height 22
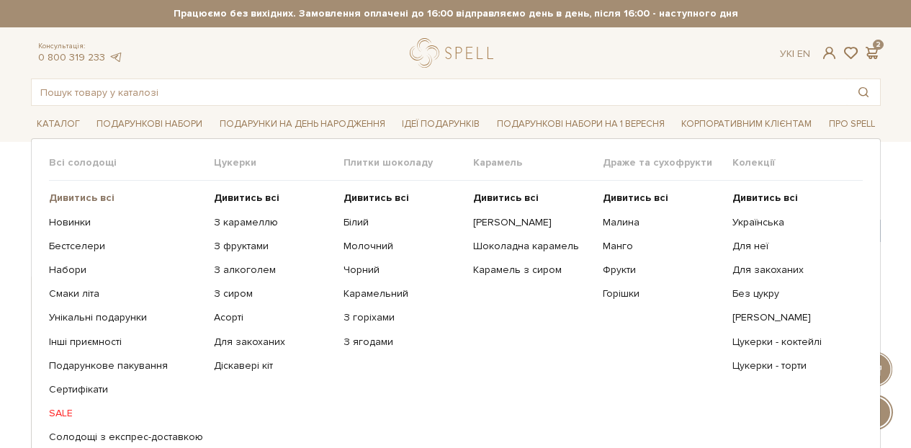
click at [53, 199] on b "Дивитись всі" at bounding box center [82, 198] width 66 height 12
click at [259, 362] on link "Діскавері кіт" at bounding box center [273, 366] width 119 height 13
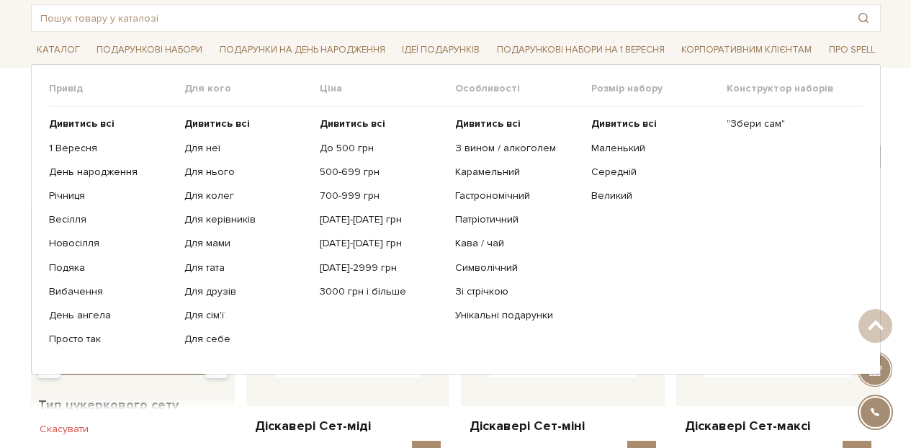
scroll to position [38, 0]
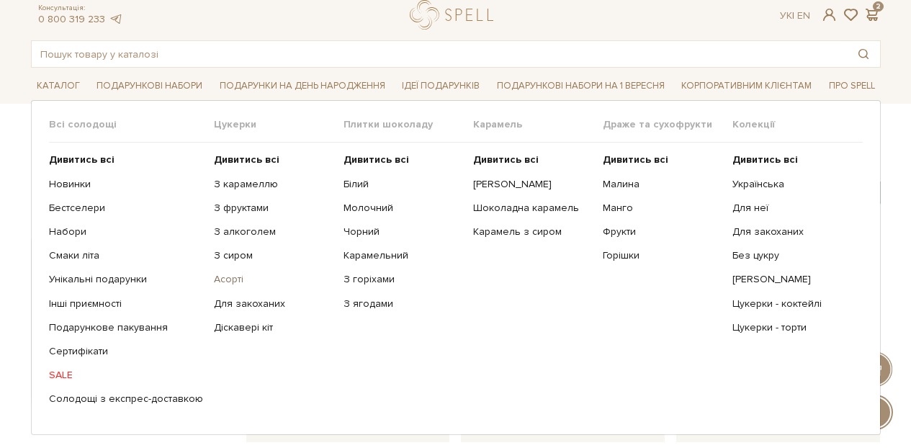
click at [215, 275] on link "Асорті" at bounding box center [273, 279] width 119 height 13
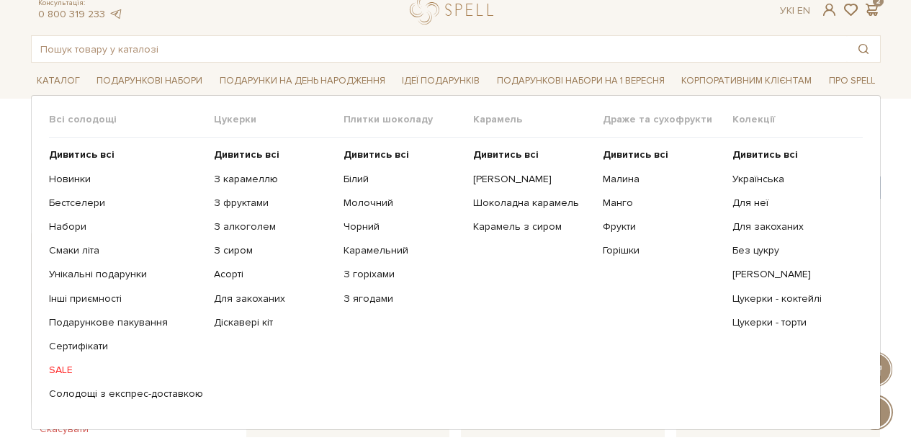
scroll to position [44, 0]
click at [754, 320] on link "Цукерки - торти" at bounding box center [792, 322] width 119 height 13
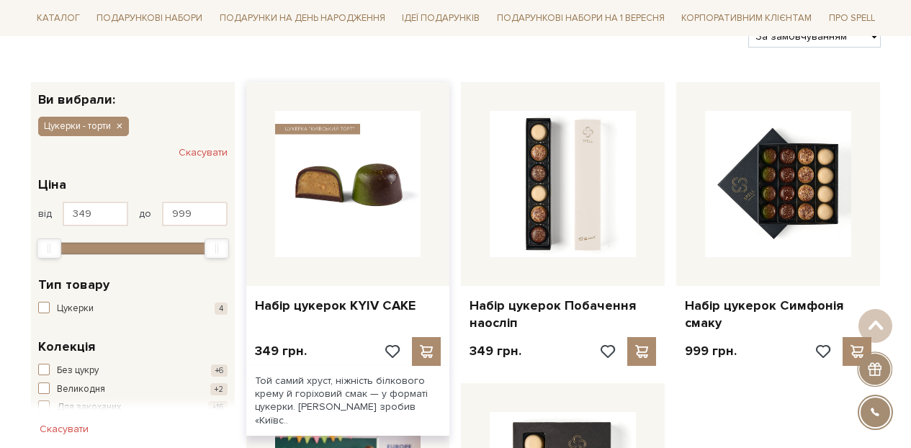
scroll to position [204, 0]
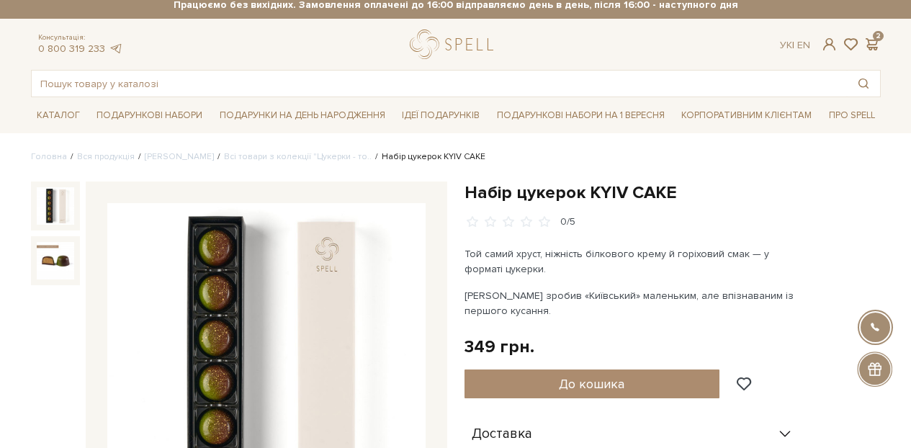
scroll to position [19, 0]
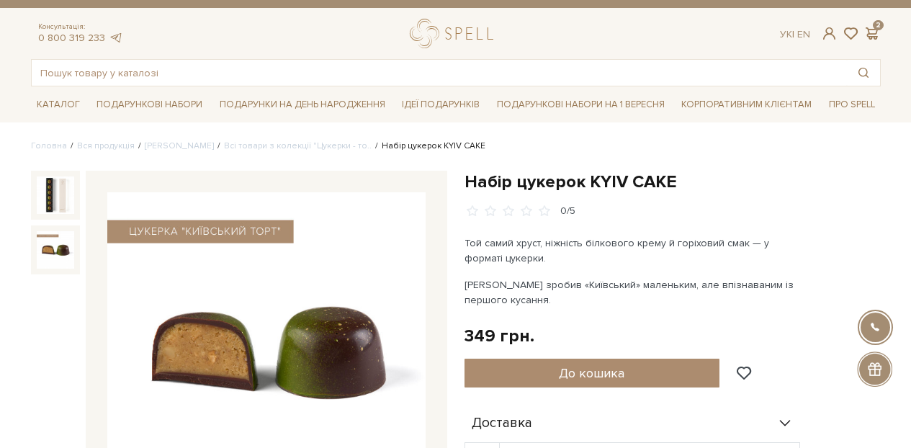
click at [45, 254] on img at bounding box center [55, 249] width 37 height 37
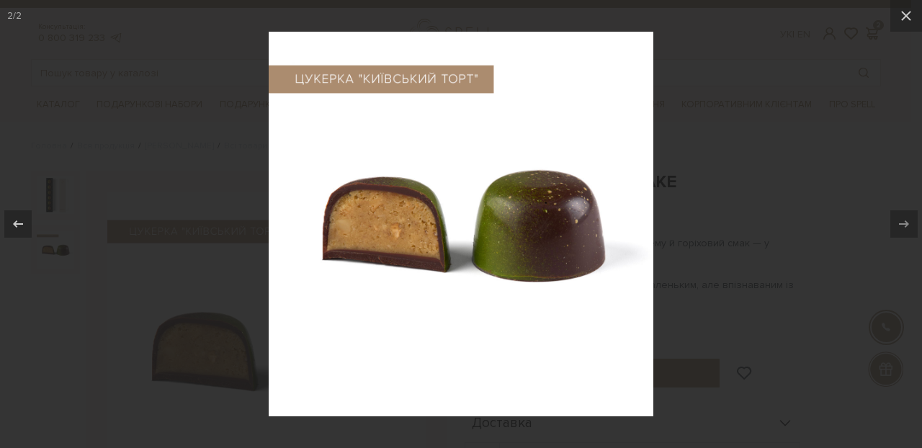
click at [726, 110] on div at bounding box center [461, 224] width 922 height 448
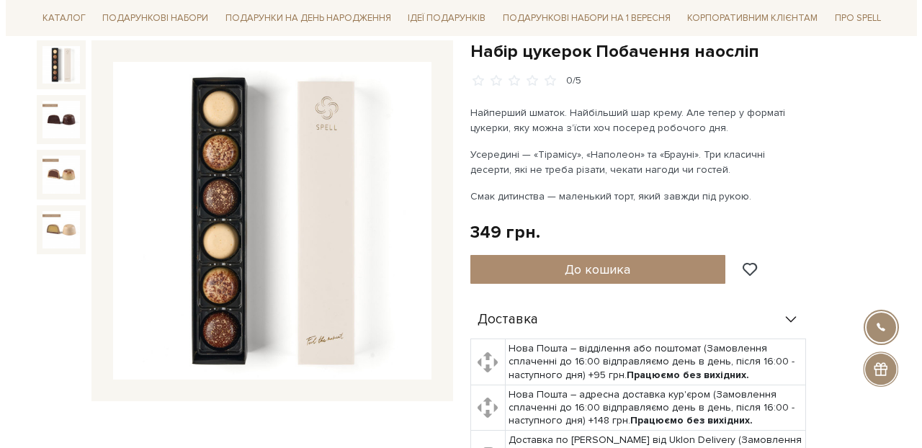
scroll to position [175, 0]
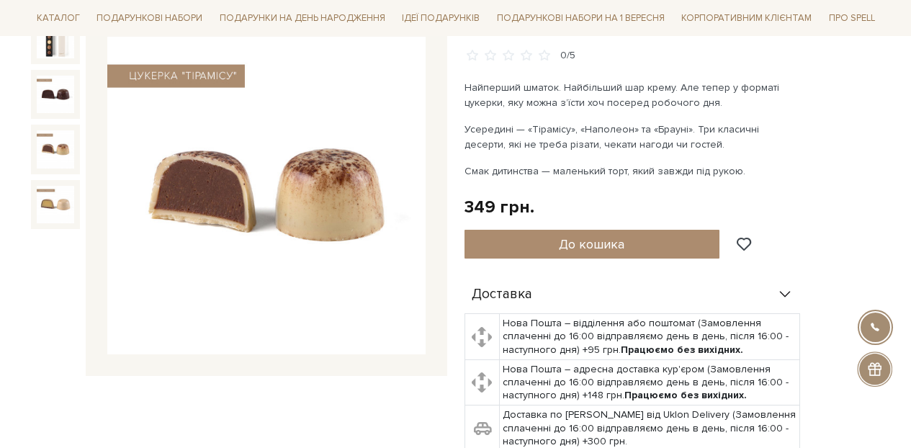
click at [41, 151] on img at bounding box center [55, 148] width 37 height 37
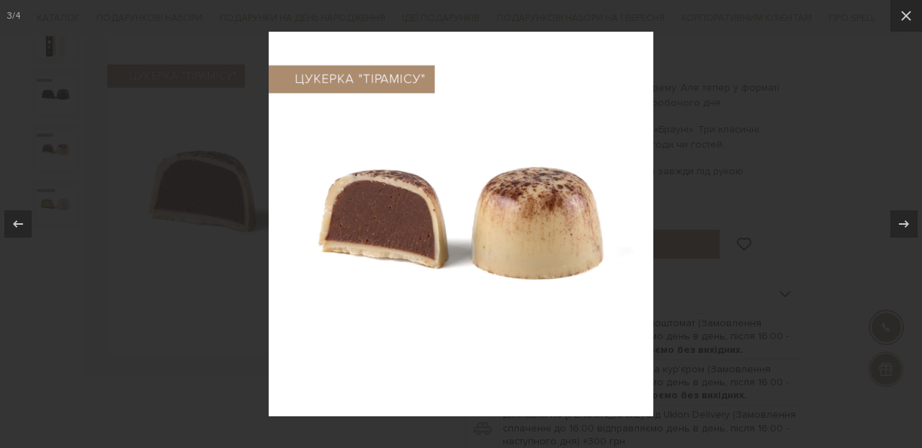
click at [738, 102] on div at bounding box center [461, 224] width 922 height 448
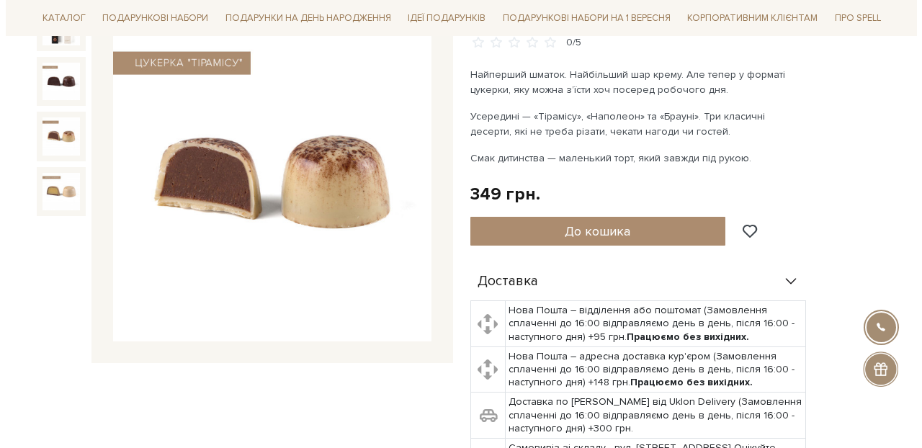
scroll to position [277, 0]
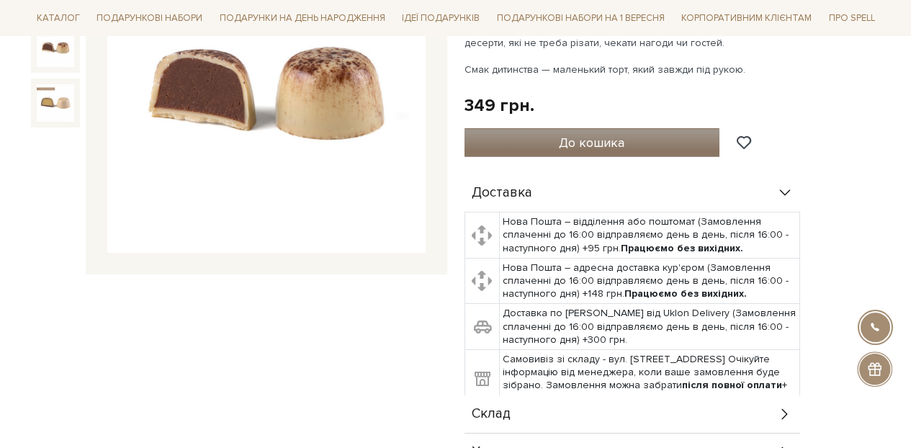
click at [642, 130] on button "До кошика" at bounding box center [593, 142] width 256 height 29
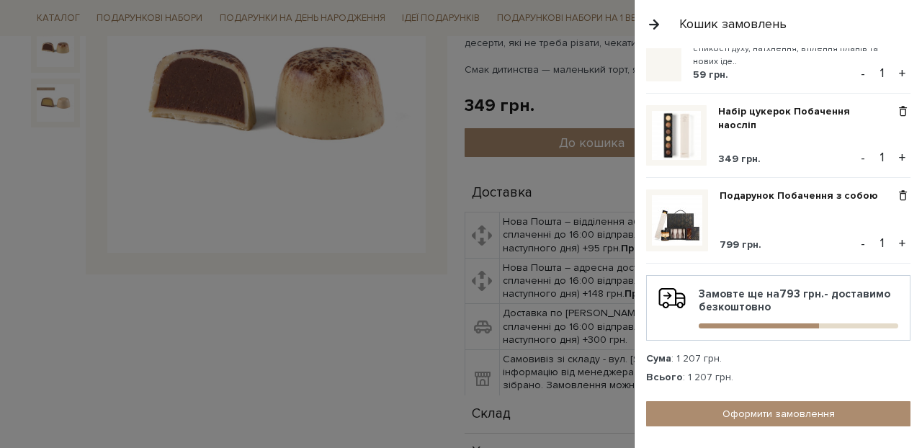
scroll to position [0, 0]
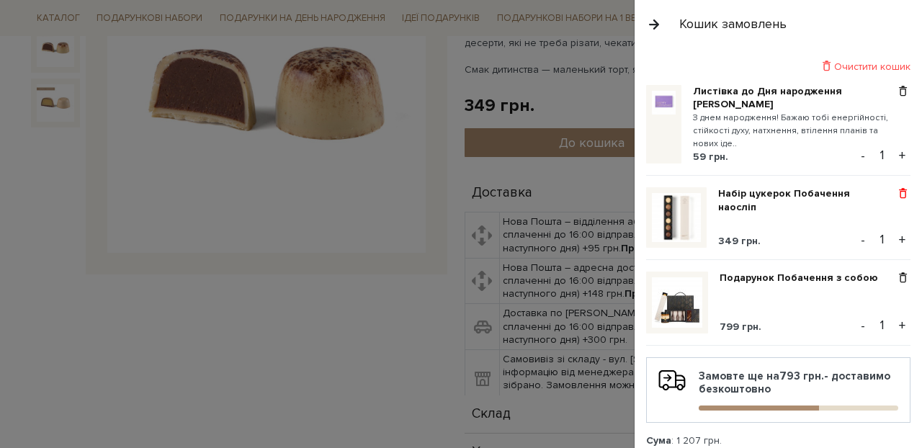
click at [896, 192] on span at bounding box center [903, 193] width 15 height 13
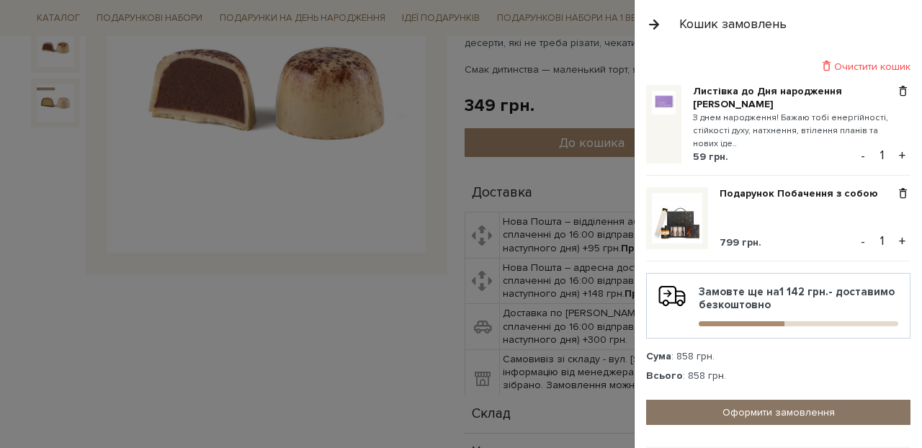
click at [781, 412] on link "Оформити замовлення" at bounding box center [778, 412] width 264 height 25
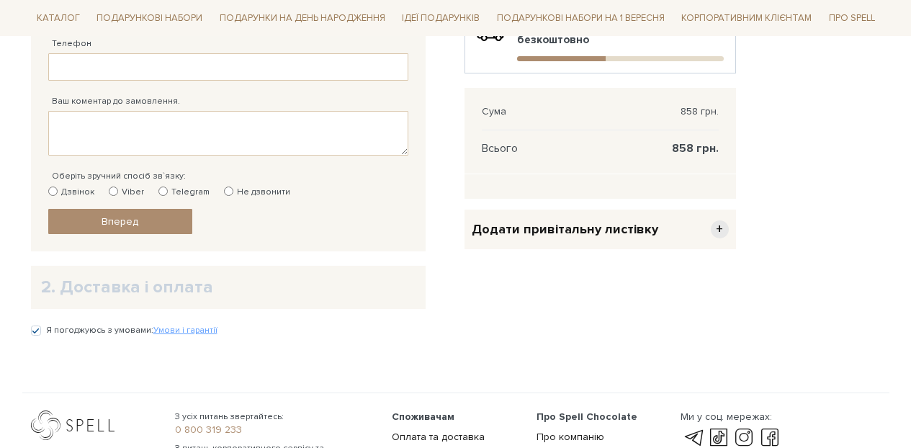
scroll to position [666, 0]
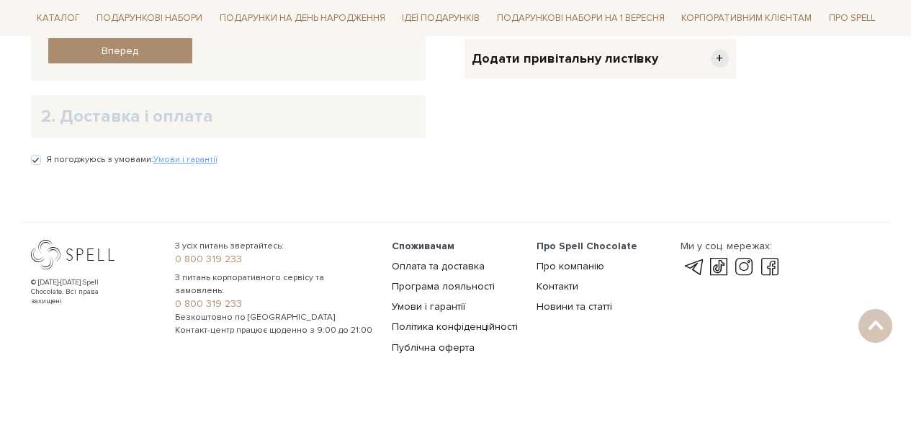
click at [718, 63] on span "+" at bounding box center [720, 59] width 18 height 18
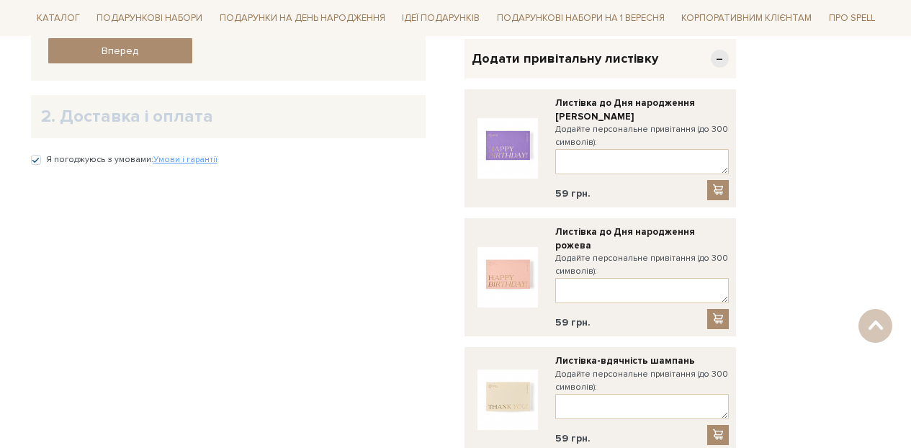
click at [721, 58] on span "−" at bounding box center [720, 59] width 18 height 18
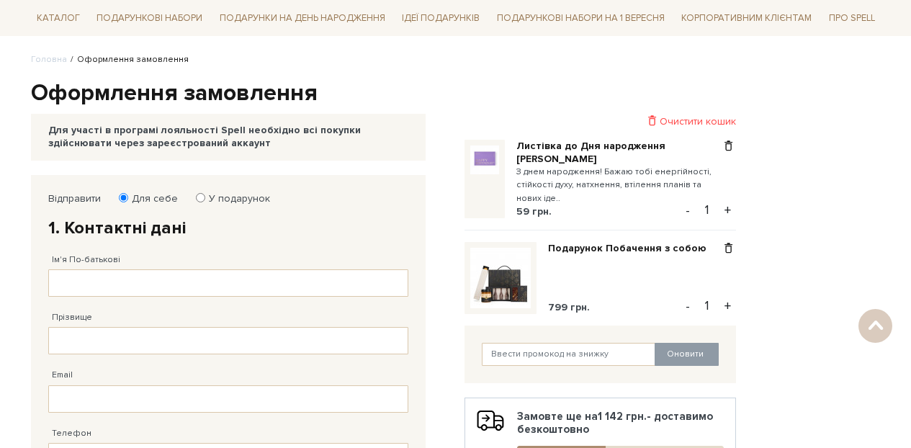
scroll to position [31, 0]
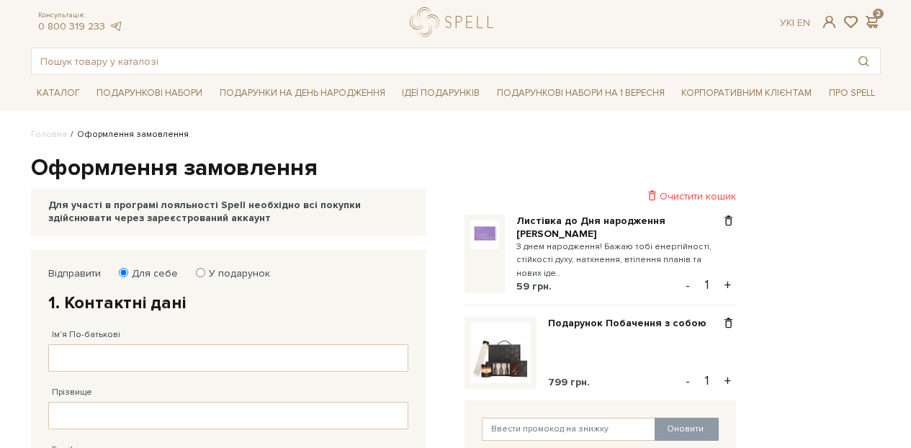
click at [224, 278] on label "У подарунок" at bounding box center [235, 273] width 71 height 13
click at [205, 277] on input "У подарунок" at bounding box center [200, 272] width 9 height 9
radio input "true"
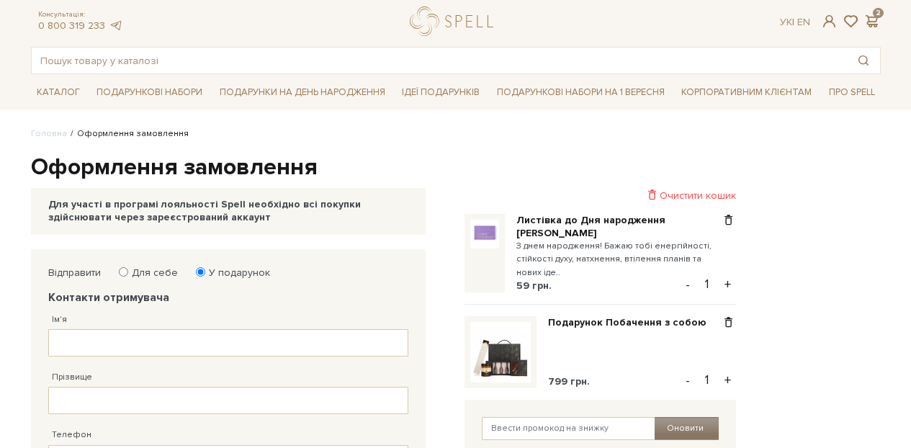
scroll to position [180, 0]
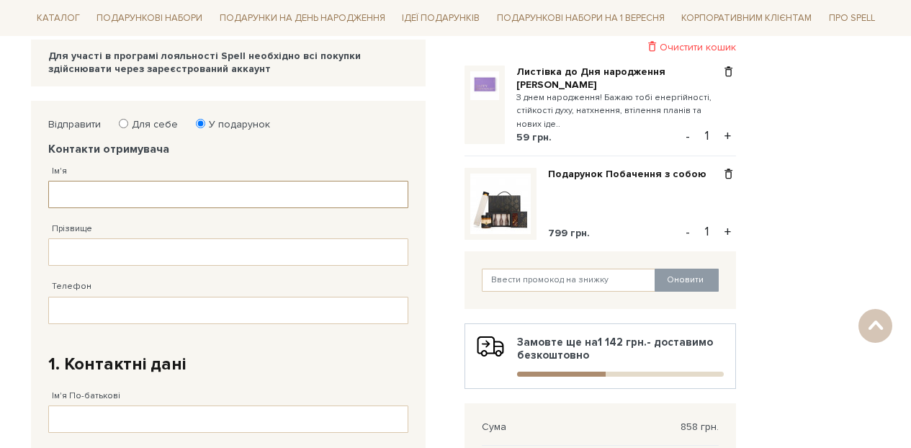
click at [245, 194] on input "Ім'я" at bounding box center [228, 194] width 360 height 27
type input "Іван"
click at [153, 266] on input "Прізвище" at bounding box center [228, 251] width 360 height 27
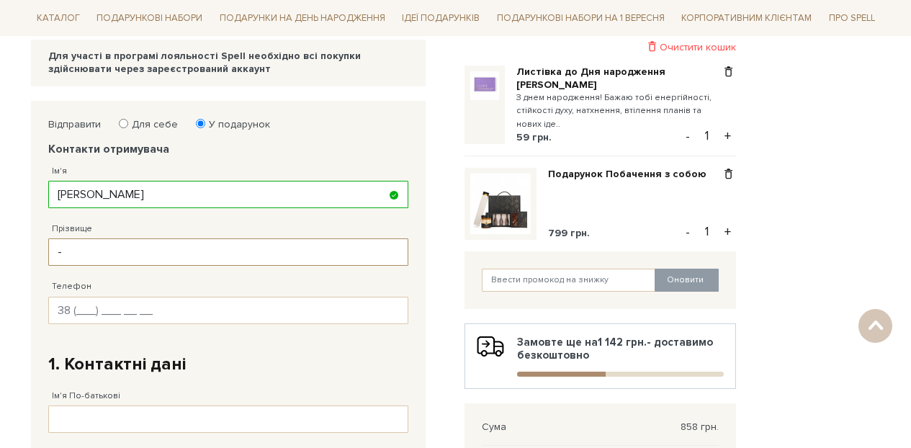
type input "-"
click at [148, 303] on input "Телефон" at bounding box center [228, 310] width 360 height 27
paste input "38 (097) 850 88 79"
type input "38 (097) 850 88 79"
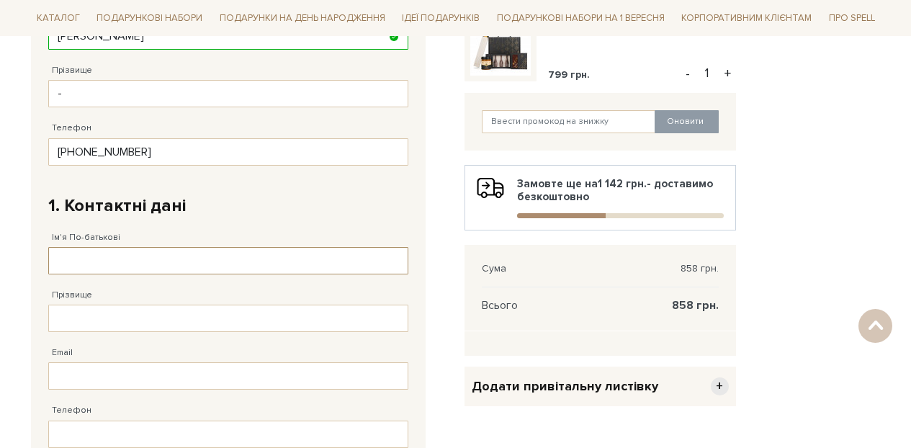
click at [167, 258] on input "Ім'я По-батькові" at bounding box center [228, 260] width 360 height 27
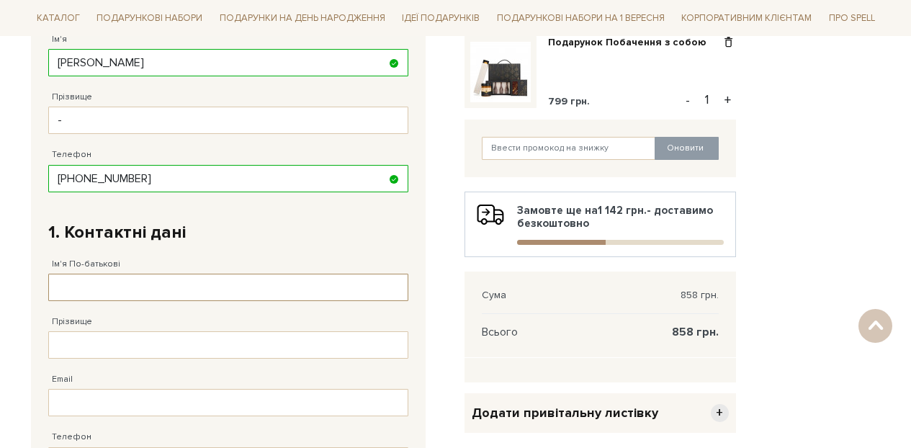
scroll to position [425, 0]
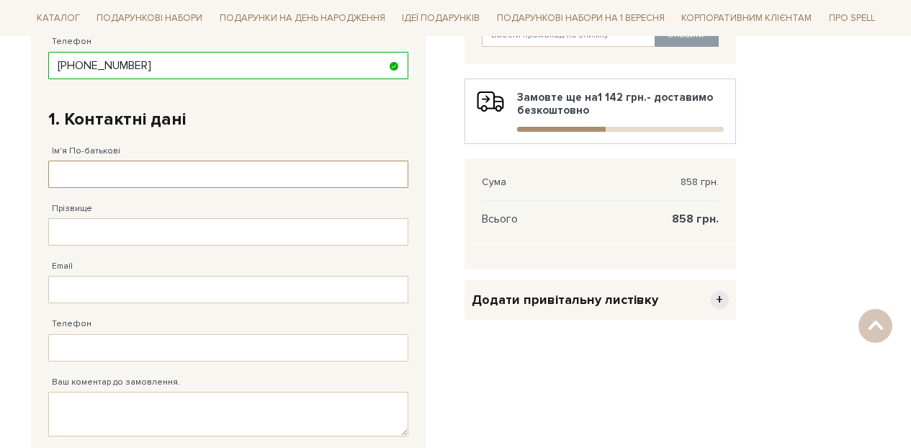
click at [187, 176] on input "Ім'я По-батькові" at bounding box center [228, 174] width 360 height 27
type input "Юлія Андріївна"
click at [123, 237] on input "Прізвище" at bounding box center [228, 231] width 360 height 27
type input "Карась"
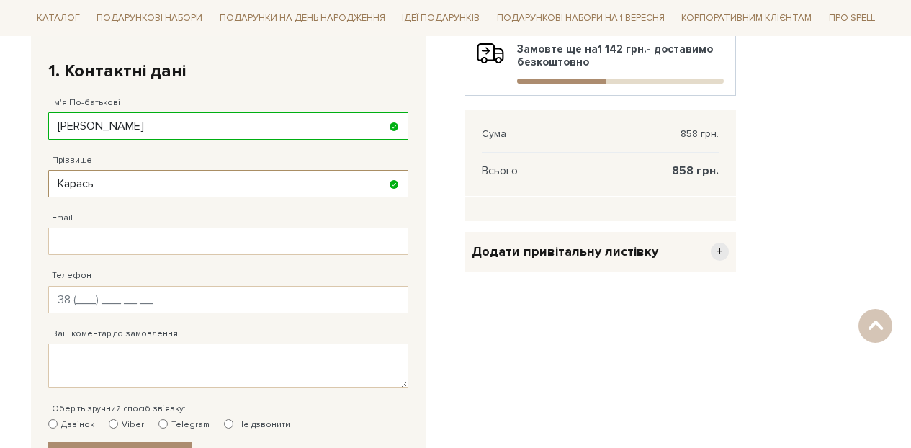
scroll to position [484, 0]
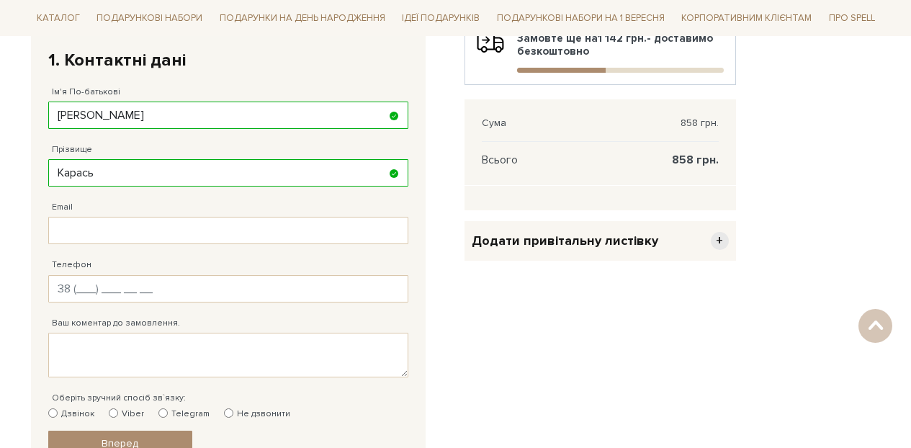
click at [141, 303] on div "Ваш коментар до замовлення." at bounding box center [228, 340] width 360 height 75
click at [130, 290] on input "Телефон" at bounding box center [228, 288] width 360 height 27
type input "38 (093) 084 09 89"
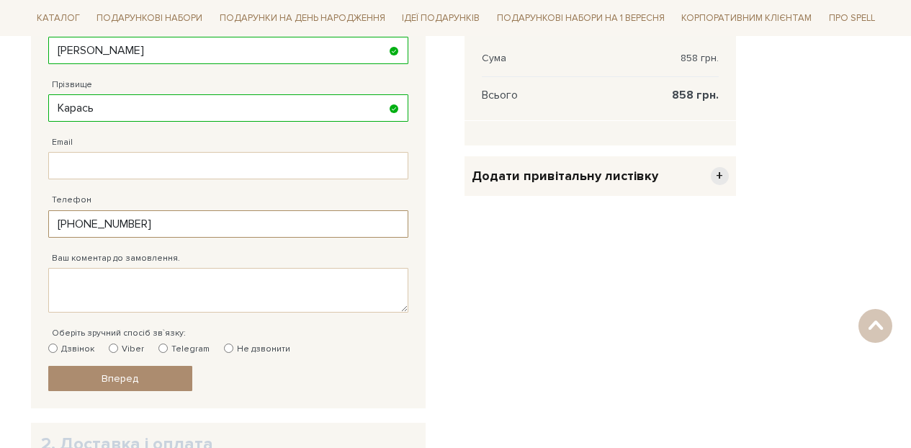
scroll to position [607, 0]
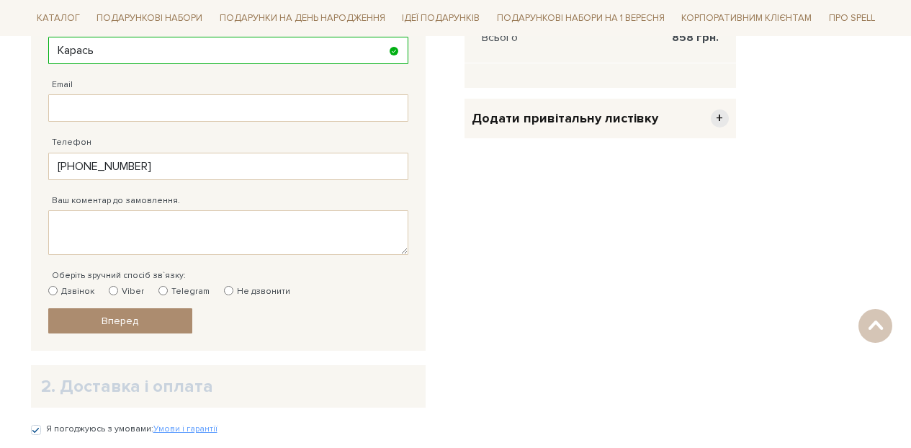
click at [117, 287] on label "Viber" at bounding box center [126, 291] width 35 height 13
click at [117, 287] on input "Viber" at bounding box center [113, 290] width 9 height 9
radio input "true"
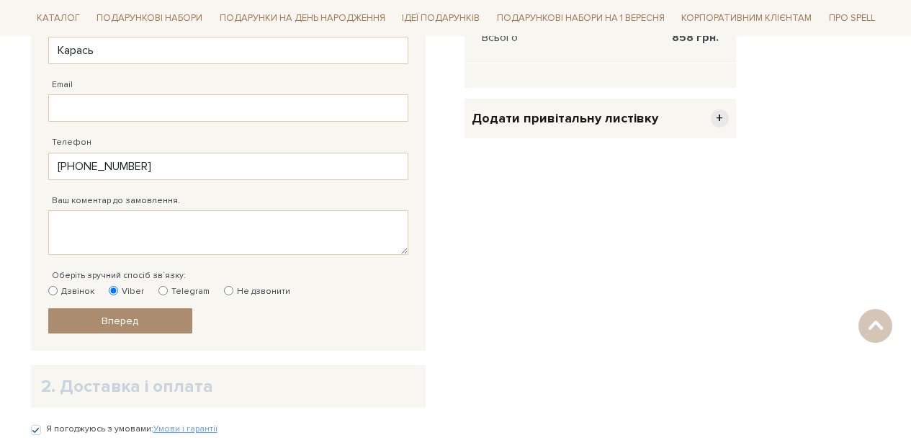
click at [147, 325] on link "Вперед" at bounding box center [120, 320] width 144 height 25
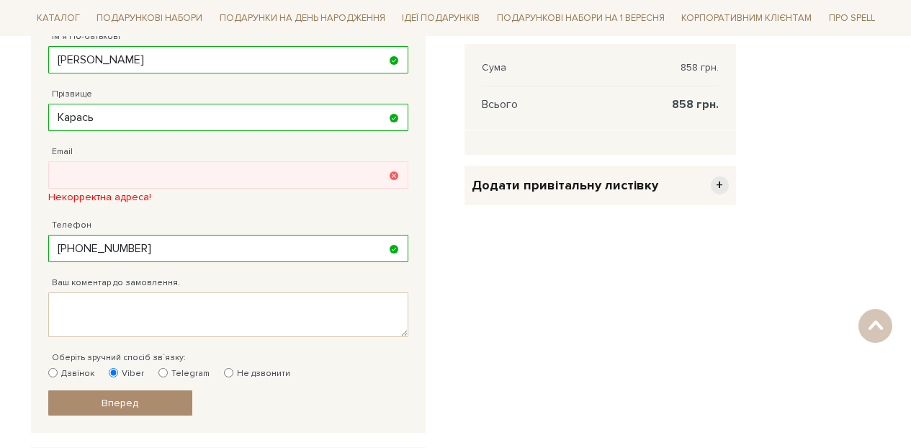
scroll to position [539, 0]
click at [225, 178] on input "Email" at bounding box center [228, 175] width 360 height 27
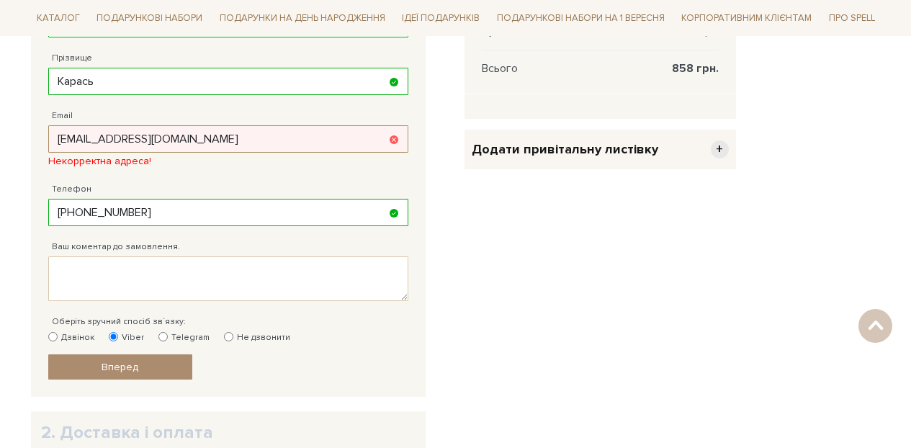
scroll to position [689, 0]
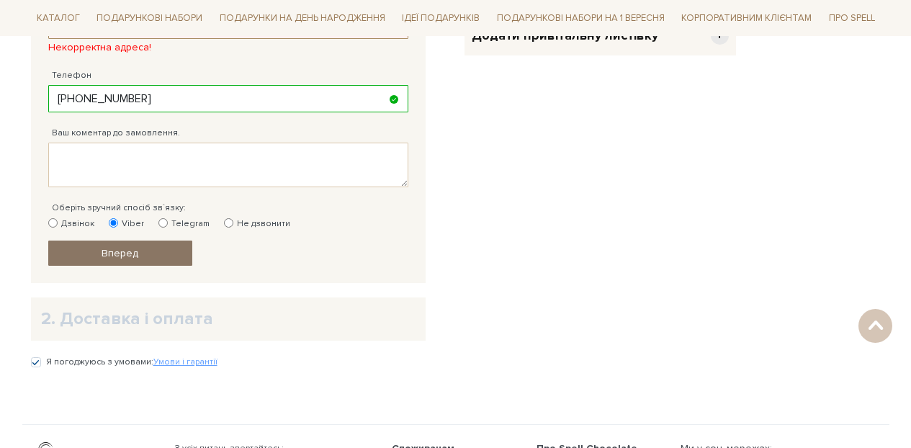
type input "juliazhosan1@gmail.com"
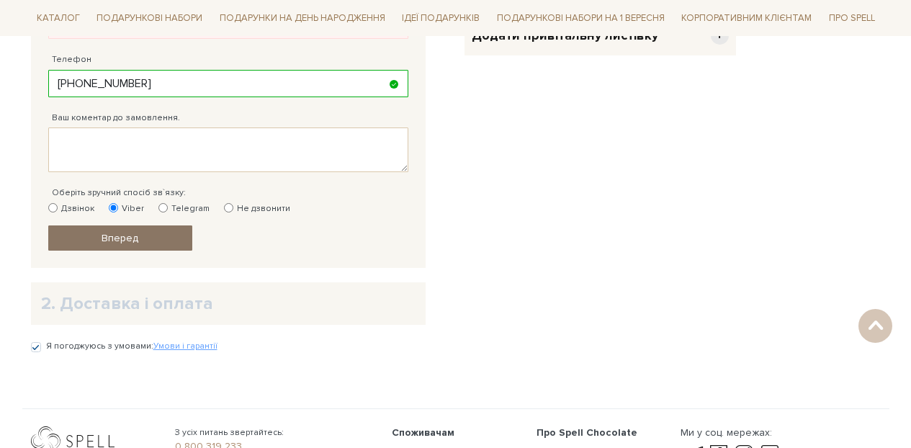
click at [163, 243] on link "Вперед" at bounding box center [120, 237] width 144 height 25
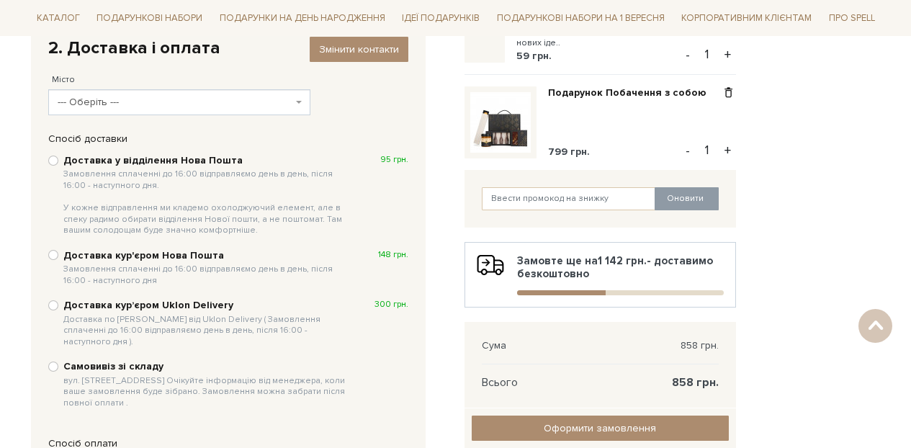
scroll to position [260, 0]
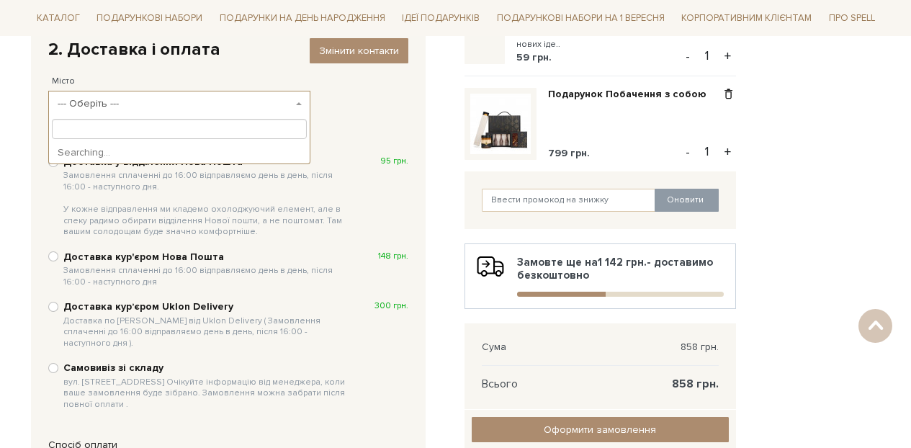
click at [258, 113] on span "--- Оберіть ---" at bounding box center [179, 104] width 263 height 26
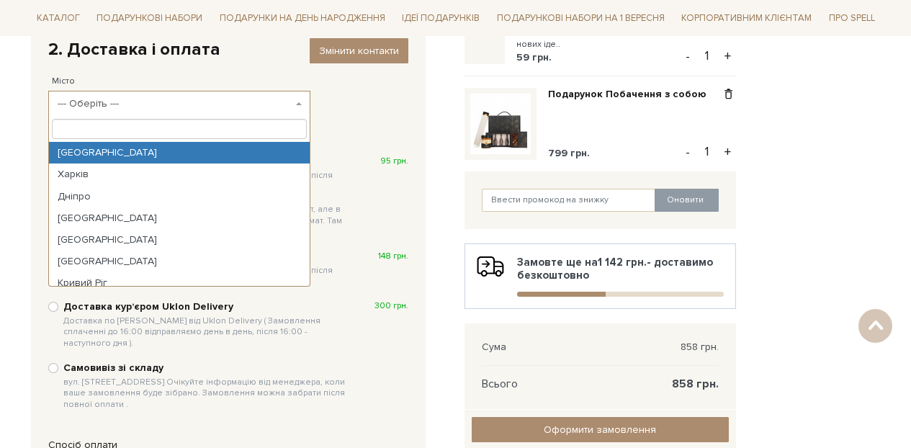
select select "Київ"
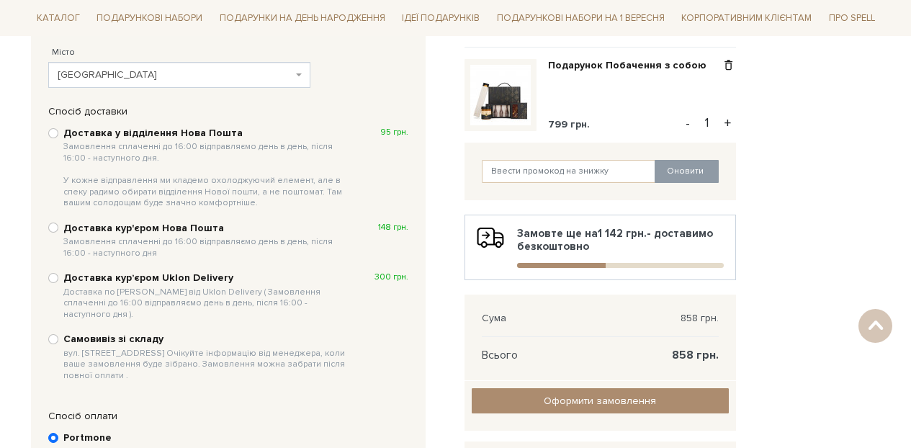
scroll to position [300, 0]
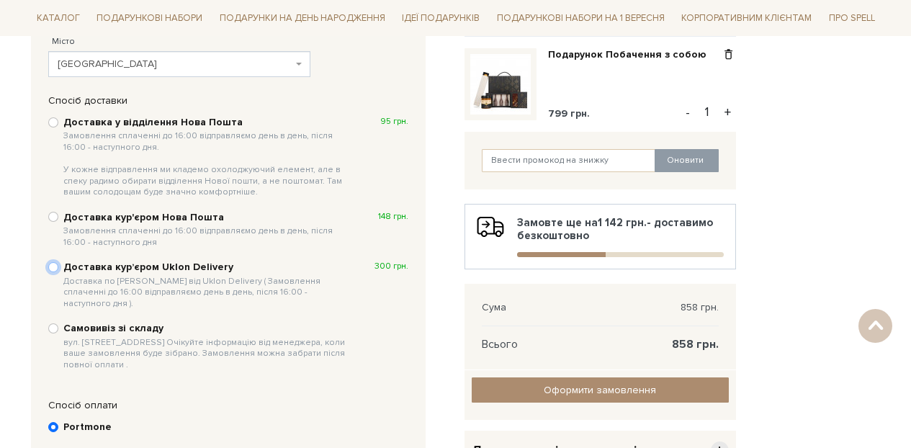
click at [50, 269] on input "Доставка курʼєром Uklon Delivery Доставка по Києву від Uklon Delivery ( Замовле…" at bounding box center [53, 267] width 10 height 10
radio input "true"
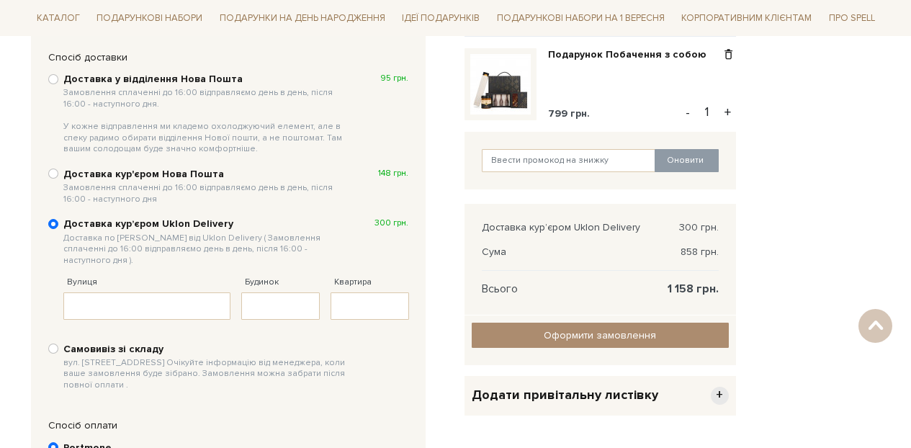
scroll to position [332, 0]
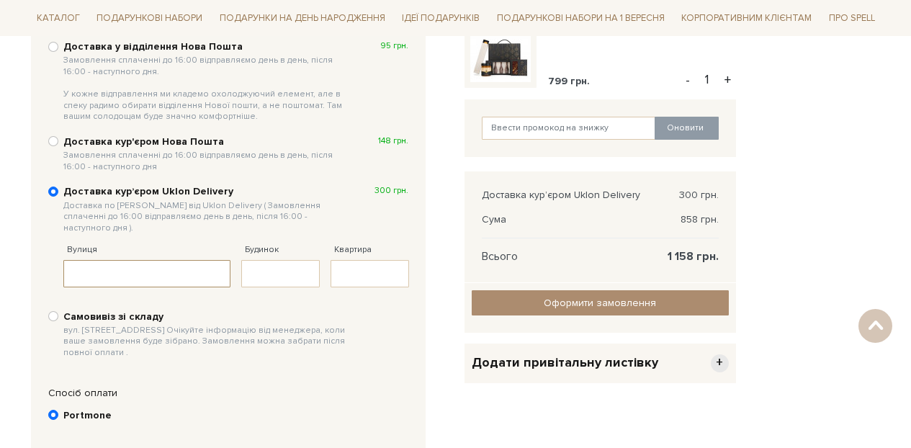
click at [144, 267] on input "Вулиця" at bounding box center [147, 273] width 168 height 27
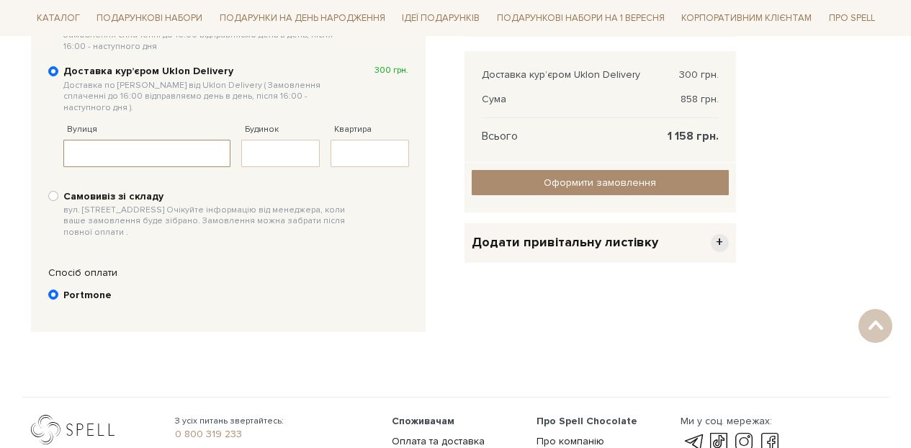
scroll to position [349, 0]
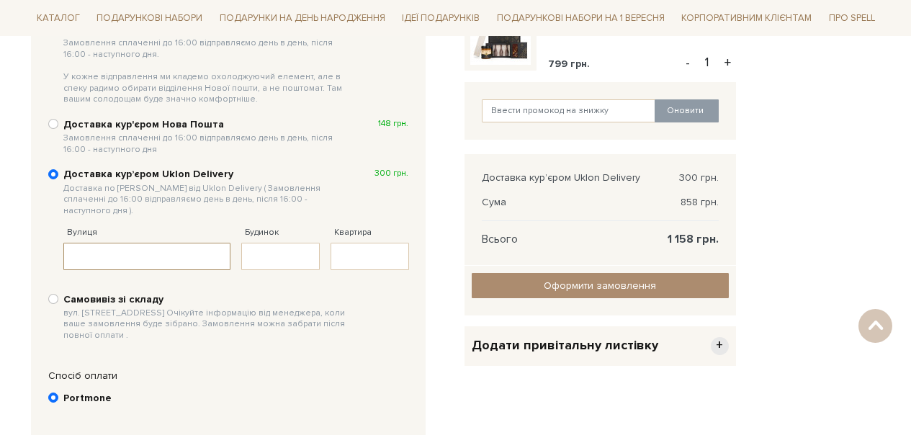
paste input "вулиця Ярославська, 58"
drag, startPoint x: 184, startPoint y: 243, endPoint x: 223, endPoint y: 244, distance: 38.2
click at [223, 244] on input "вулиця Ярославська, 58" at bounding box center [147, 256] width 168 height 27
type input "вулиця Ярославська"
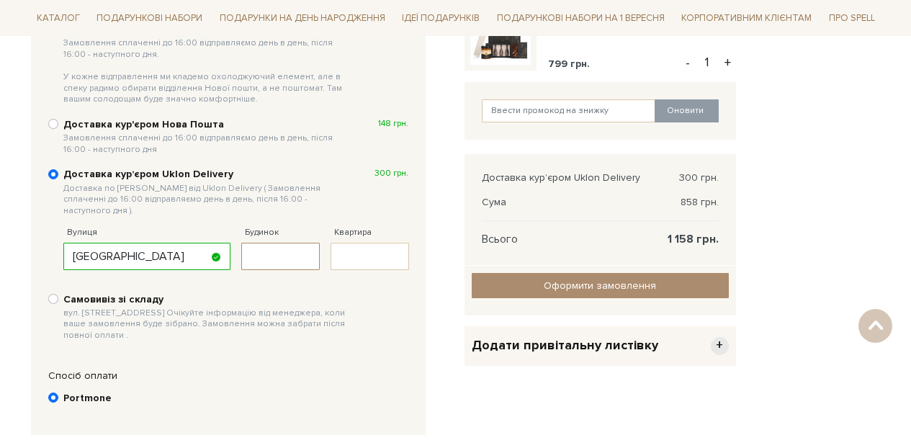
click at [264, 250] on input "Будинок" at bounding box center [280, 256] width 79 height 27
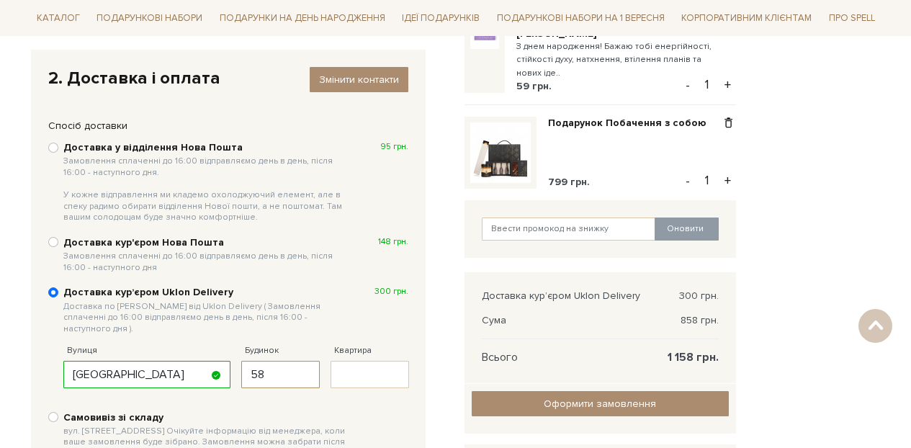
scroll to position [313, 0]
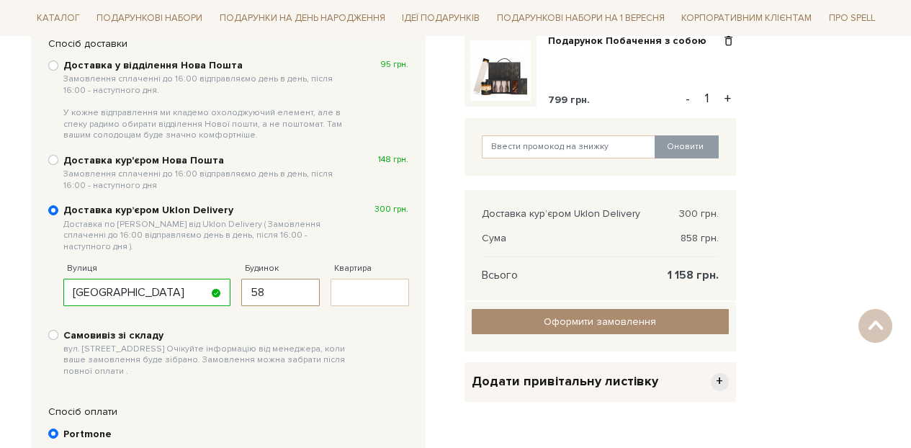
type input "58"
click at [399, 281] on input "Квартира" at bounding box center [370, 292] width 79 height 27
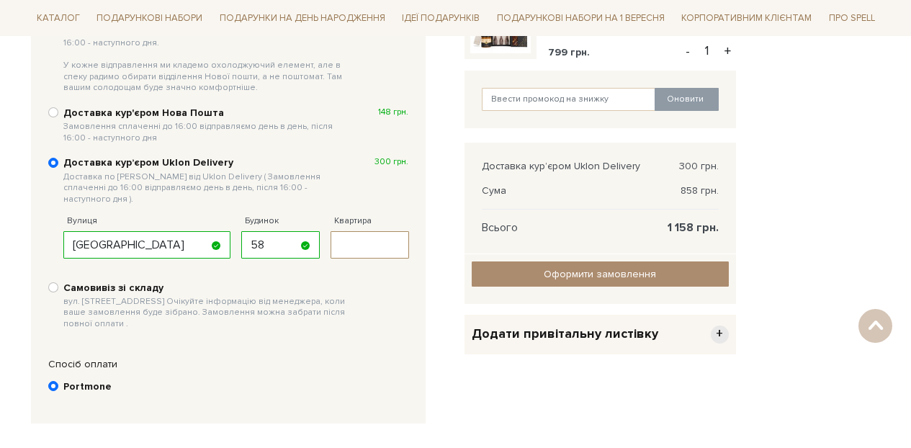
scroll to position [347, 0]
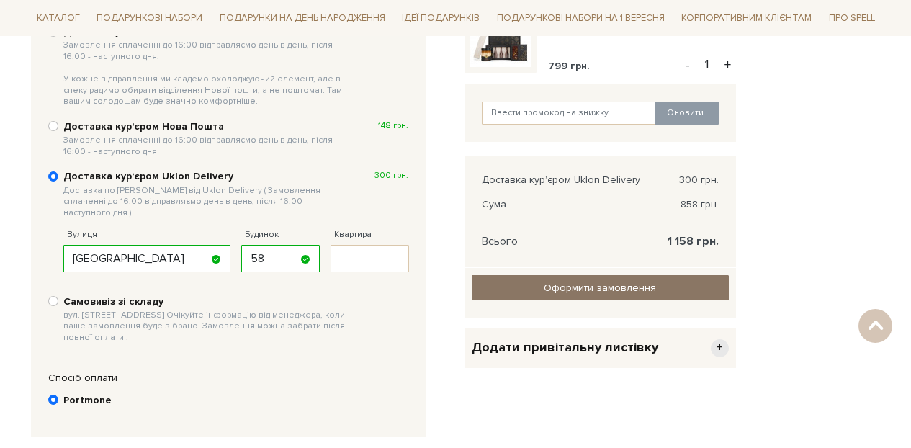
click at [525, 285] on link "Оформити замовлення" at bounding box center [600, 287] width 257 height 25
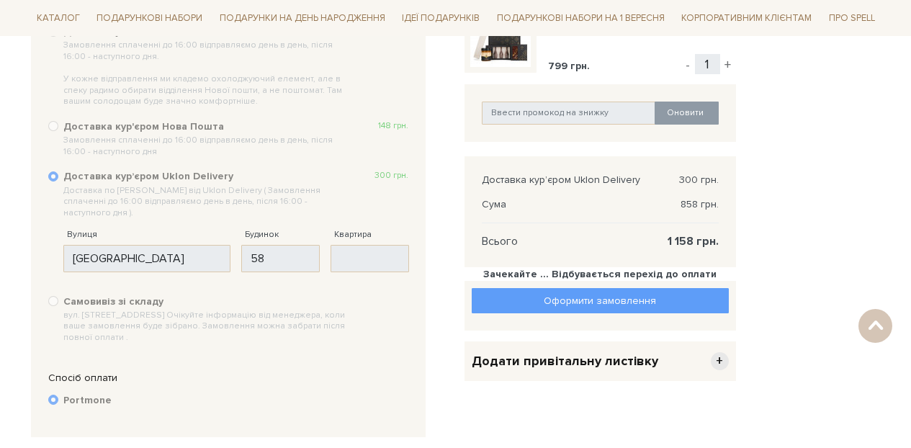
scroll to position [370, 0]
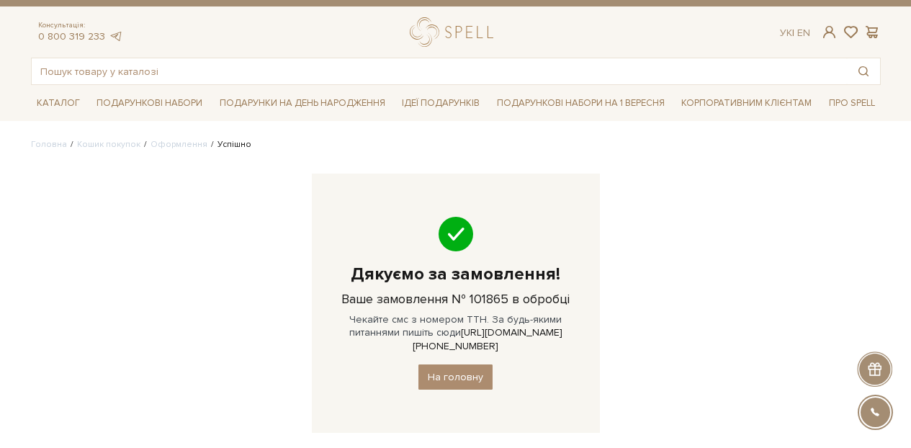
scroll to position [24, 0]
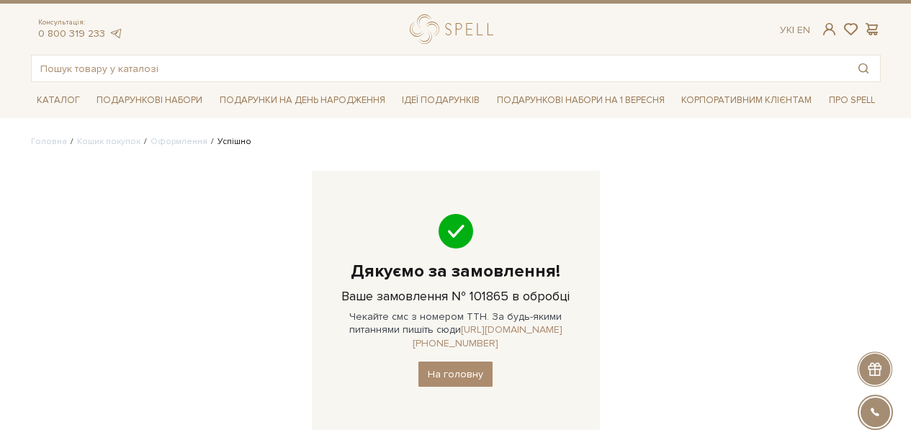
click at [515, 329] on link "https://t.me/+380966515417" at bounding box center [488, 335] width 150 height 25
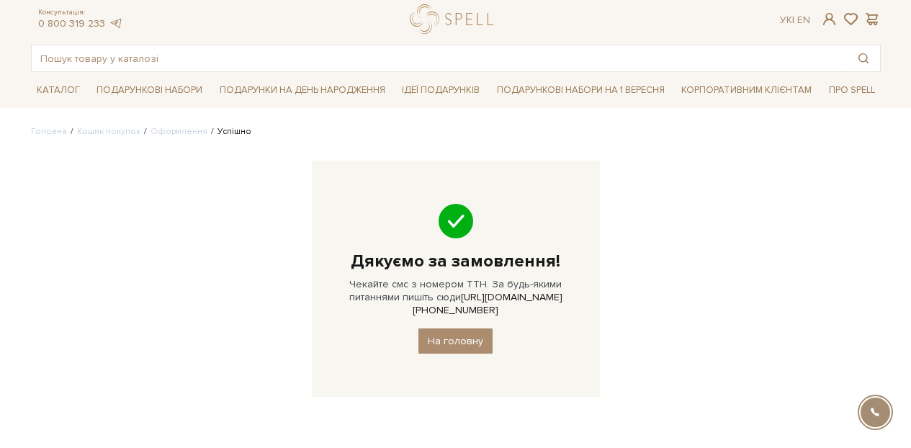
scroll to position [34, 0]
